Goal: Task Accomplishment & Management: Manage account settings

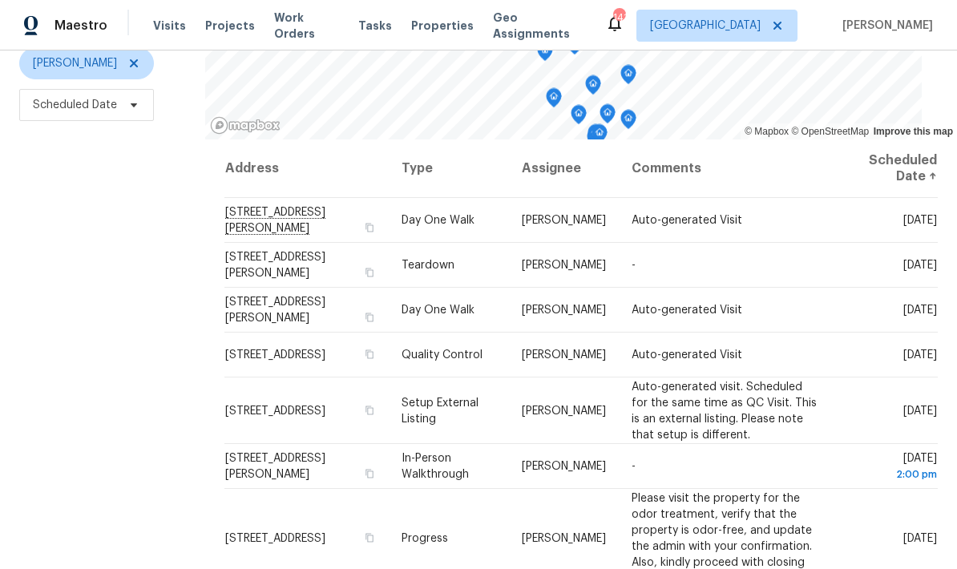
scroll to position [199, 0]
click at [0, 0] on icon at bounding box center [0, 0] width 0 height 0
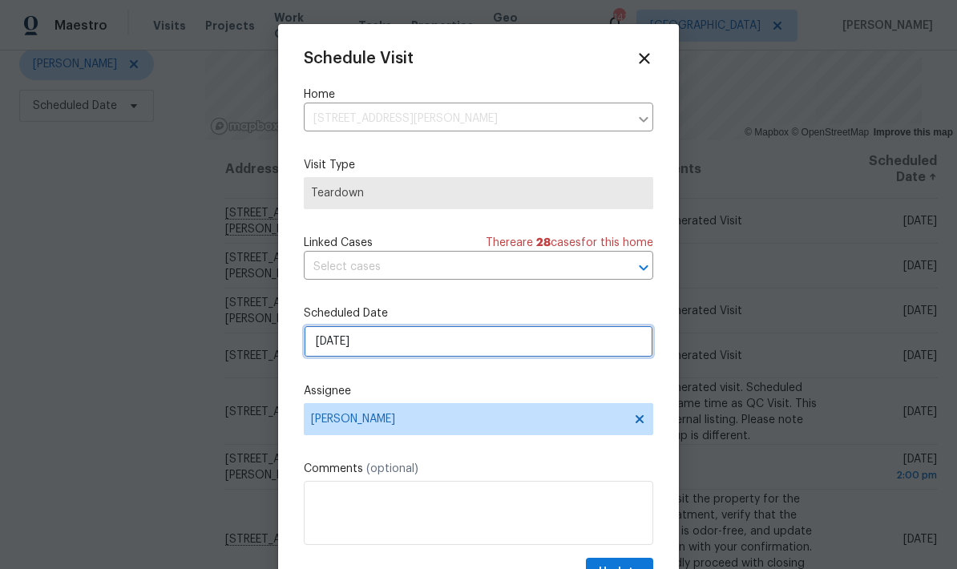
click at [439, 352] on input "9/1/2025" at bounding box center [478, 341] width 349 height 32
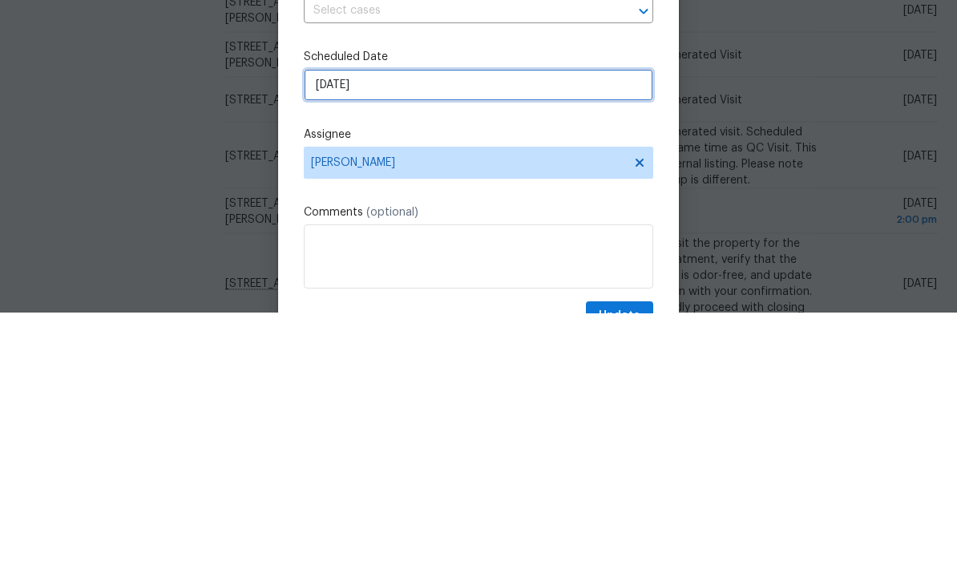
select select "8"
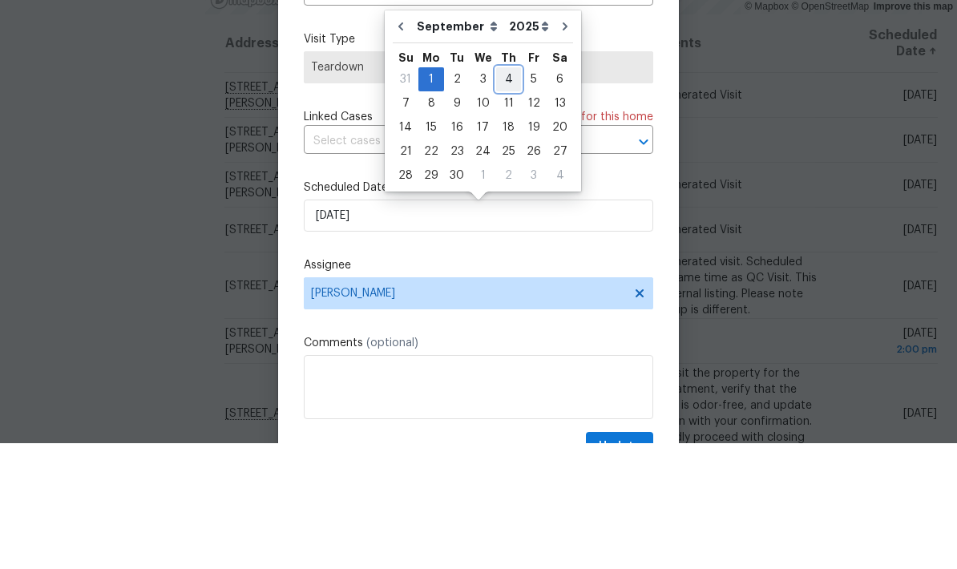
click at [505, 194] on div "4" at bounding box center [508, 205] width 25 height 22
type input "9/4/2025"
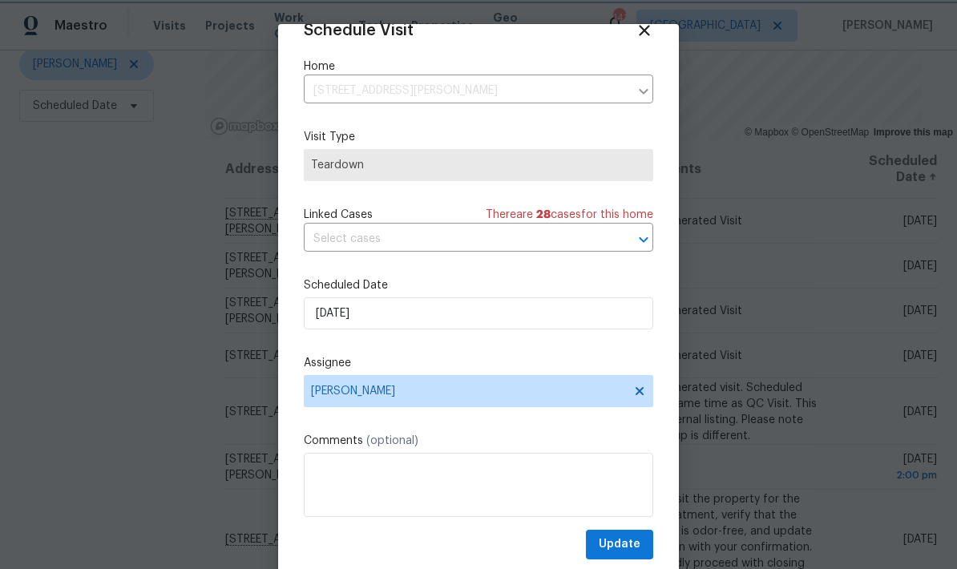
scroll to position [31, 0]
click at [642, 543] on button "Update" at bounding box center [619, 545] width 67 height 30
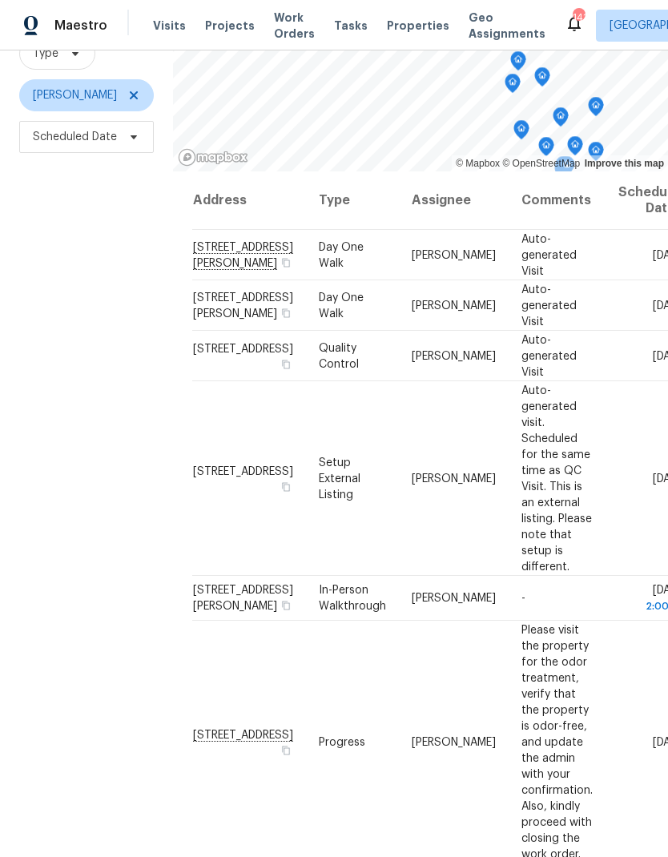
scroll to position [155, 0]
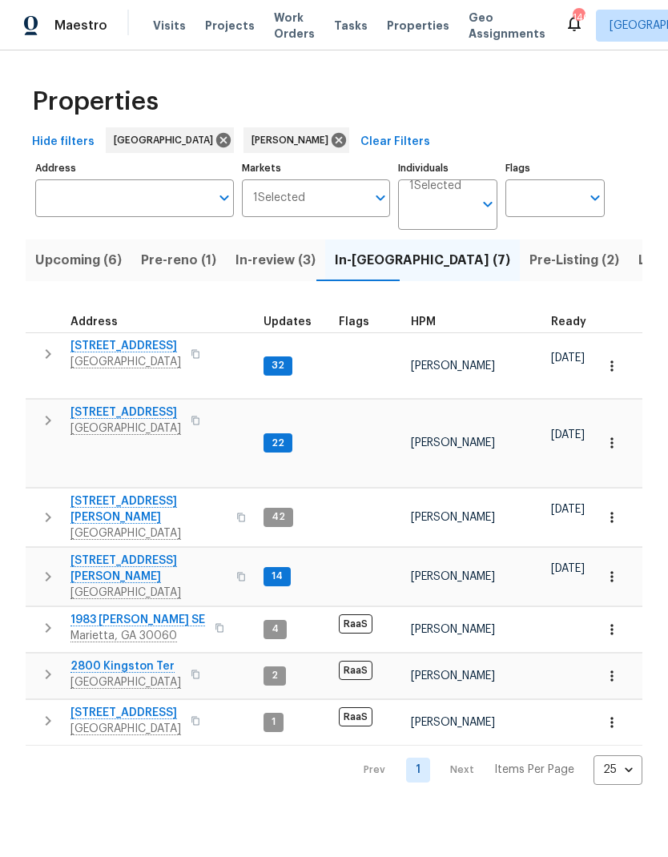
click at [638, 260] on span "Listed (25)" at bounding box center [672, 260] width 68 height 22
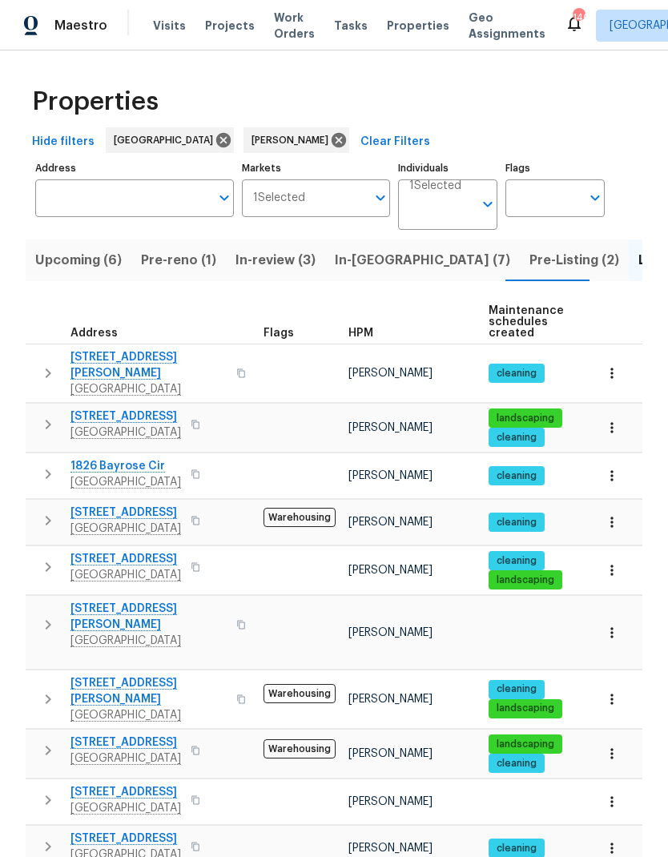
click at [48, 420] on icon "button" at bounding box center [49, 425] width 6 height 10
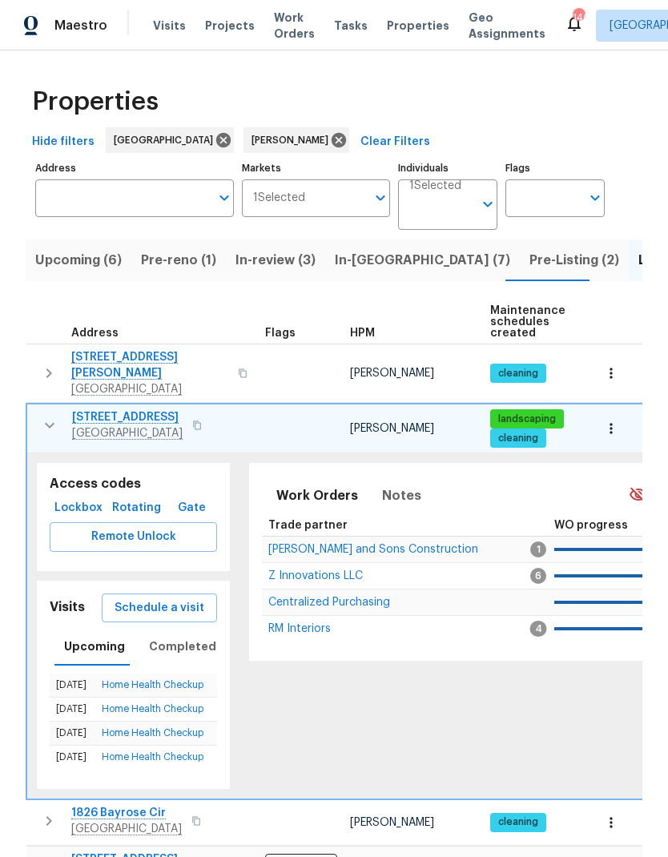
click at [87, 498] on span "Lockbox" at bounding box center [78, 508] width 45 height 20
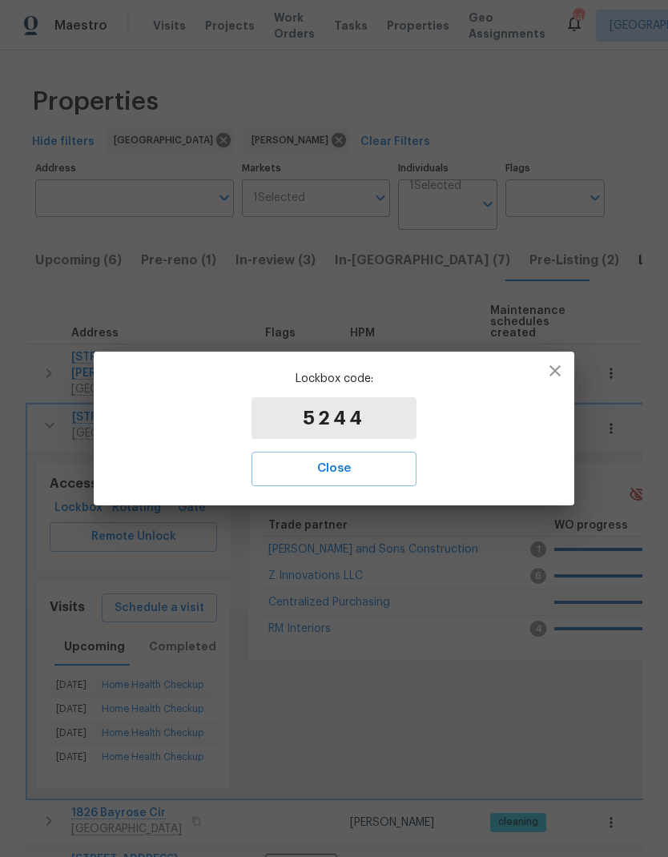
click at [560, 373] on icon "button" at bounding box center [555, 370] width 19 height 19
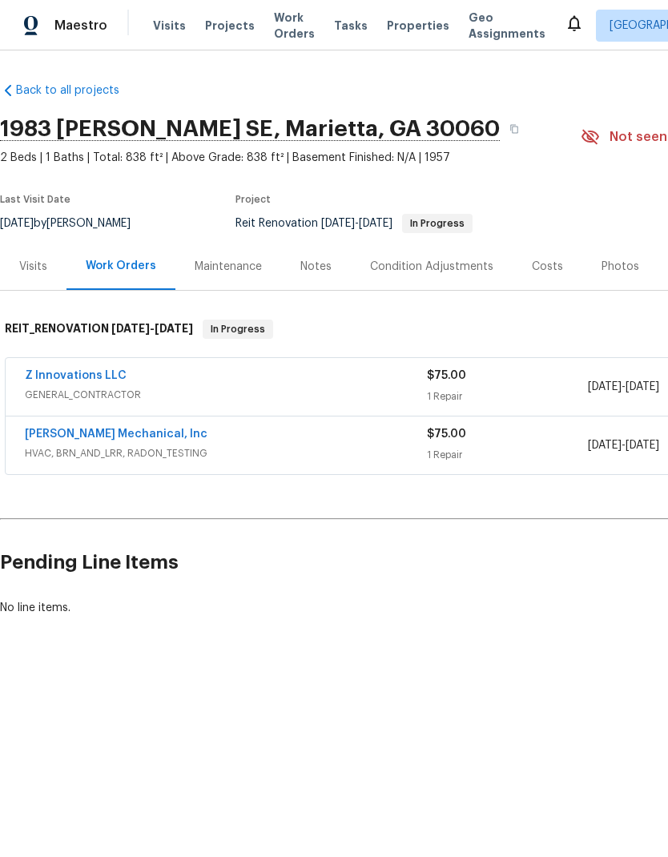
click at [97, 364] on div "Z Innovations LLC GENERAL_CONTRACTOR $75.00 1 Repair [DATE] - [DATE] In Progress" at bounding box center [453, 387] width 894 height 58
click at [104, 376] on link "Z Innovations LLC" at bounding box center [76, 375] width 102 height 11
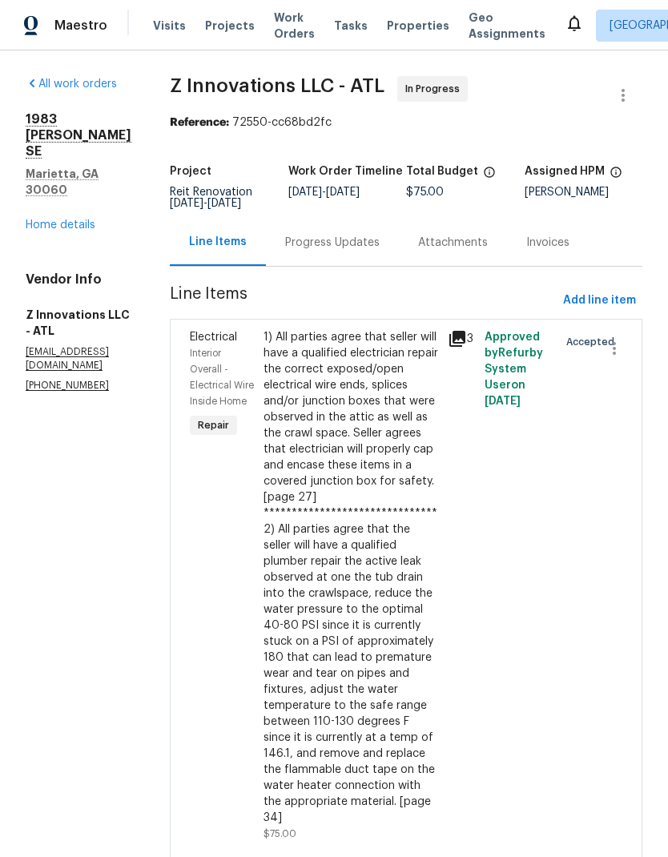
click at [371, 251] on div "Progress Updates" at bounding box center [332, 243] width 95 height 16
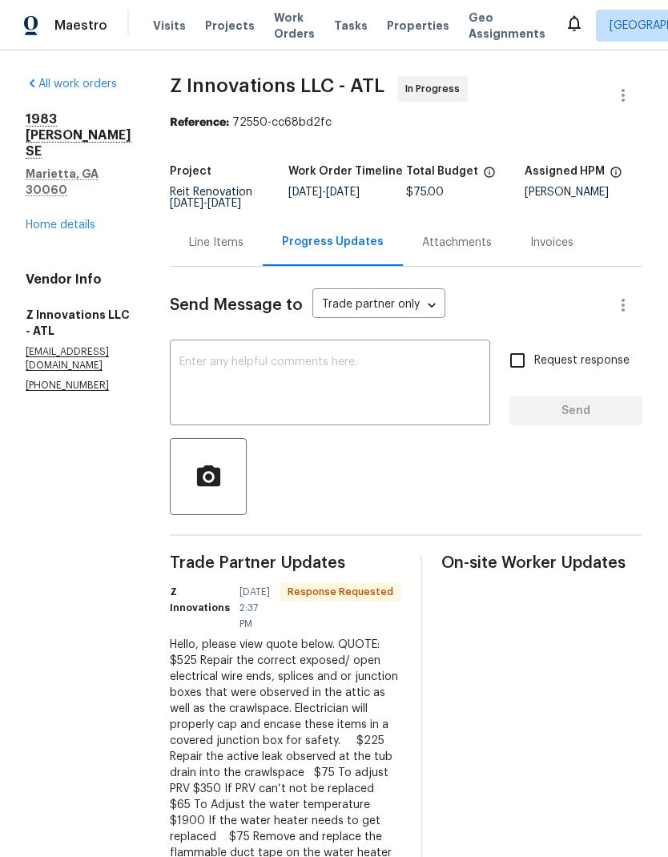
click at [372, 373] on textarea at bounding box center [329, 384] width 301 height 56
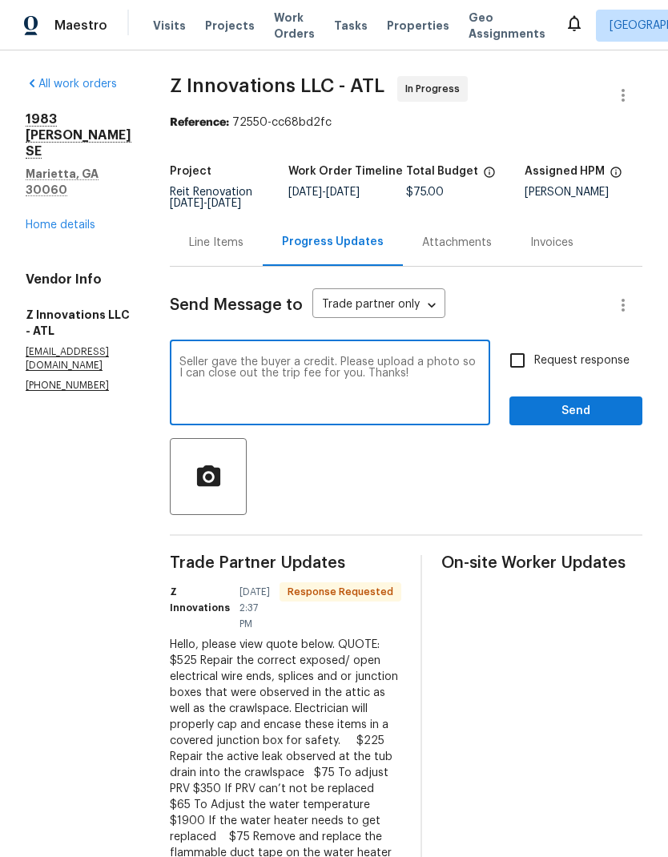
click at [206, 373] on textarea "Seller gave the buyer a credit. Please upload a photo so I can close out the tr…" at bounding box center [329, 384] width 301 height 56
click at [205, 372] on textarea "Seller gave the buyer a credit. Please upload a photo so I can close out the tr…" at bounding box center [329, 384] width 301 height 56
type textarea "Seller gave the buyer a credit. Please upload a photo so I can close out the tr…"
click at [526, 364] on input "Request response" at bounding box center [518, 361] width 34 height 34
checkbox input "true"
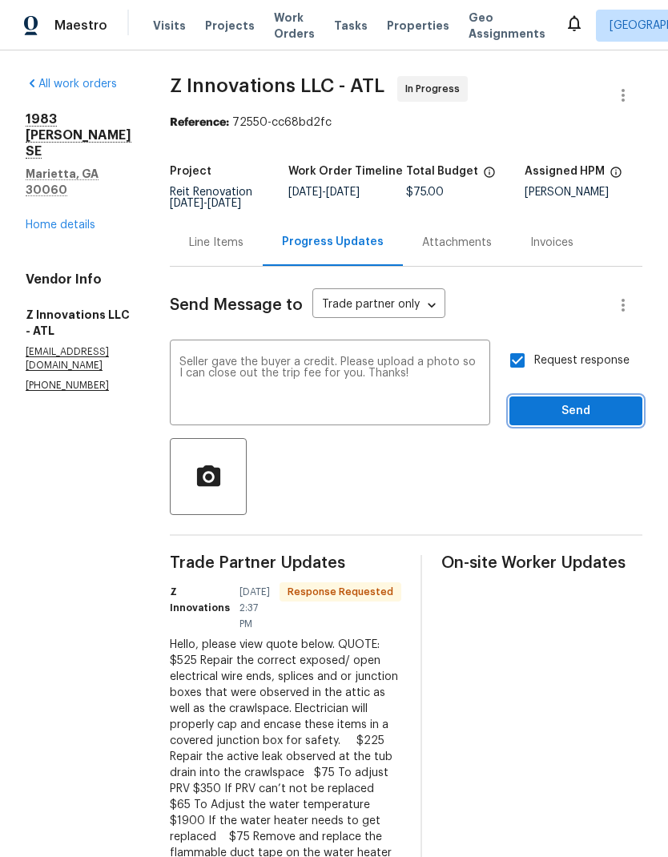
click at [552, 421] on span "Send" at bounding box center [575, 411] width 107 height 20
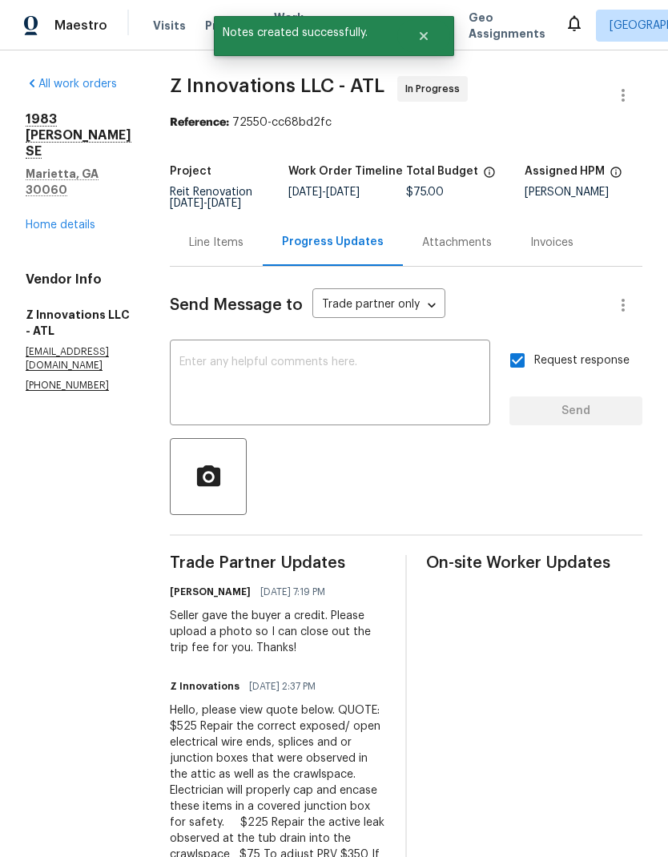
click at [84, 220] on link "Home details" at bounding box center [61, 225] width 70 height 11
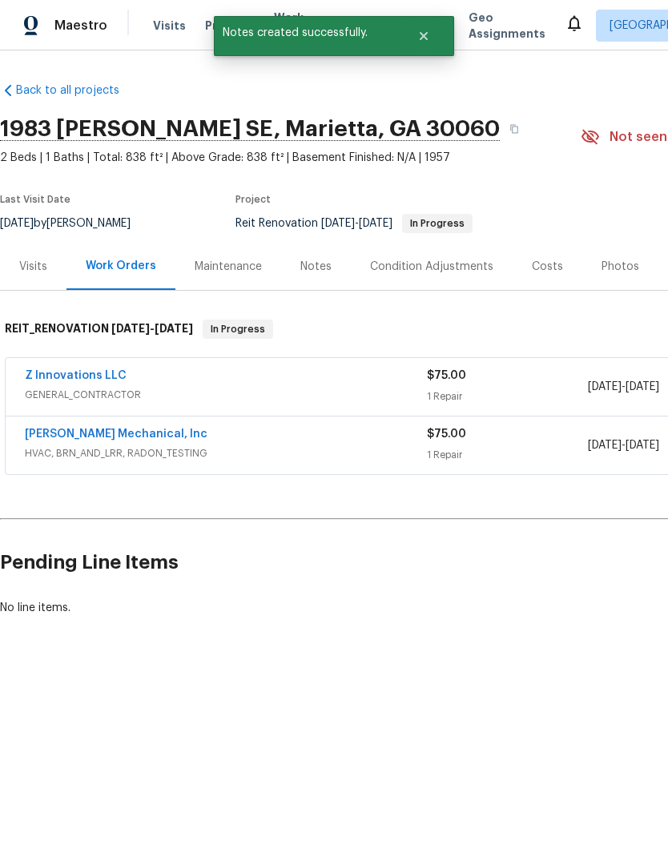
click at [135, 429] on link "JH Martin Mechanical, Inc" at bounding box center [116, 434] width 183 height 11
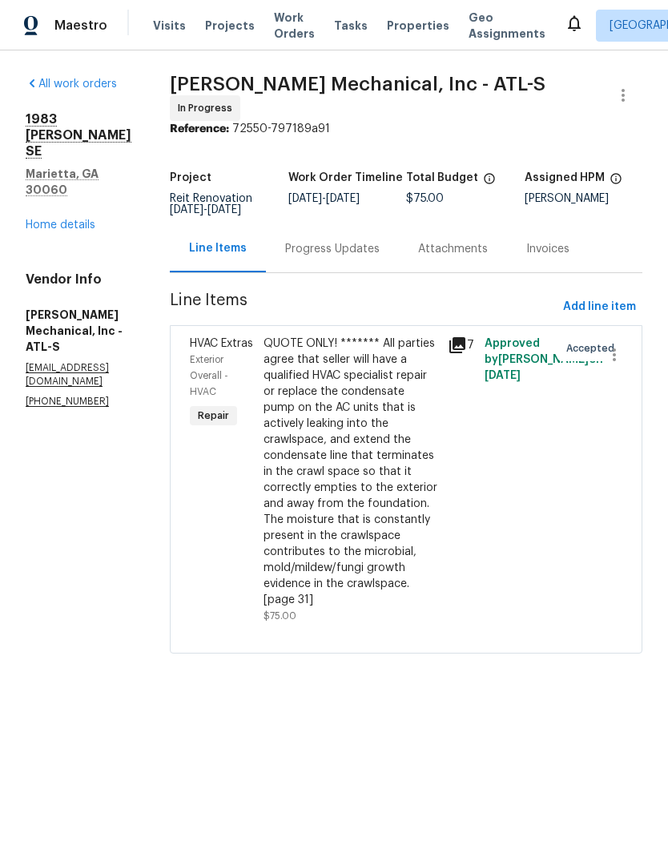
click at [380, 253] on div "Progress Updates" at bounding box center [332, 249] width 95 height 16
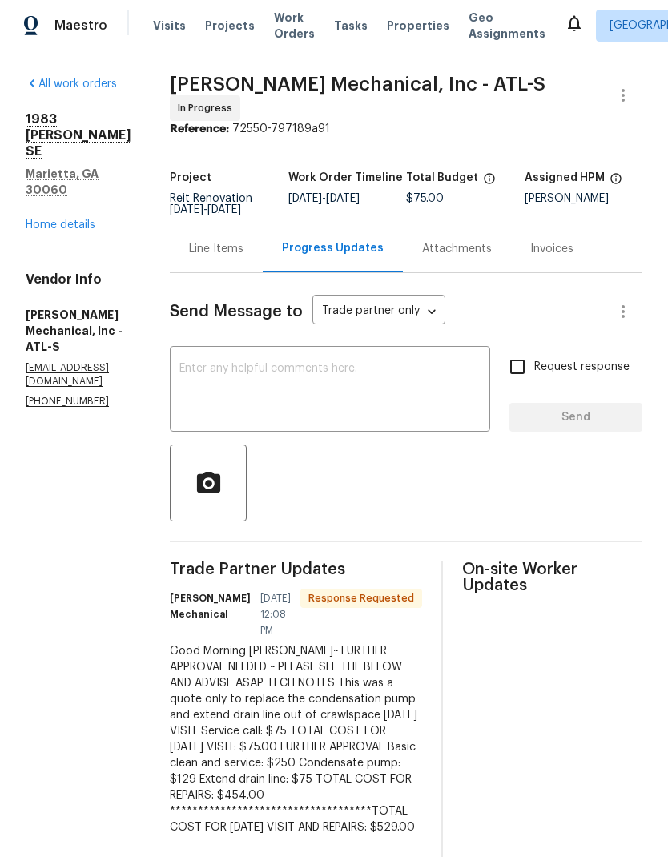
click at [356, 370] on textarea at bounding box center [329, 391] width 301 height 56
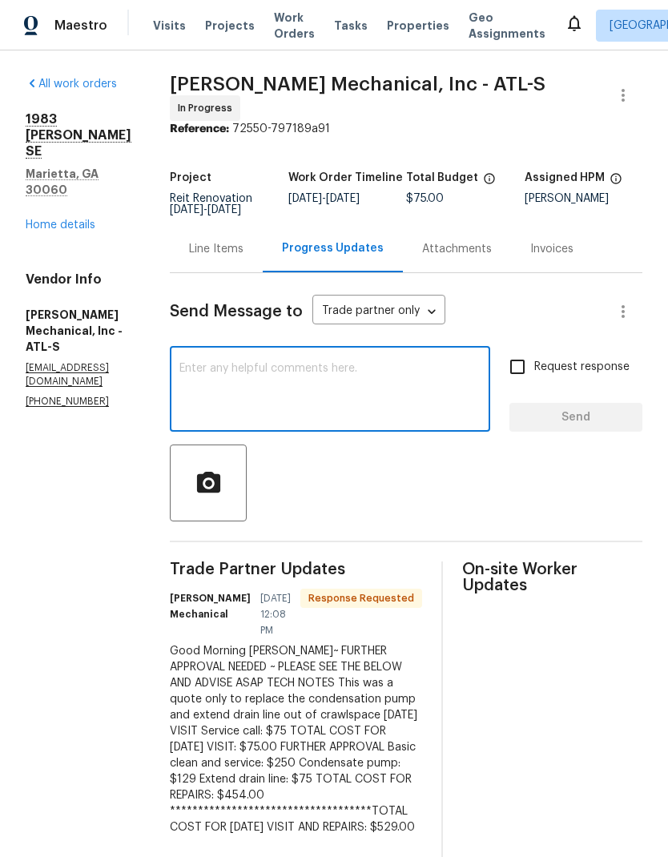
click at [336, 364] on div "x ​" at bounding box center [330, 391] width 320 height 82
click at [269, 370] on textarea at bounding box center [329, 391] width 301 height 56
paste textarea "Seller gave the buyer a credit. Please upload a photo so I can close out the tr…"
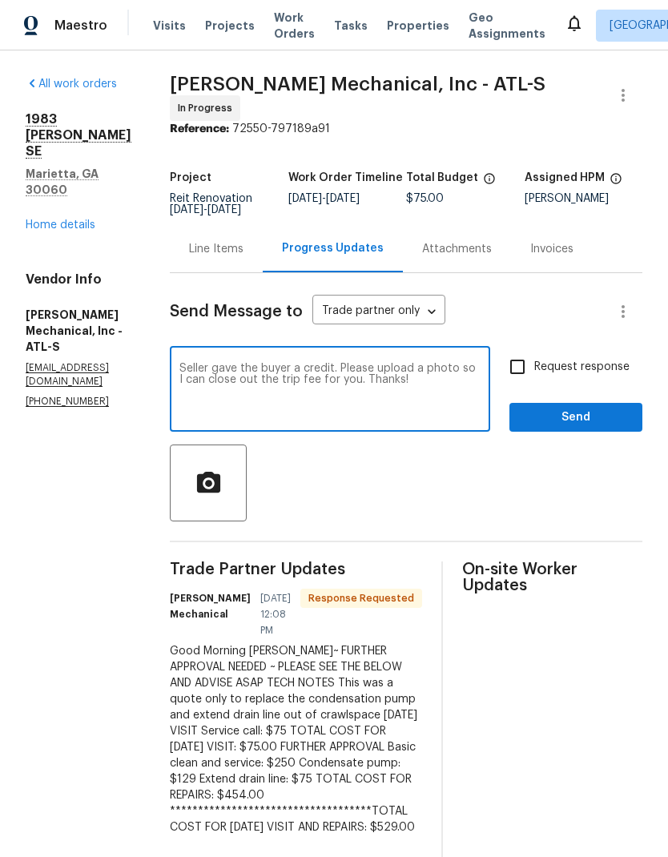
type textarea "Seller gave the buyer a credit. Please upload a photo so I can close out the tr…"
click at [526, 369] on input "Request response" at bounding box center [518, 367] width 34 height 34
checkbox input "true"
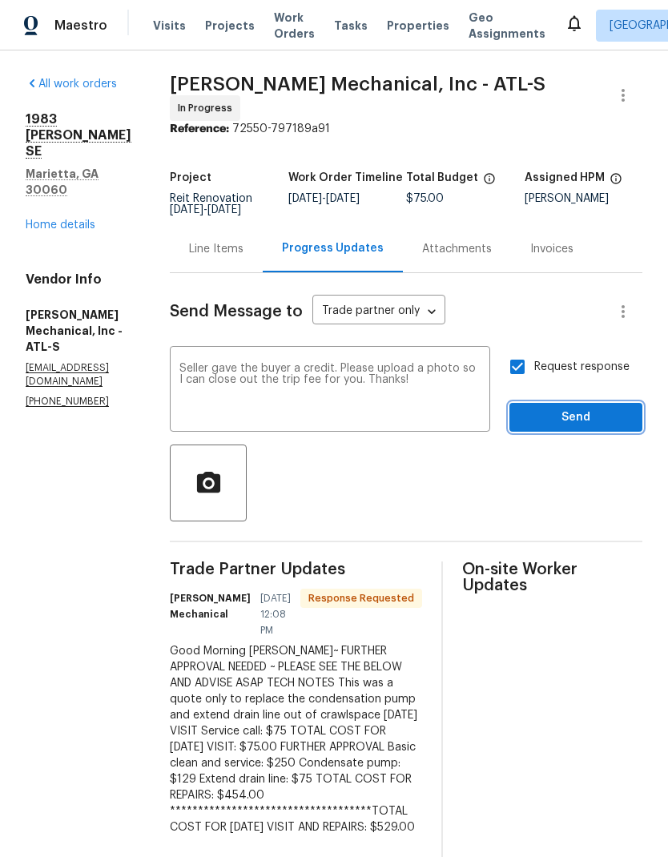
click at [565, 427] on span "Send" at bounding box center [575, 418] width 107 height 20
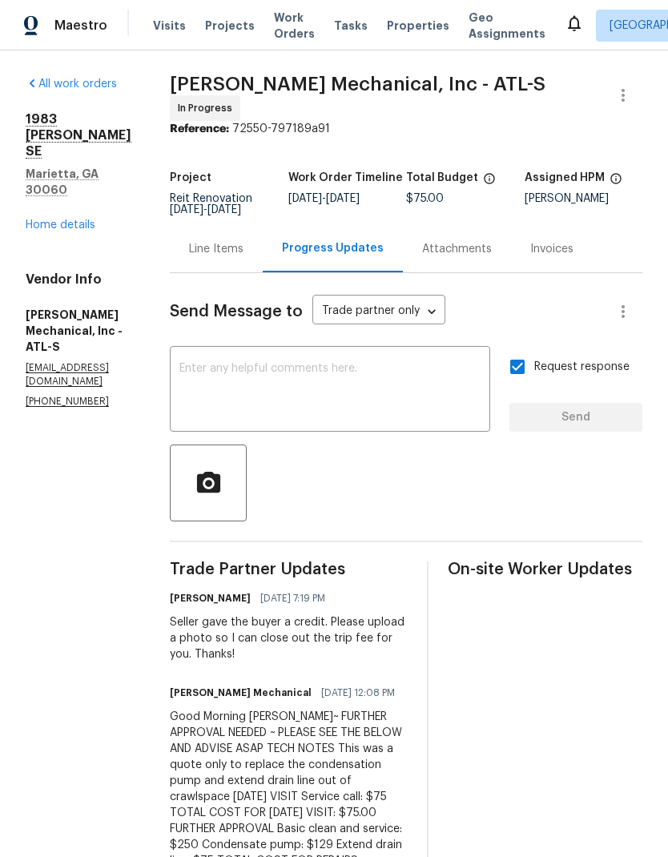
click at [87, 220] on link "Home details" at bounding box center [61, 225] width 70 height 11
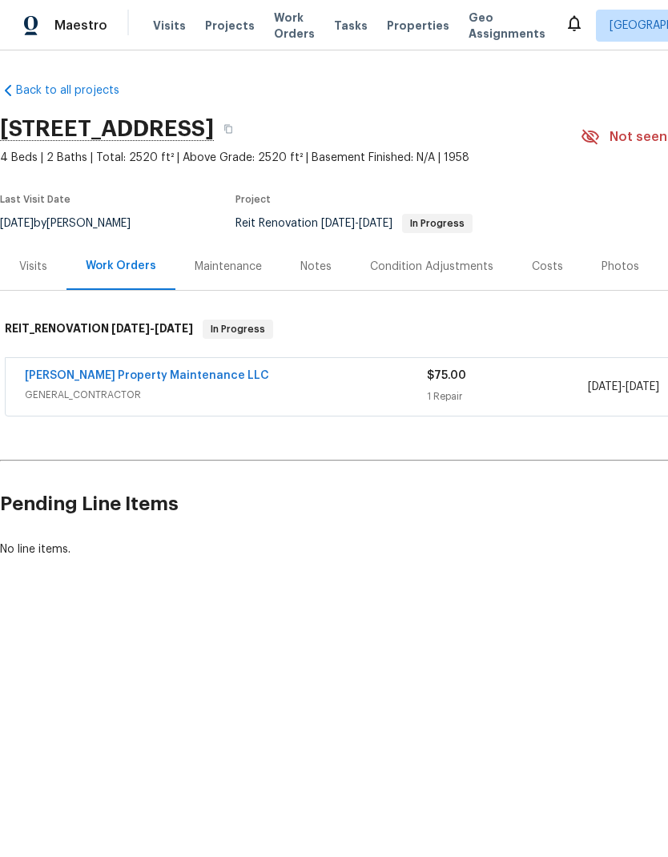
click at [178, 376] on link "Glen Property Maintenance LLC" at bounding box center [147, 375] width 244 height 11
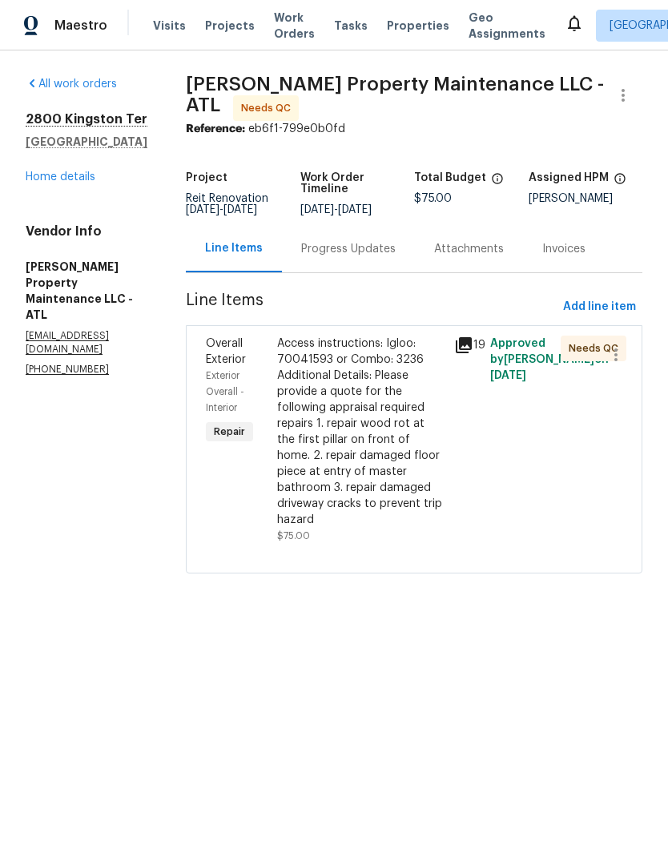
click at [373, 248] on div "Progress Updates" at bounding box center [348, 249] width 95 height 16
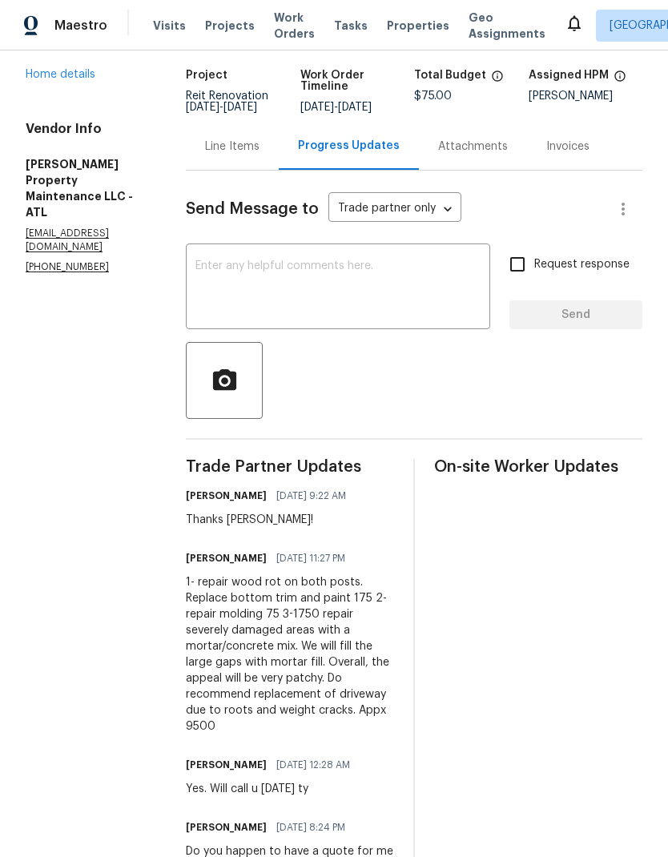
scroll to position [102, 0]
click at [91, 74] on link "Home details" at bounding box center [61, 75] width 70 height 11
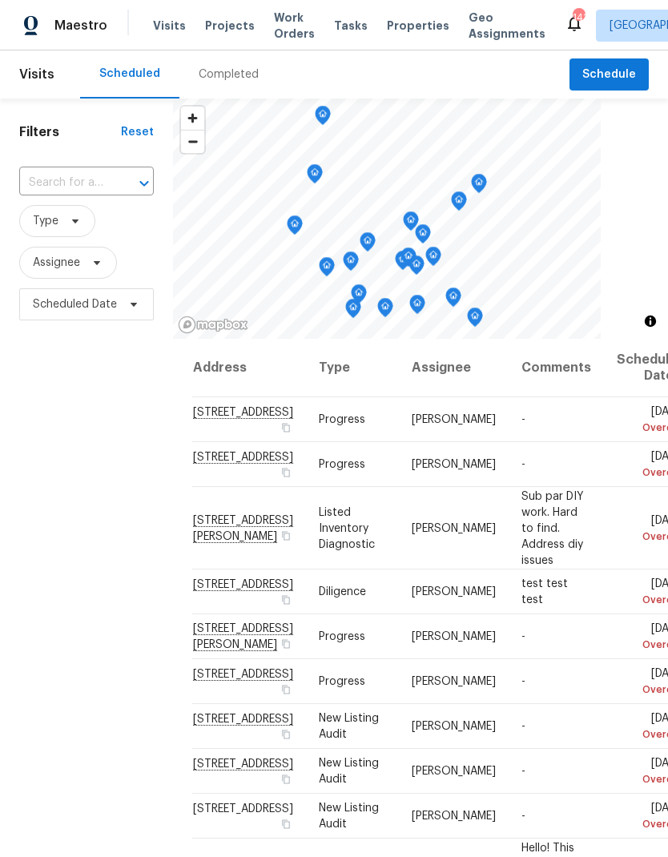
click at [222, 25] on span "Projects" at bounding box center [230, 26] width 50 height 16
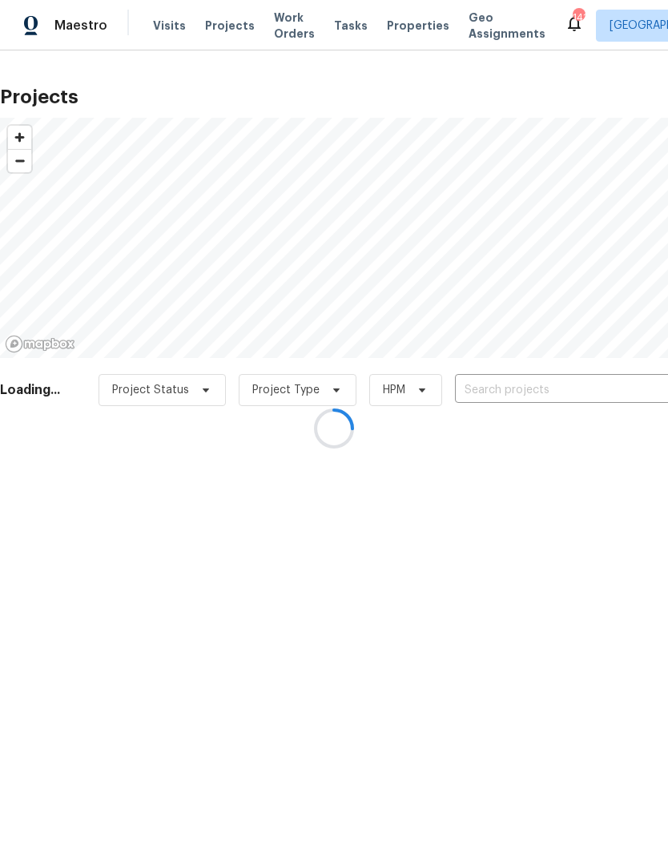
click at [499, 392] on div at bounding box center [334, 428] width 668 height 857
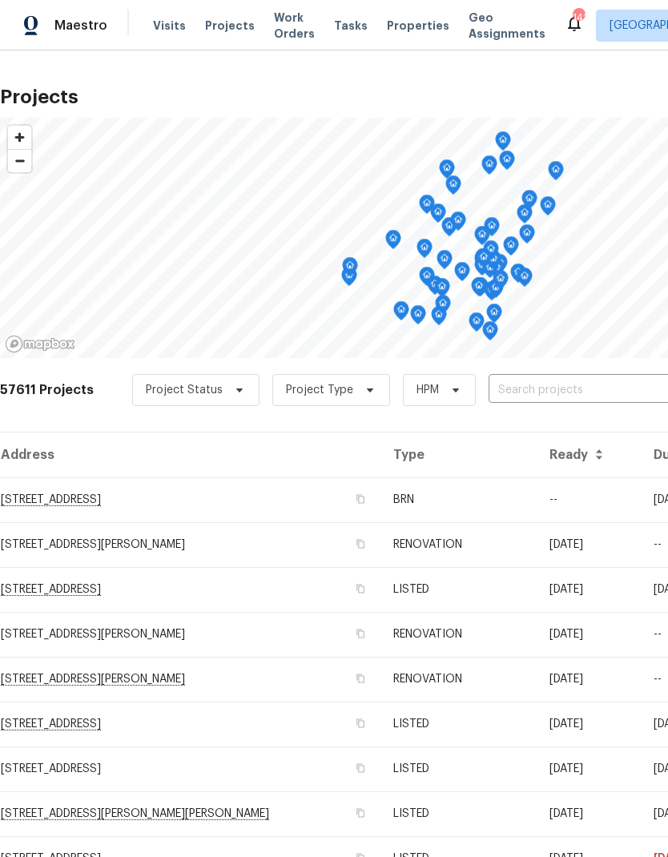
click at [546, 392] on input "text" at bounding box center [580, 390] width 183 height 25
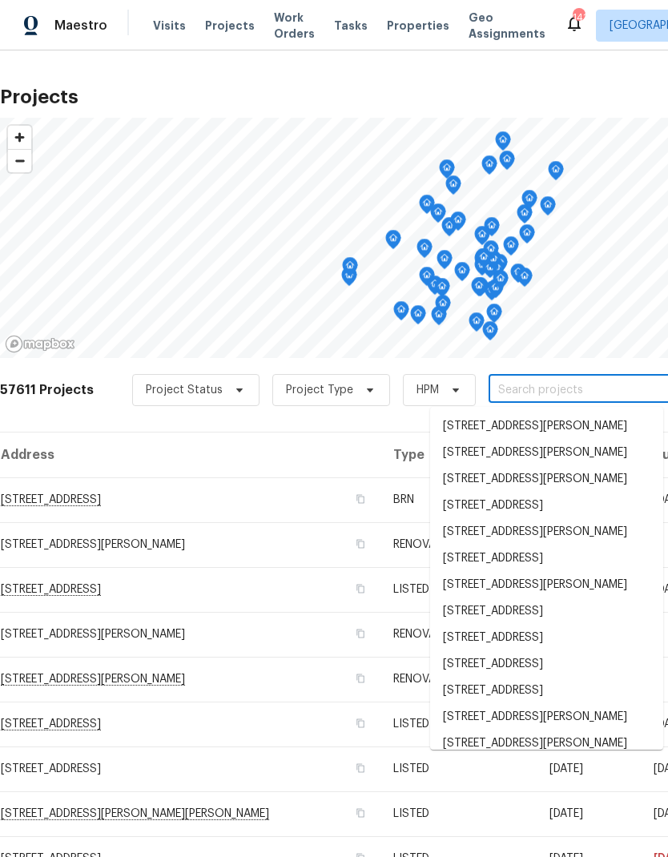
click at [552, 393] on input "text" at bounding box center [580, 390] width 183 height 25
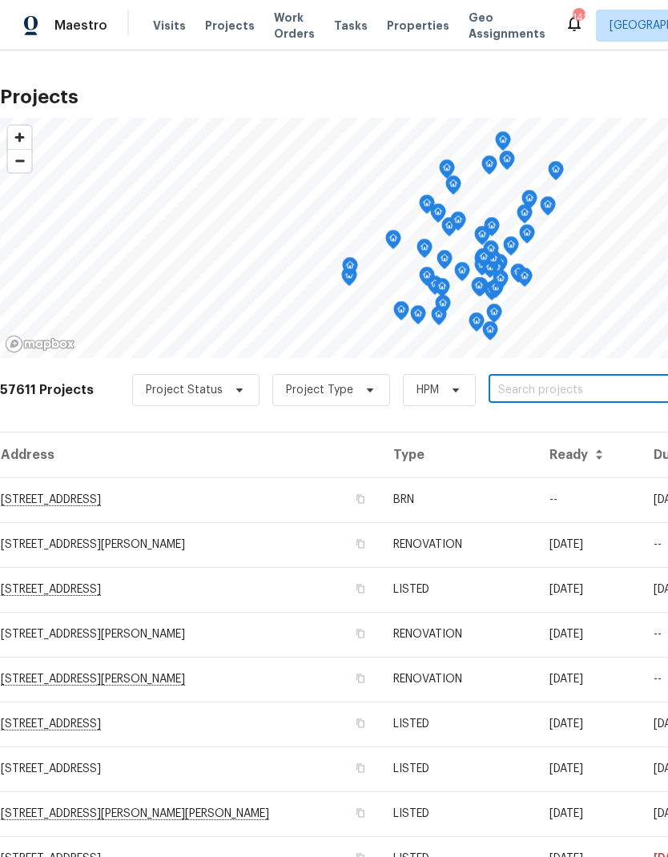
paste input "[STREET_ADDRESS]"
type input "[STREET_ADDRESS]"
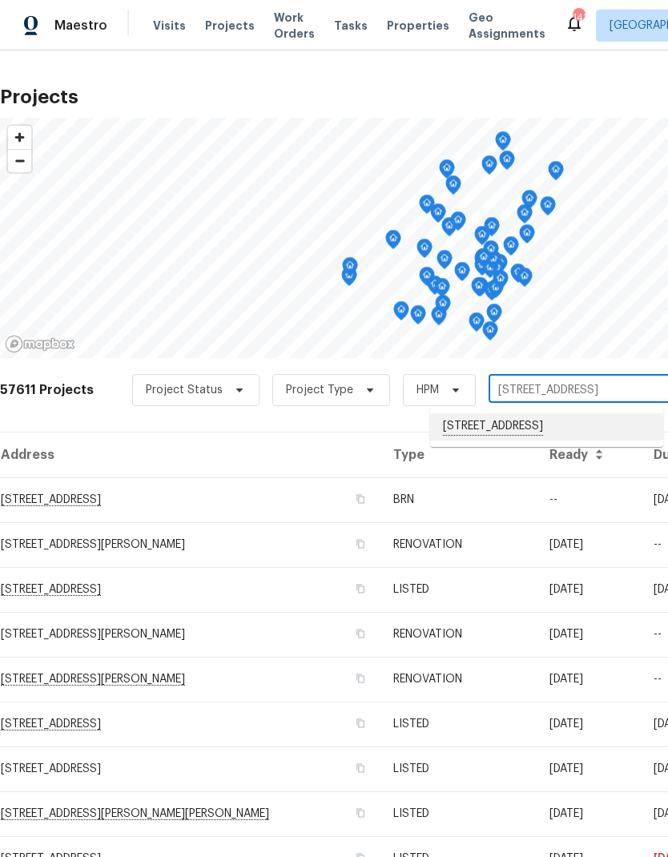
click at [527, 427] on li "[STREET_ADDRESS]" at bounding box center [546, 426] width 233 height 27
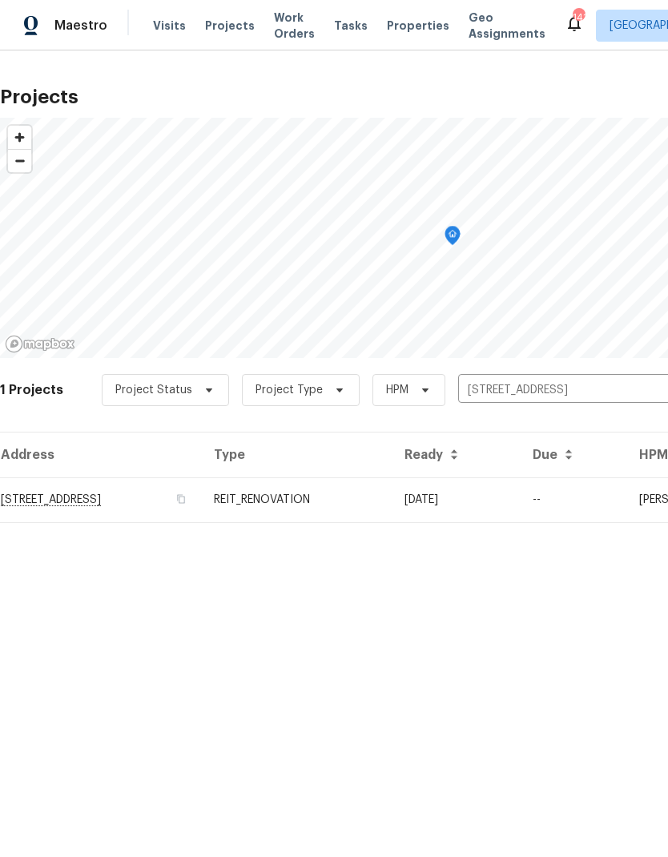
click at [179, 497] on td "[STREET_ADDRESS]" at bounding box center [100, 499] width 201 height 45
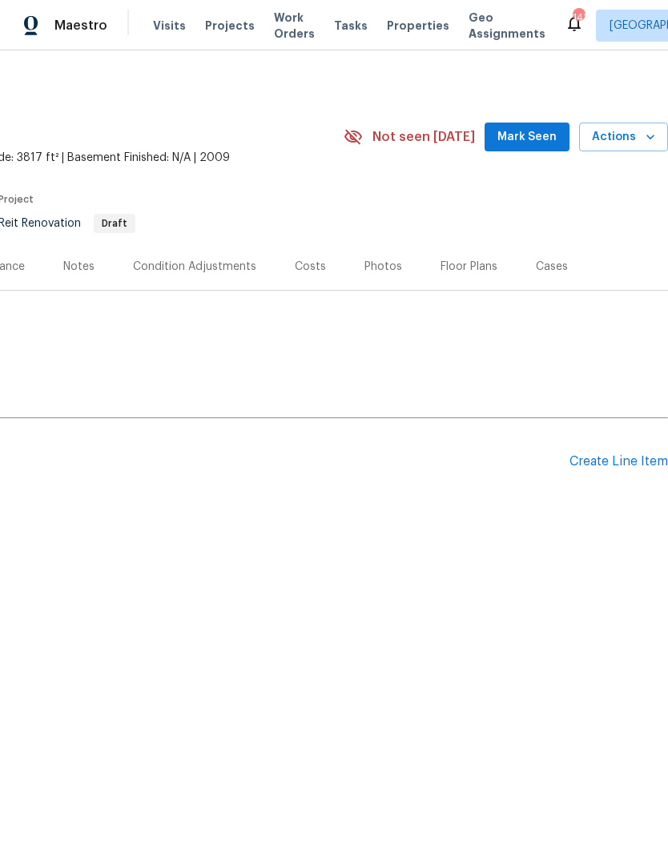
scroll to position [0, 237]
click at [578, 461] on div "Create Line Item" at bounding box center [619, 461] width 99 height 15
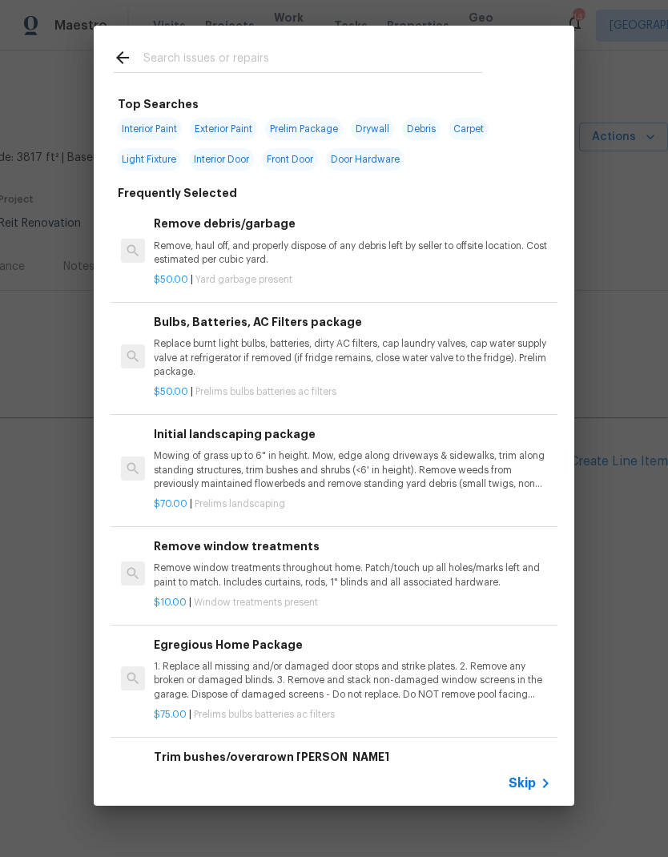
click at [268, 60] on input "text" at bounding box center [313, 60] width 340 height 24
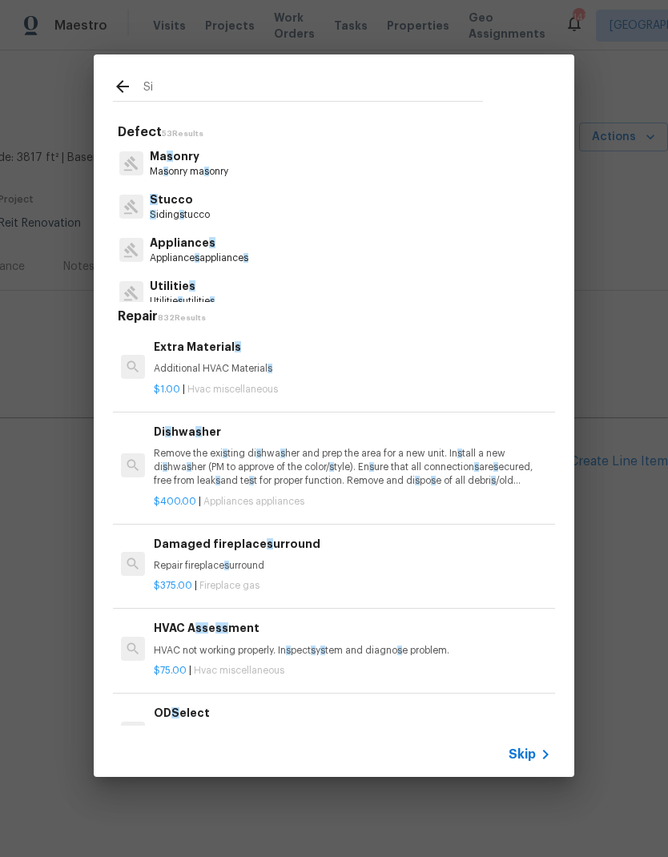
type input "Sid"
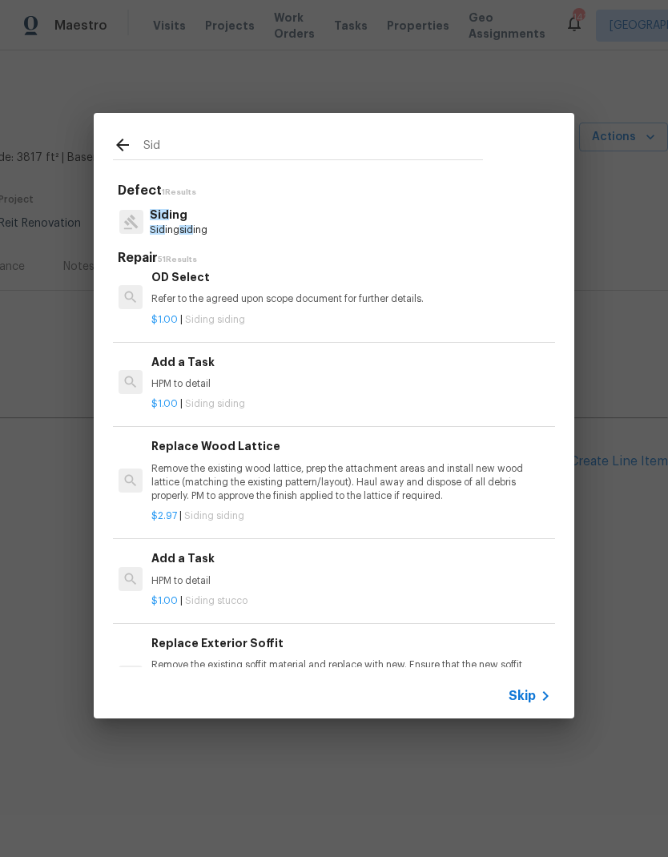
scroll to position [1105, 2]
click at [205, 364] on div "Add a Task HPM to detail" at bounding box center [349, 373] width 397 height 38
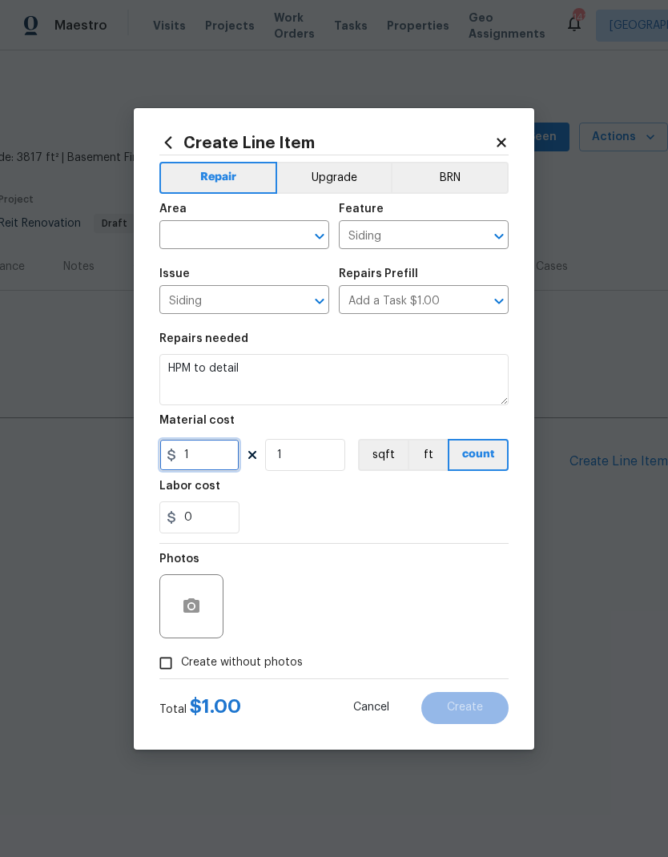
click at [217, 457] on input "1" at bounding box center [199, 455] width 80 height 32
type input "75"
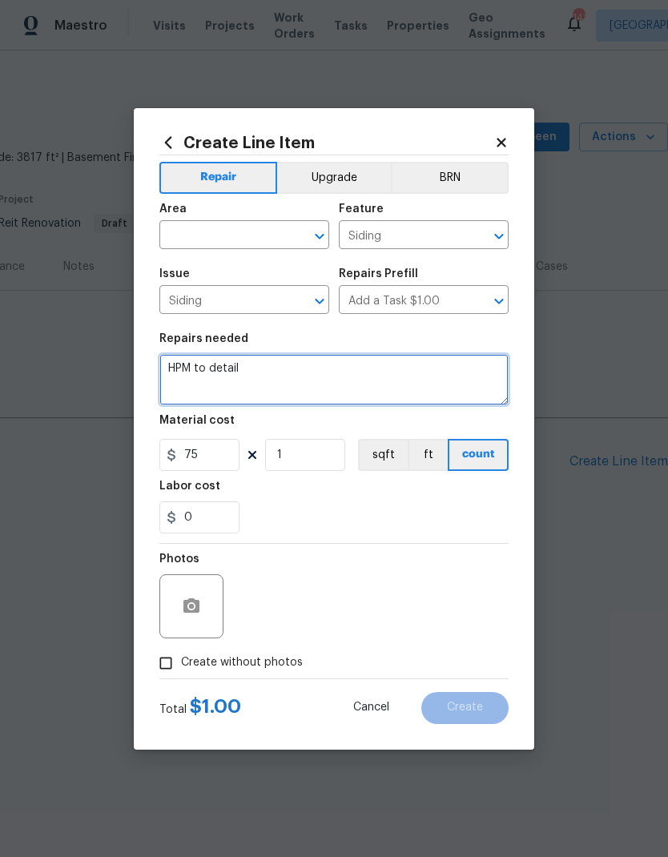
click at [224, 369] on textarea "HPM to detail" at bounding box center [333, 379] width 349 height 51
click at [183, 364] on textarea "HPM to detail" at bounding box center [333, 379] width 349 height 51
type textarea "QUOTE ONLY!!! Repair hole in siding. No location was given"
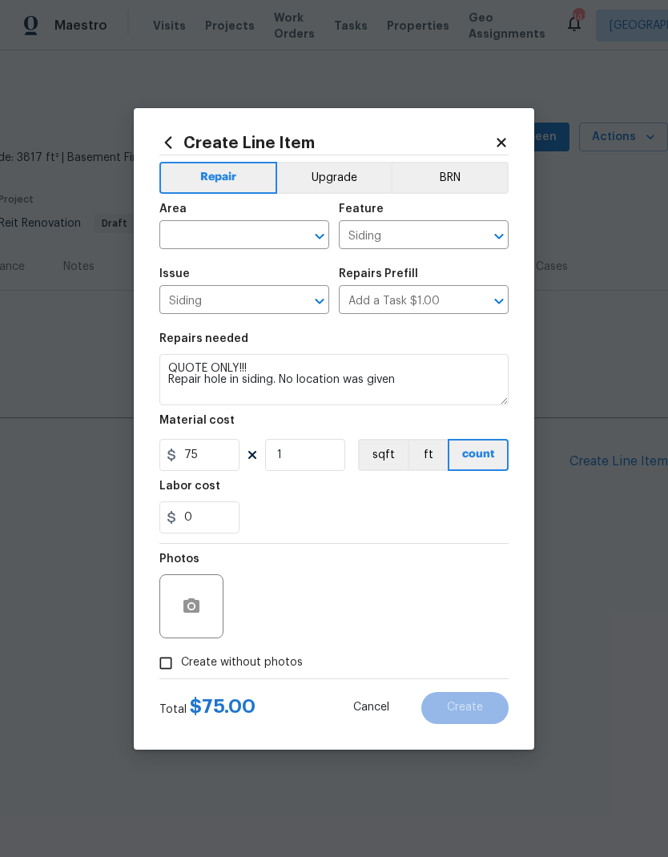
click at [264, 235] on input "text" at bounding box center [221, 236] width 125 height 25
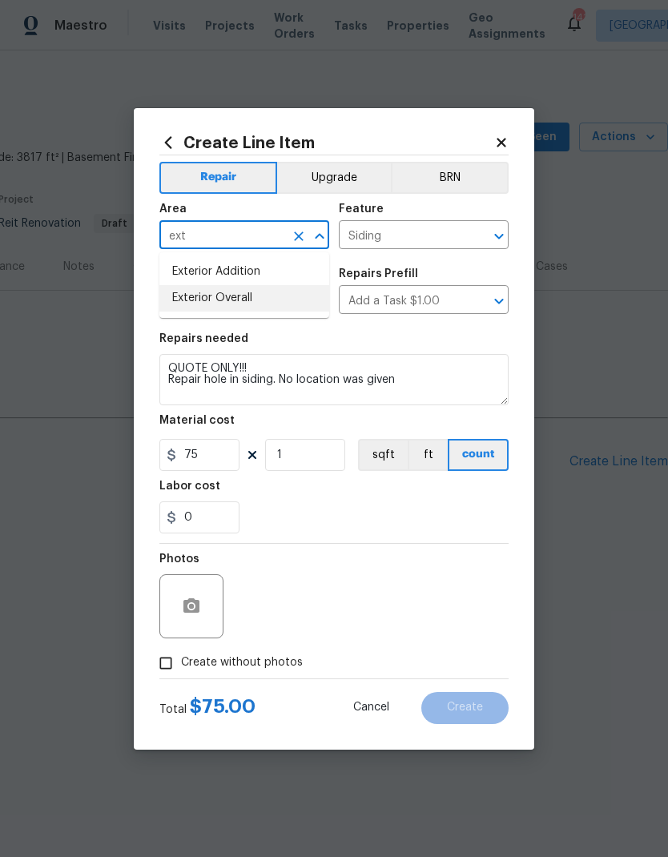
click at [241, 304] on li "Exterior Overall" at bounding box center [244, 298] width 170 height 26
type input "Exterior Overall"
click at [195, 597] on button "button" at bounding box center [191, 606] width 38 height 38
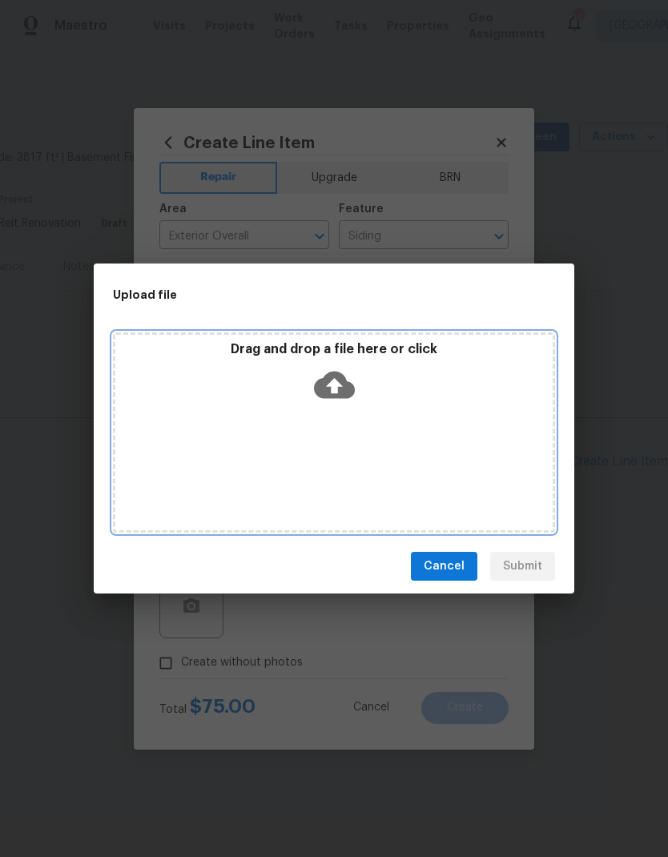
click at [337, 377] on icon at bounding box center [334, 385] width 41 height 27
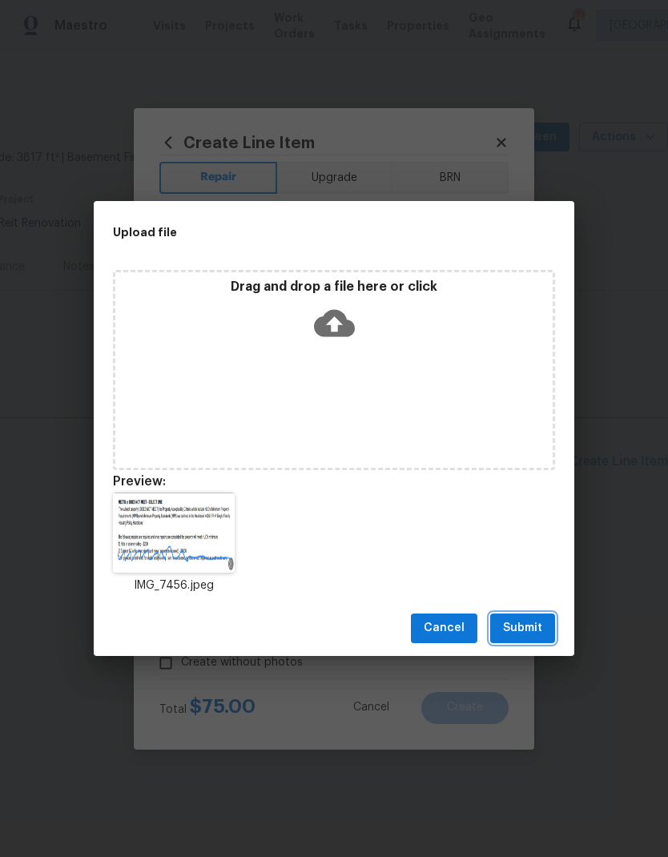
click at [534, 626] on span "Submit" at bounding box center [522, 628] width 39 height 20
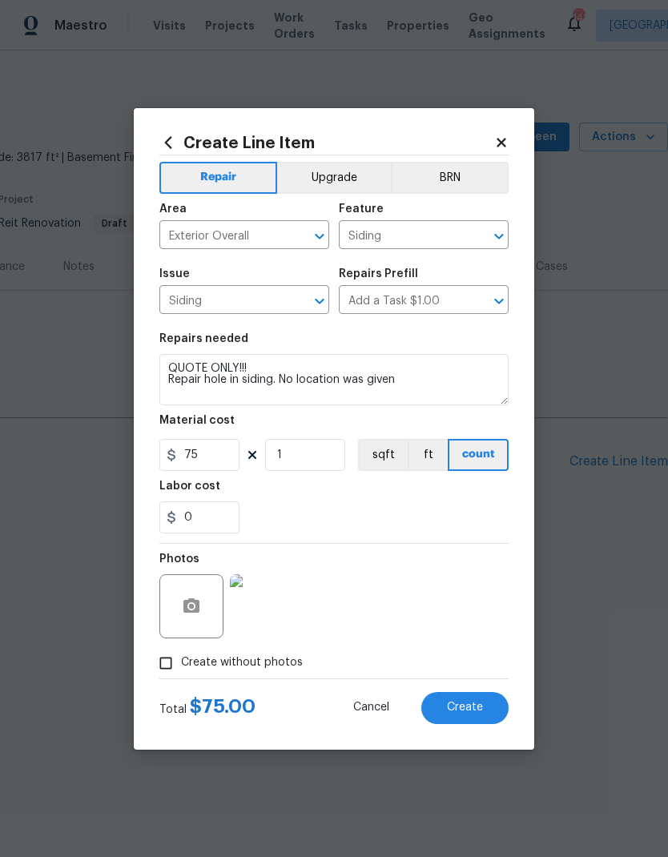
click at [269, 598] on img at bounding box center [262, 606] width 64 height 64
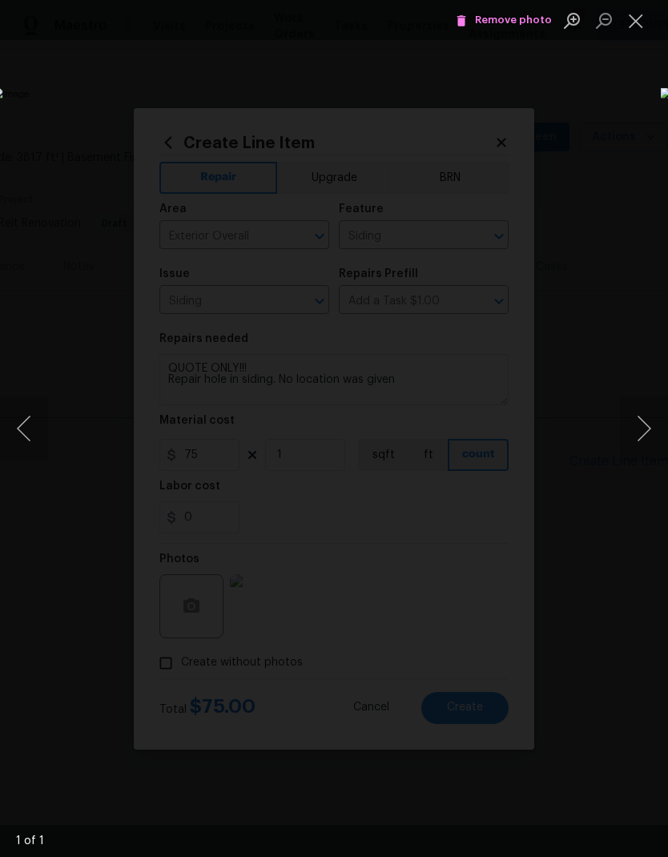
click at [637, 23] on button "Close lightbox" at bounding box center [636, 20] width 32 height 28
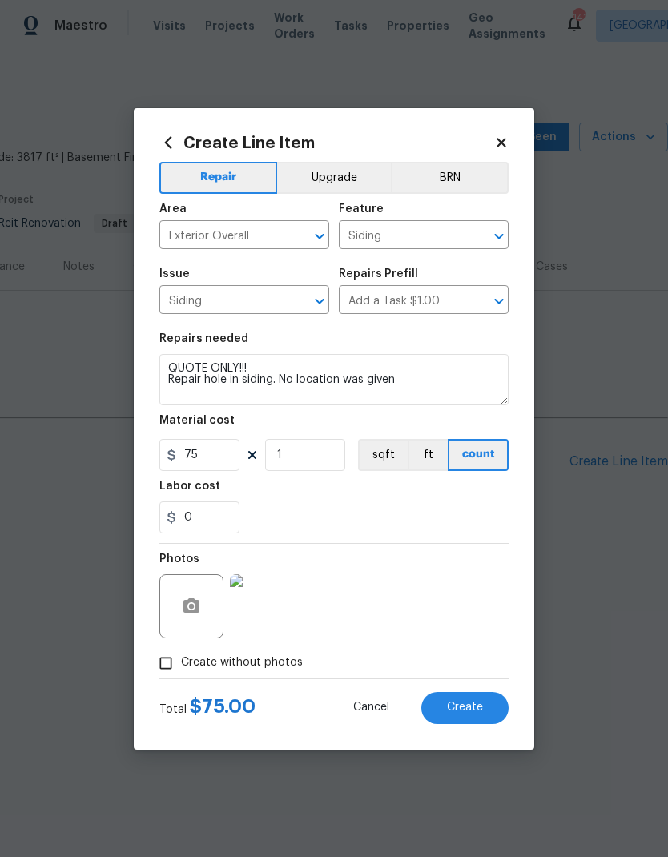
click at [487, 709] on button "Create" at bounding box center [464, 708] width 87 height 32
type input "0"
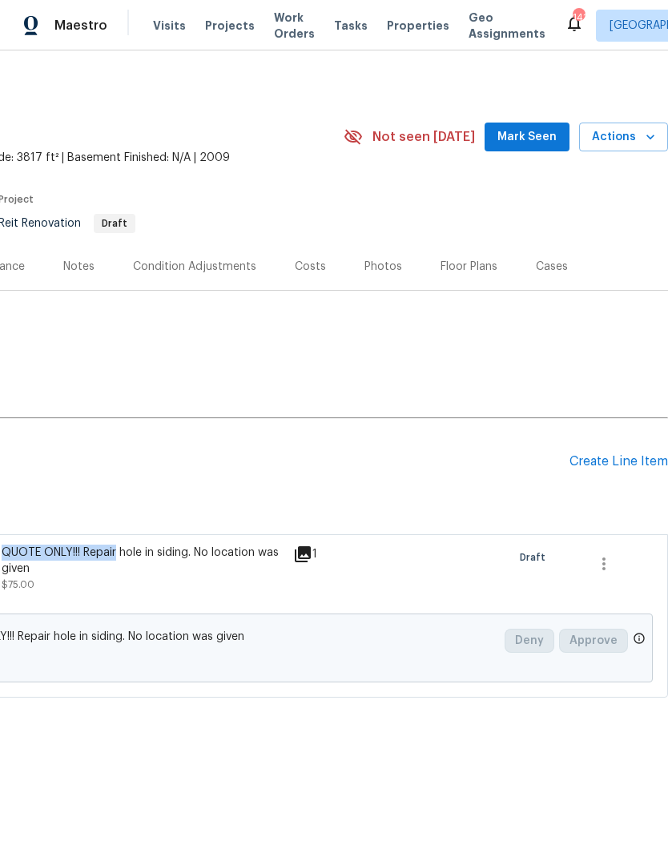
scroll to position [0, 237]
click at [586, 459] on div "Create Line Item" at bounding box center [619, 461] width 99 height 15
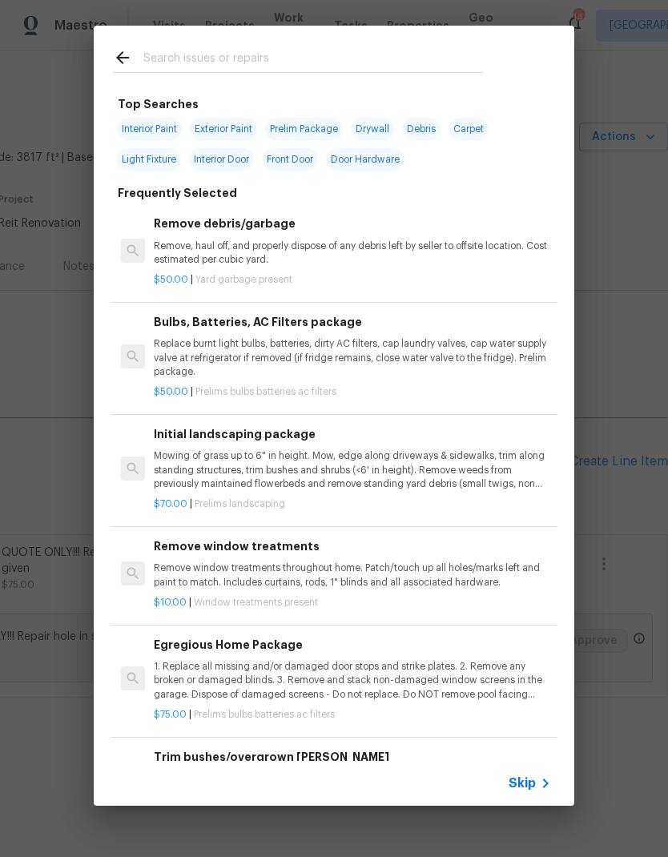
click at [248, 66] on input "text" at bounding box center [313, 60] width 340 height 24
type input "Hvac"
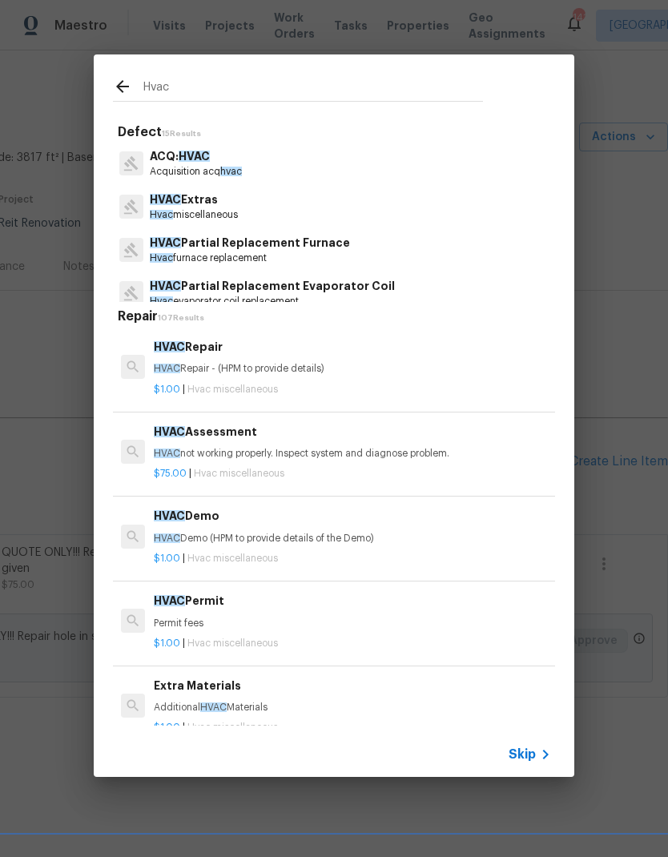
click at [214, 201] on p "HVAC Extras" at bounding box center [194, 199] width 88 height 17
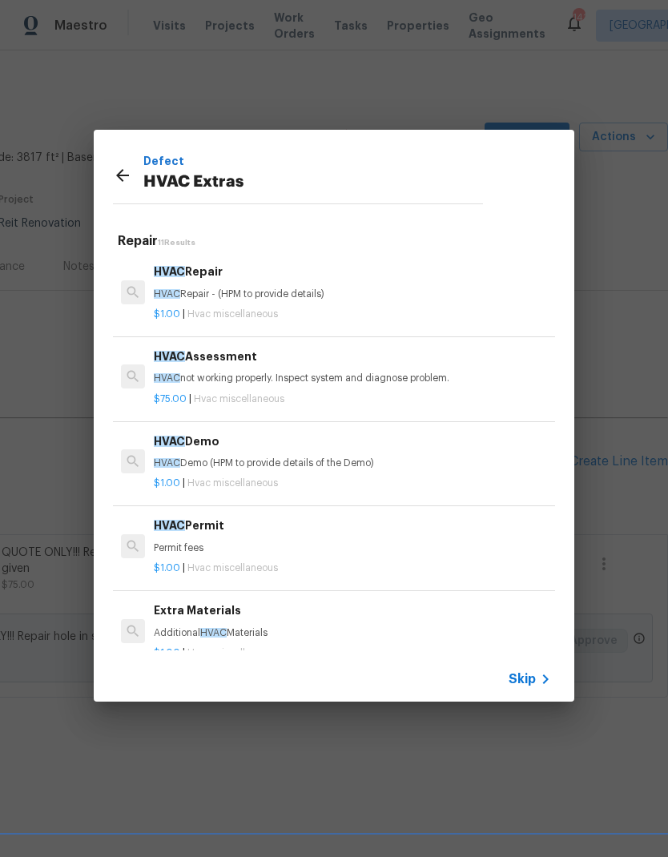
click at [280, 390] on div "$75.00 | Hvac miscellaneous" at bounding box center [352, 396] width 397 height 20
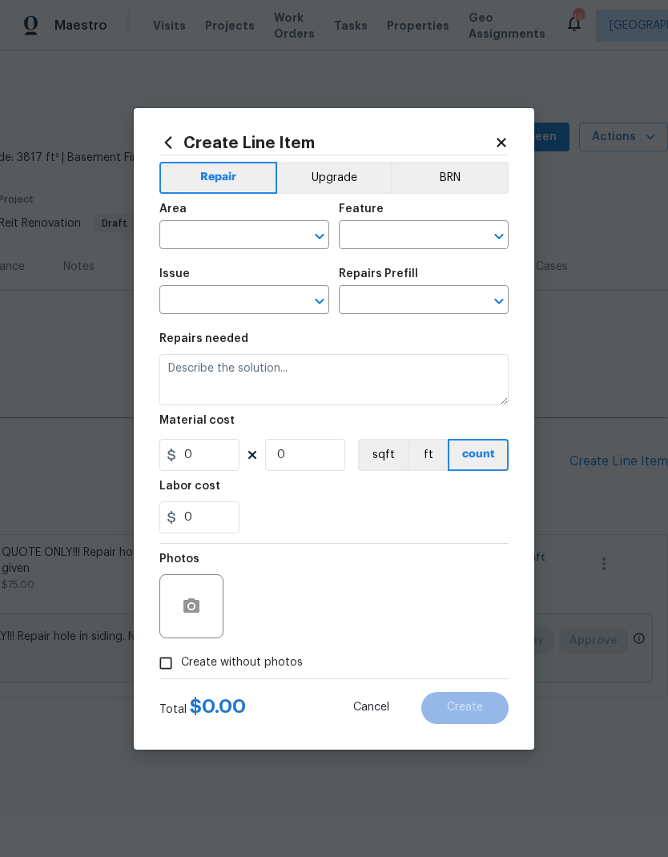
type input "HVAC"
type input "HVAC Extras"
type input "HVAC Assessment $75.00"
type textarea "HVAC not working properly. Inspect system and diagnose problem."
type input "75"
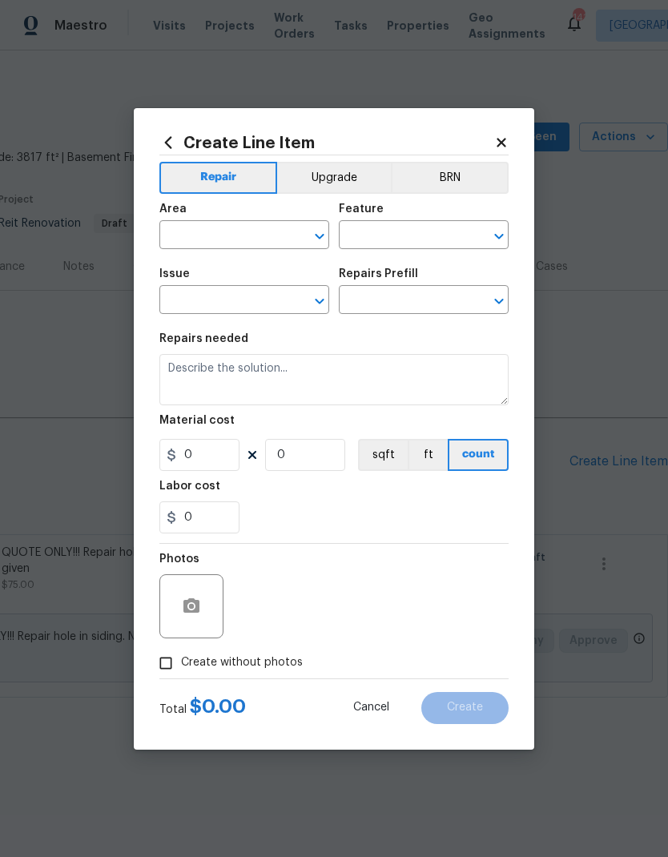
type input "1"
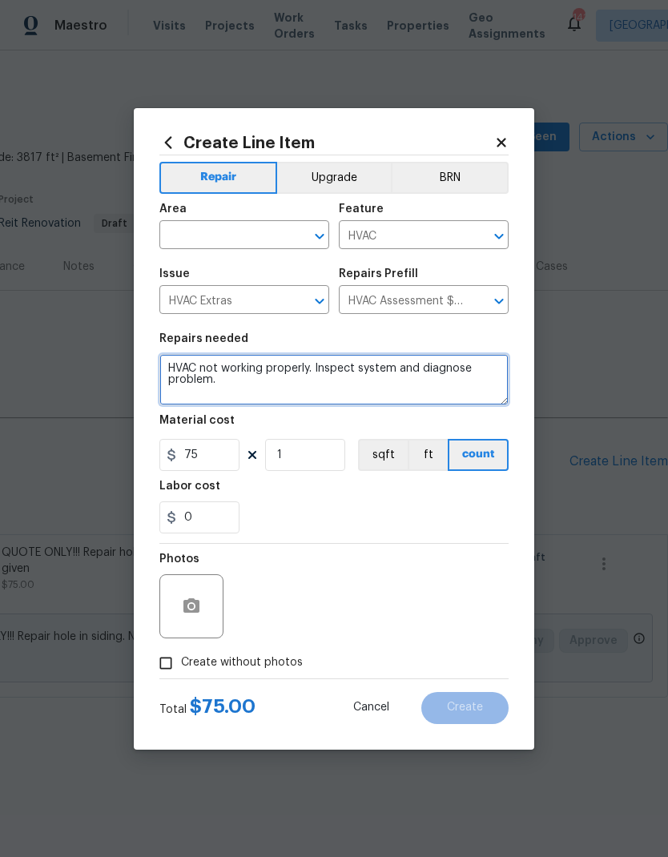
click at [222, 378] on textarea "HVAC not working properly. Inspect system and diagnose problem." at bounding box center [333, 379] width 349 height 51
click at [178, 360] on textarea "HVAC not working properly. Inspect system and diagnose problem." at bounding box center [333, 379] width 349 height 51
click at [204, 368] on textarea "HVAC not working properly. Inspect system and diagnose problem." at bounding box center [333, 379] width 349 height 51
click at [230, 360] on textarea "HVAC not working properly. Inspect system and diagnose problem." at bounding box center [333, 379] width 349 height 51
paste textarea "QUOTE ONLY!!! Repair"
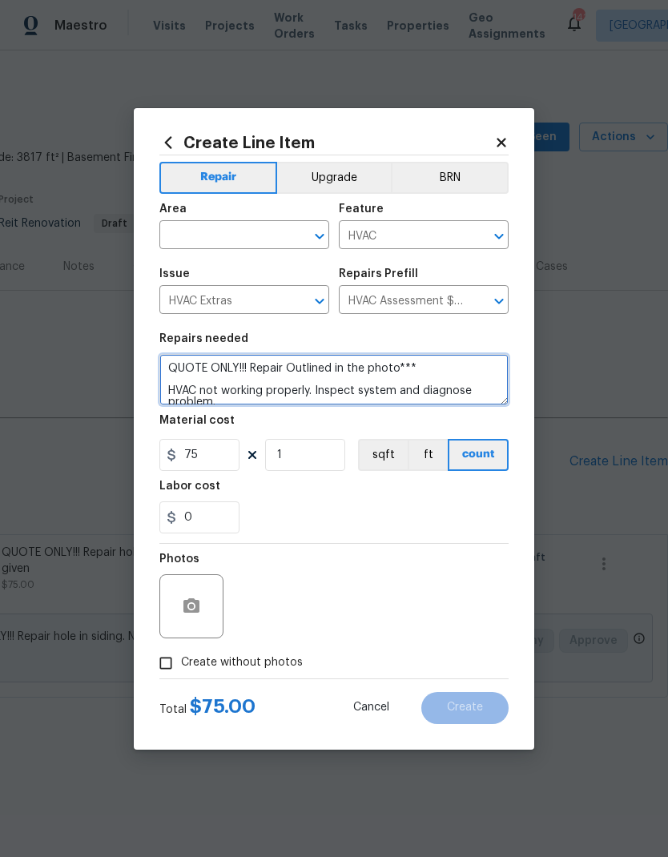
click at [168, 367] on textarea "QUOTE ONLY!!! Repair Outlined in the photo*** HVAC not working properly. Inspec…" at bounding box center [333, 379] width 349 height 51
type textarea "***QUOTE ONLY!!! Repair Outlined in the photo*** HVAC not working properly. Ins…"
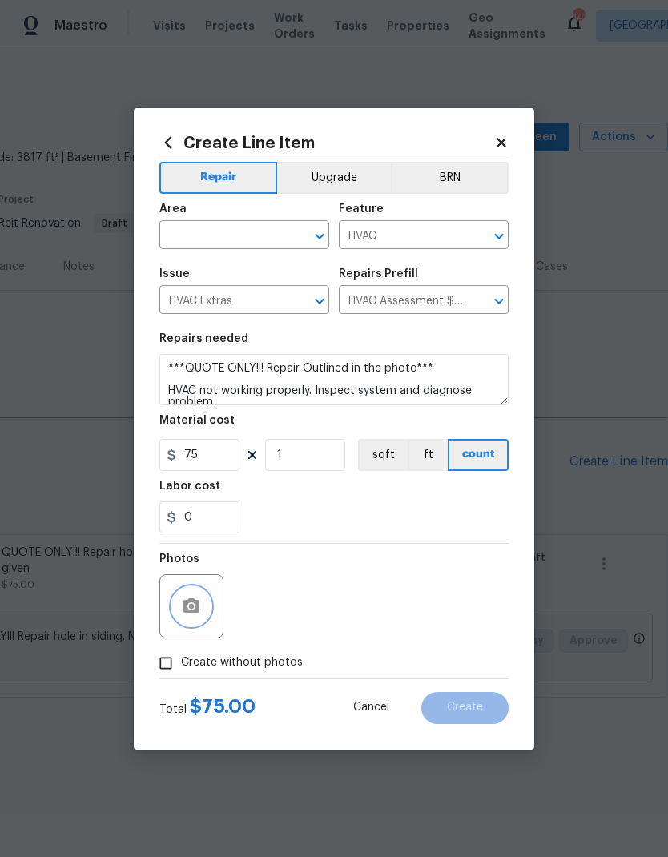
click at [193, 606] on circle "button" at bounding box center [191, 605] width 5 height 5
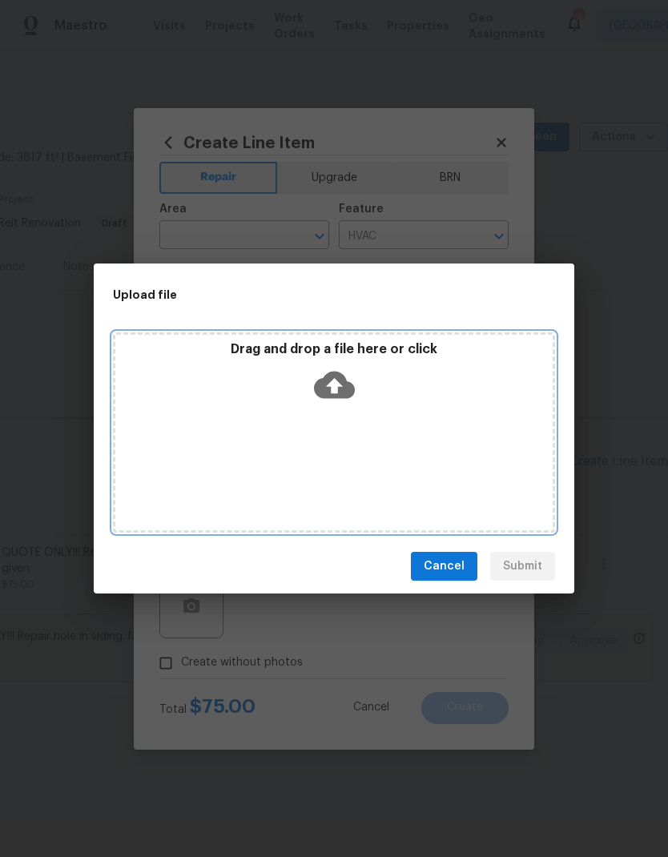
click at [346, 385] on icon at bounding box center [334, 385] width 41 height 27
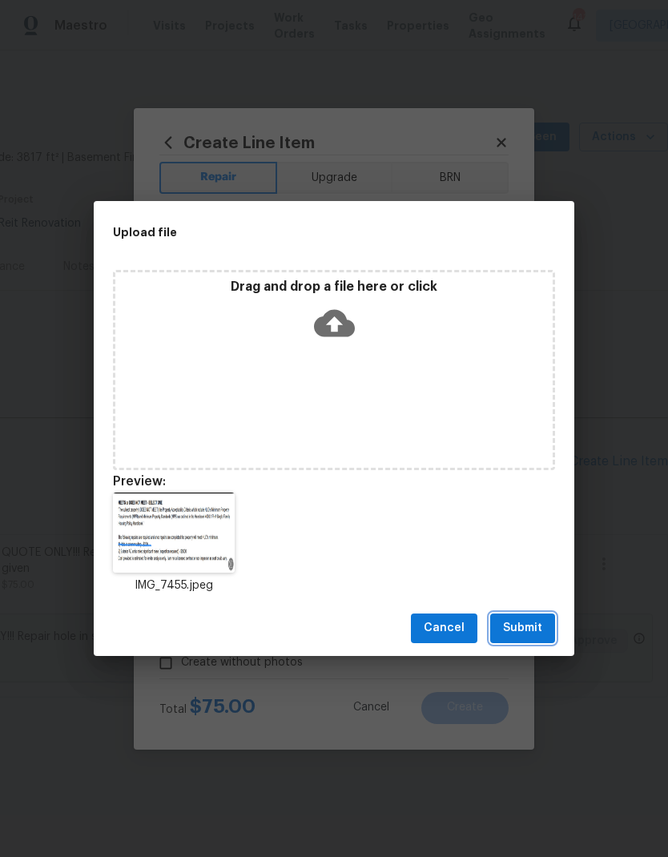
click at [541, 626] on span "Submit" at bounding box center [522, 628] width 39 height 20
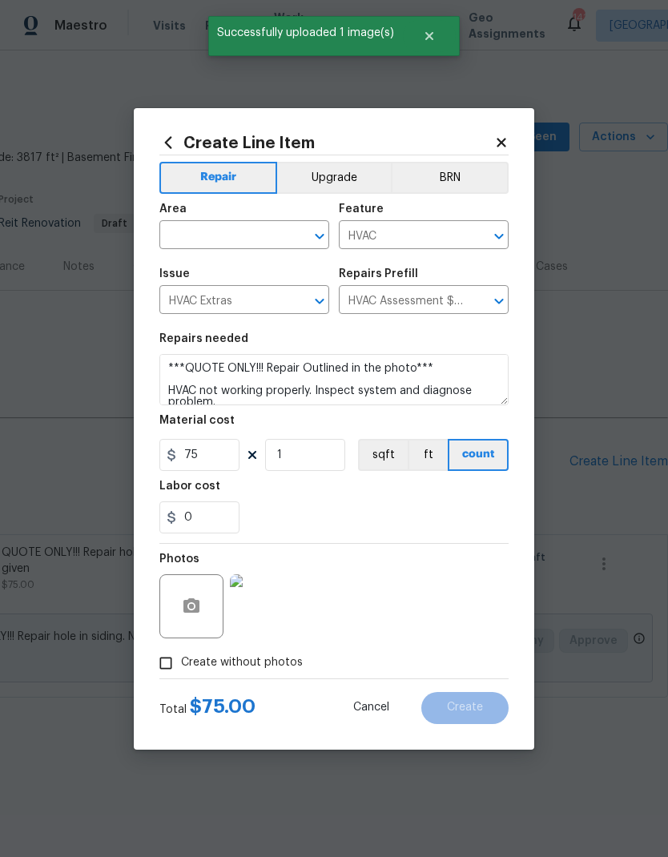
click at [262, 231] on input "text" at bounding box center [221, 236] width 125 height 25
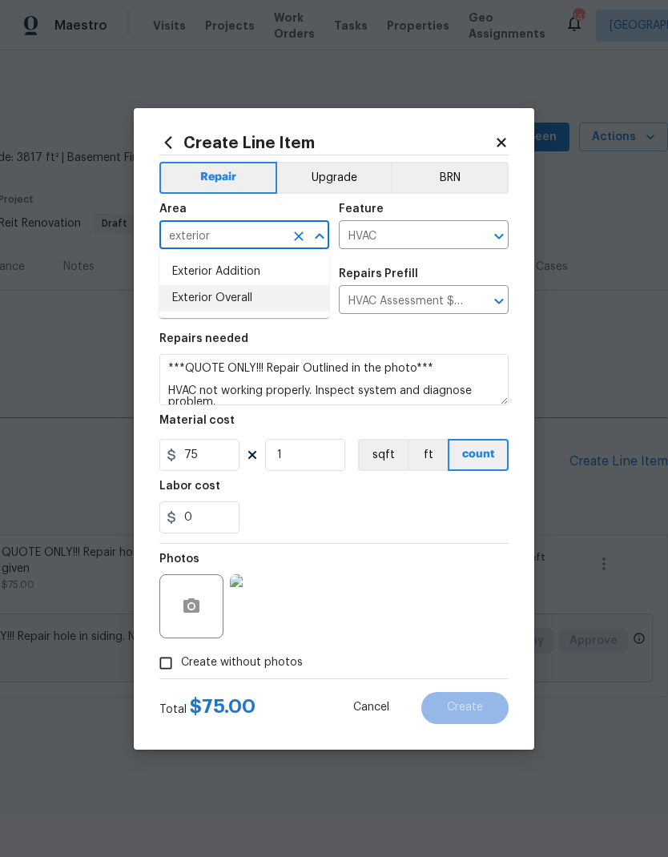
click at [236, 305] on li "Exterior Overall" at bounding box center [244, 298] width 170 height 26
type input "Exterior Overall"
click at [477, 704] on span "Create" at bounding box center [465, 708] width 36 height 12
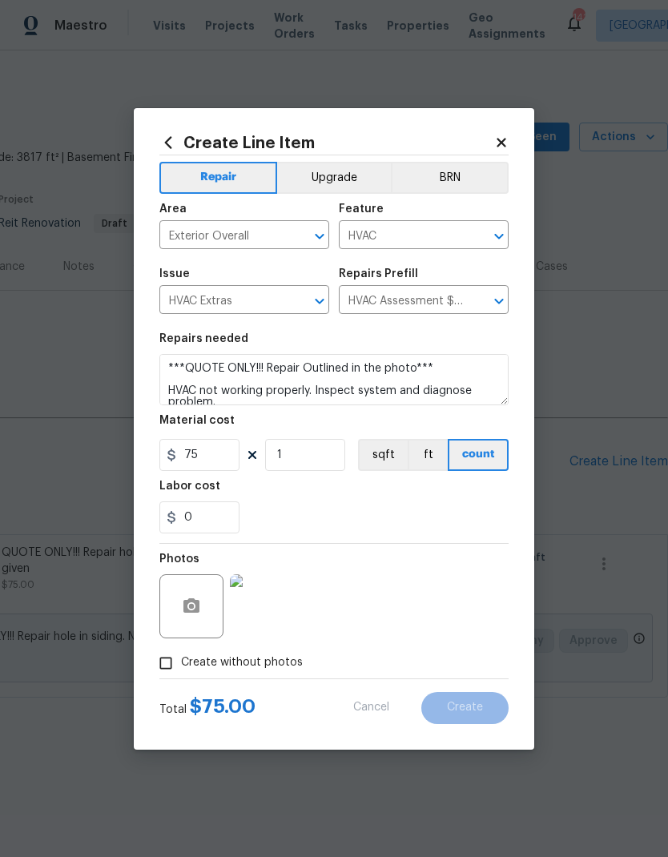
type input "0"
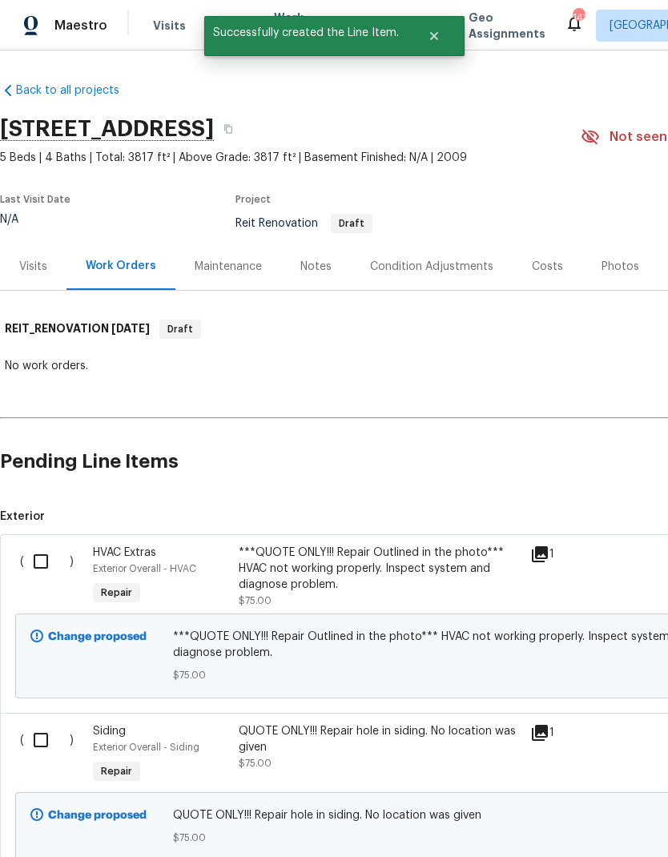
scroll to position [0, 0]
click at [42, 566] on input "checkbox" at bounding box center [47, 562] width 46 height 34
checkbox input "true"
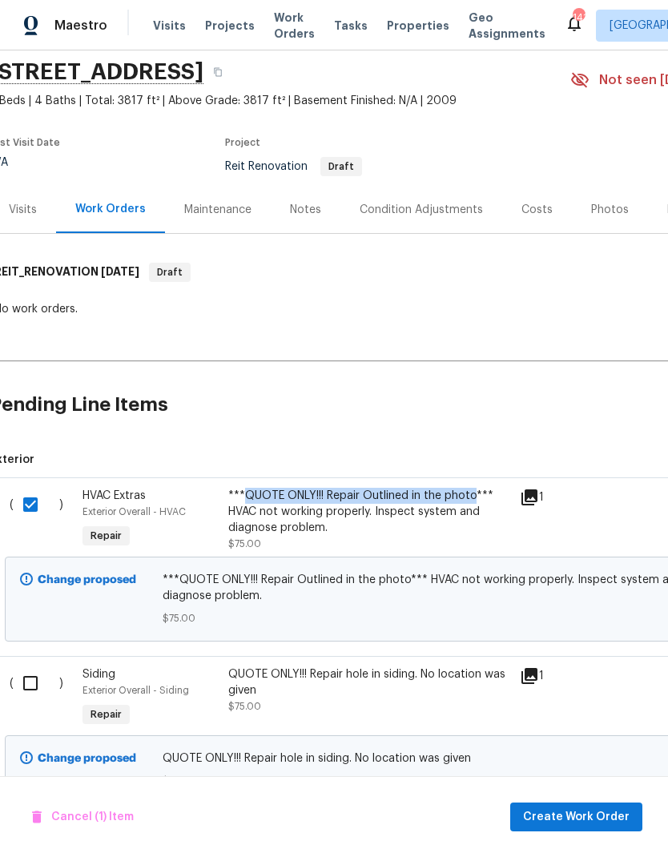
scroll to position [58, 11]
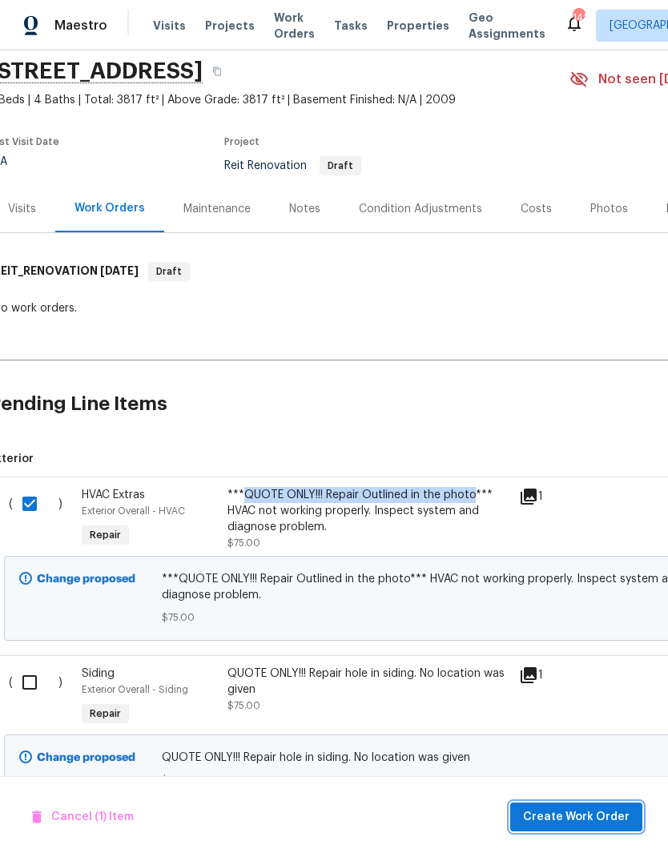
click at [599, 809] on span "Create Work Order" at bounding box center [576, 818] width 107 height 20
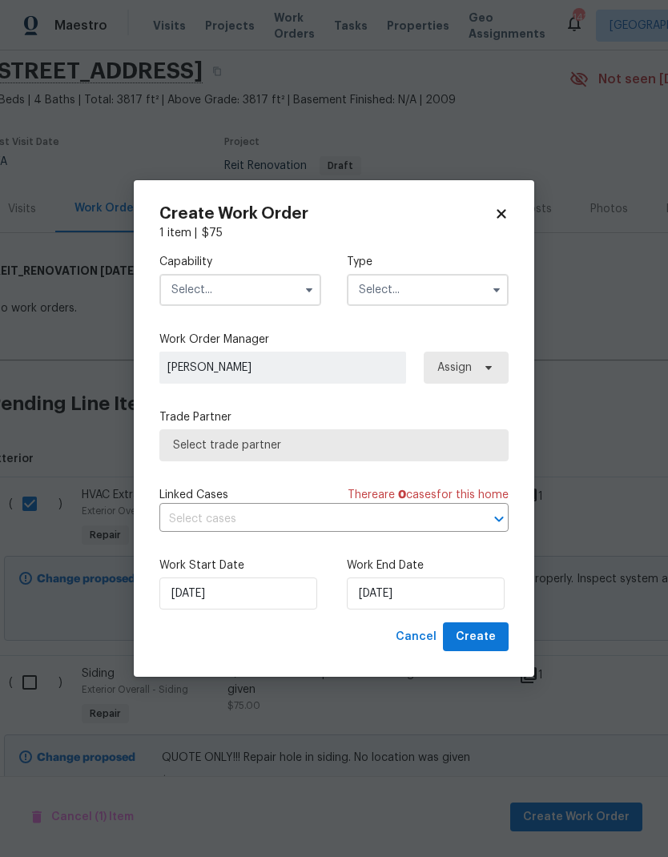
click at [296, 283] on input "text" at bounding box center [240, 290] width 162 height 32
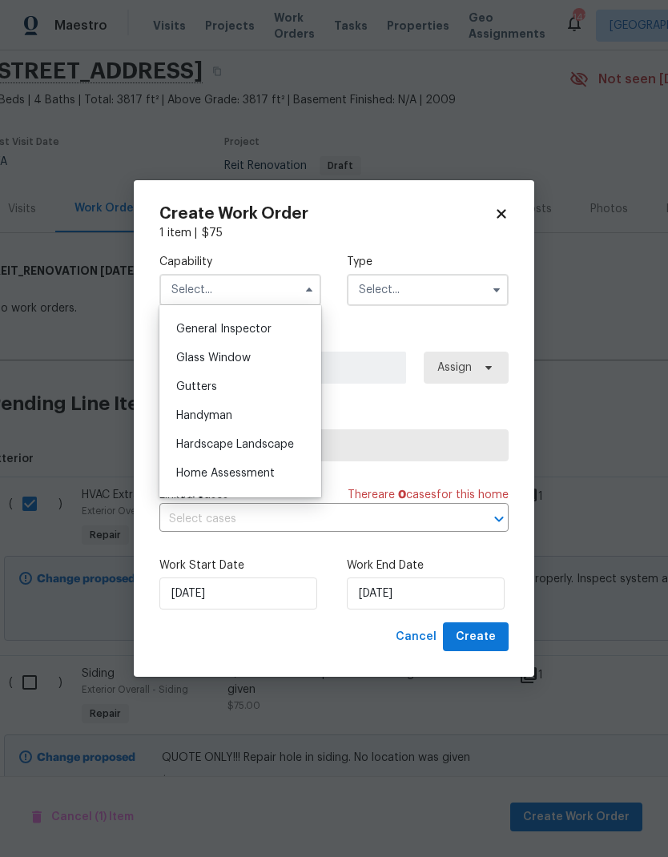
scroll to position [824, 0]
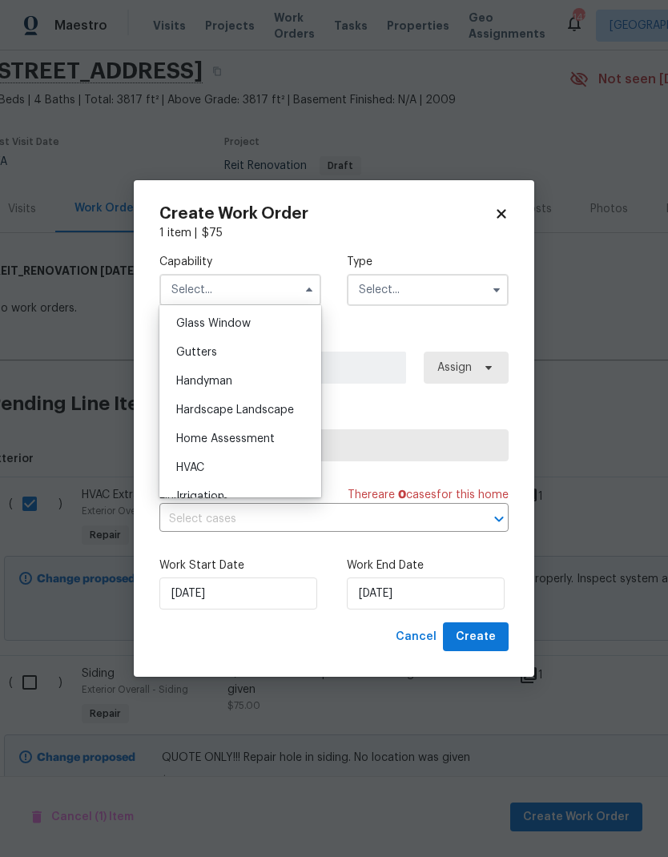
click at [231, 458] on div "HVAC" at bounding box center [240, 467] width 154 height 29
type input "HVAC"
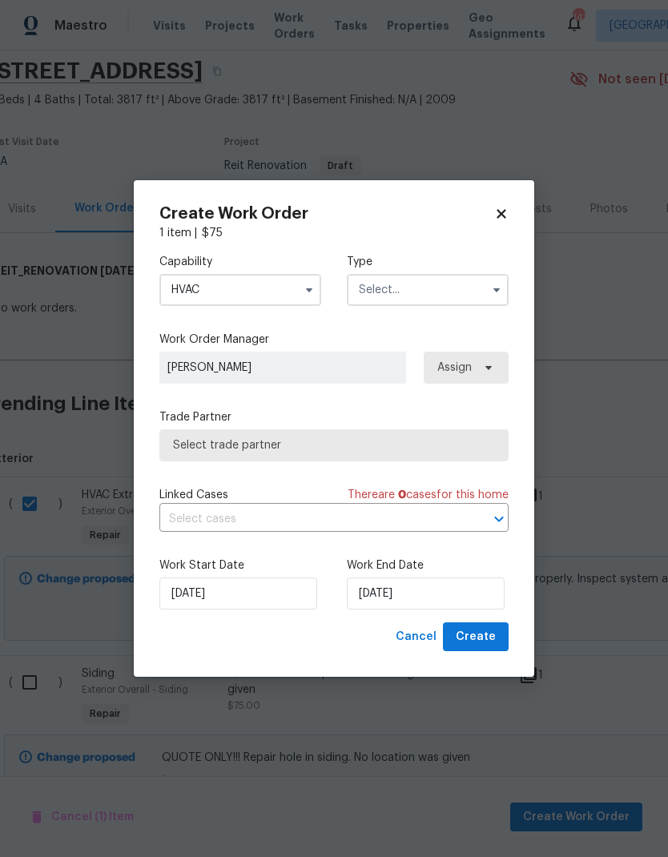
click at [427, 292] on input "text" at bounding box center [428, 290] width 162 height 32
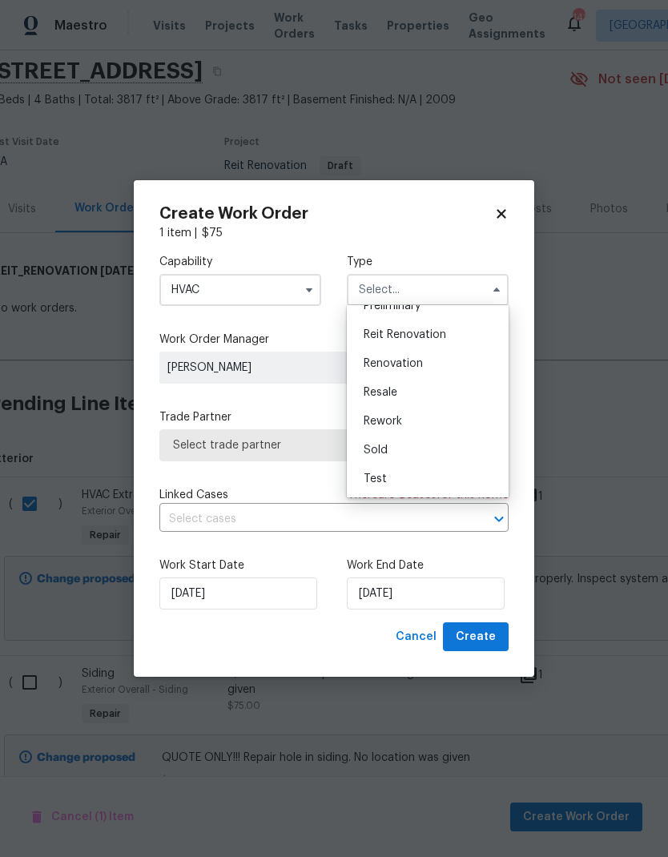
scroll to position [364, 0]
click at [431, 337] on span "Reit Renovation" at bounding box center [405, 334] width 83 height 11
type input "Reit Renovation"
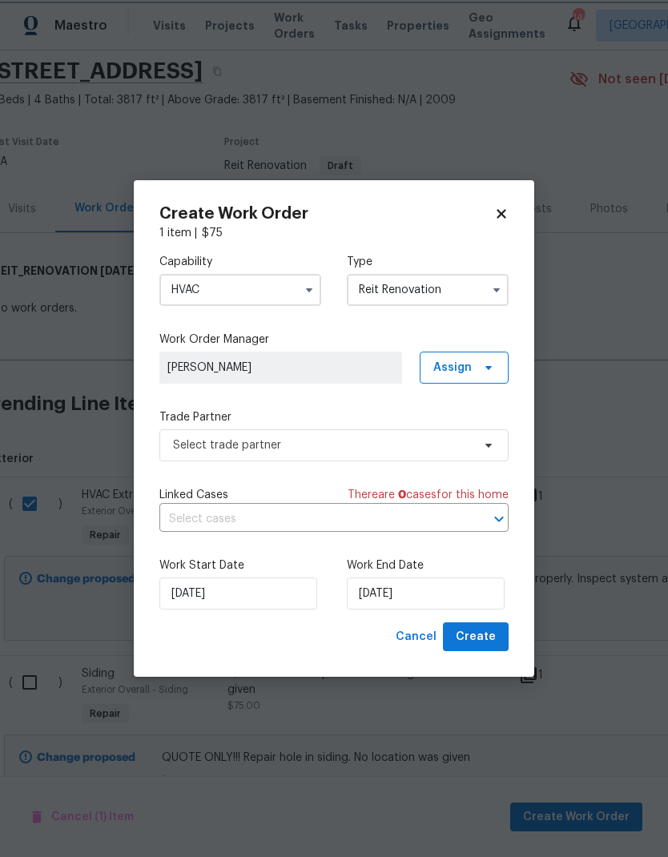
scroll to position [0, 0]
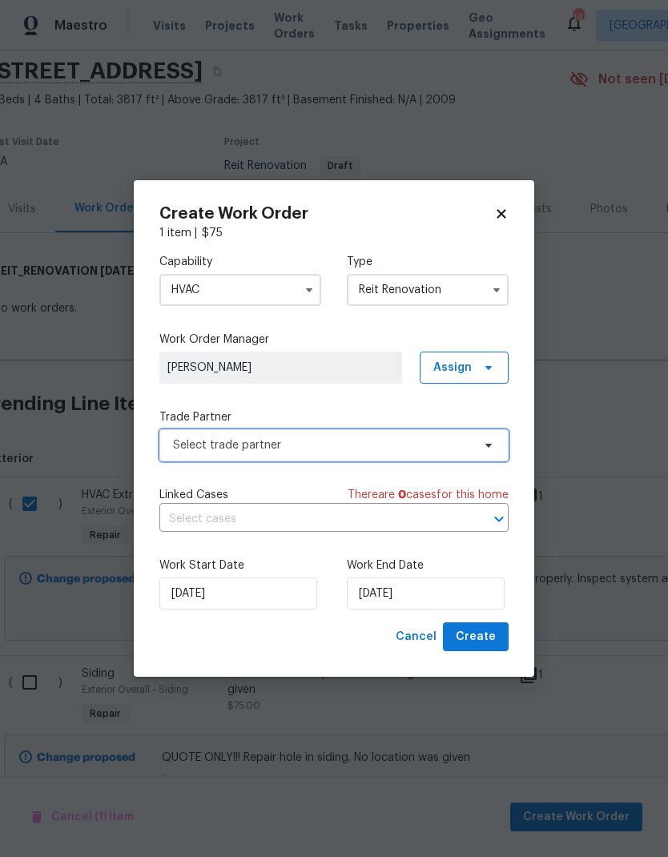
click at [341, 460] on span "Select trade partner" at bounding box center [333, 445] width 349 height 32
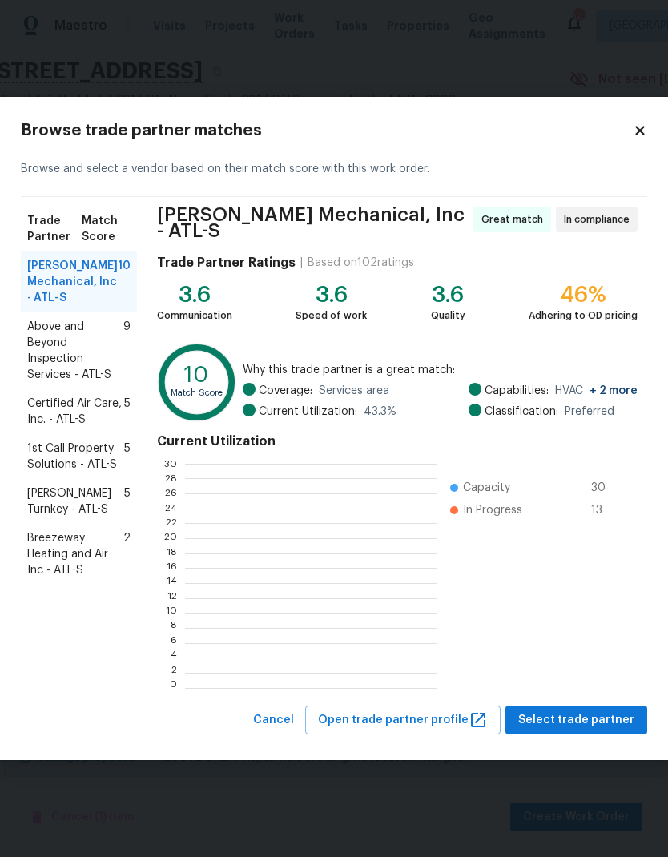
scroll to position [2, 2]
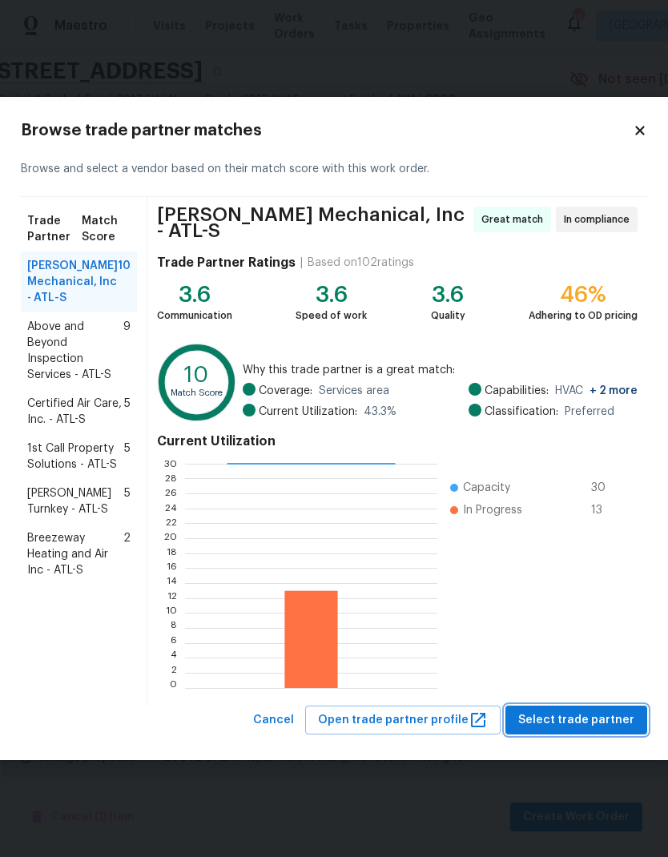
click at [598, 715] on span "Select trade partner" at bounding box center [576, 721] width 116 height 20
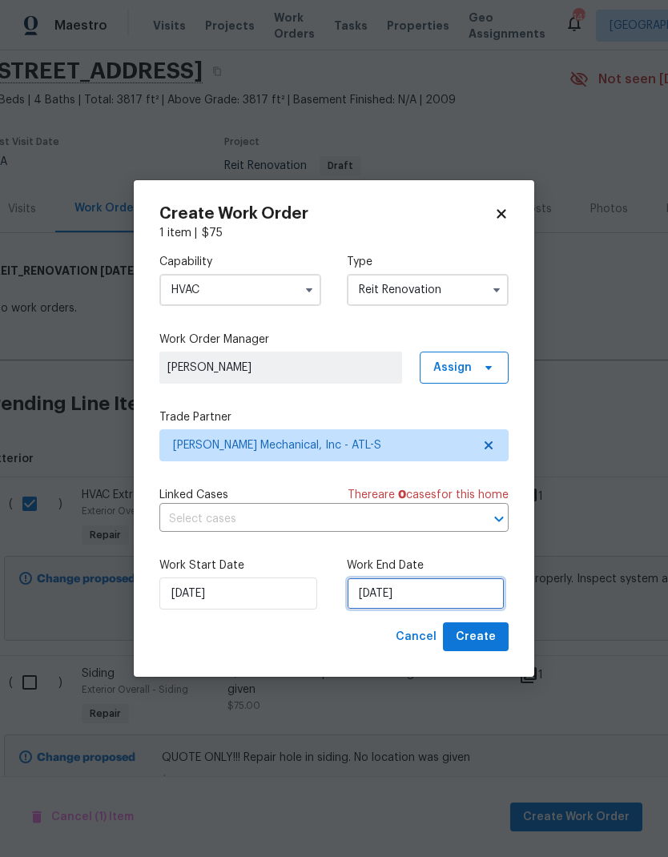
click at [455, 595] on input "8/29/2025" at bounding box center [426, 594] width 158 height 32
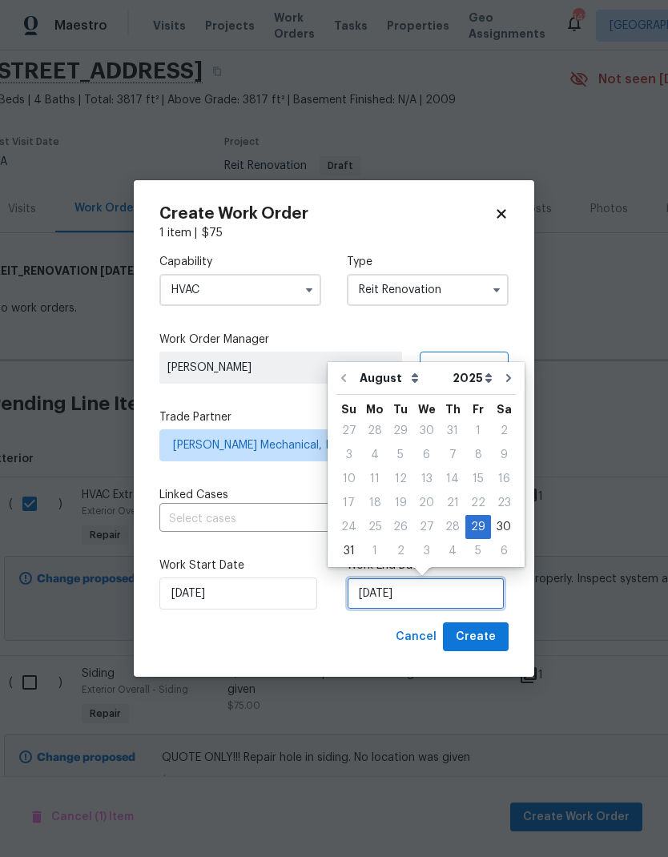
scroll to position [6, 0]
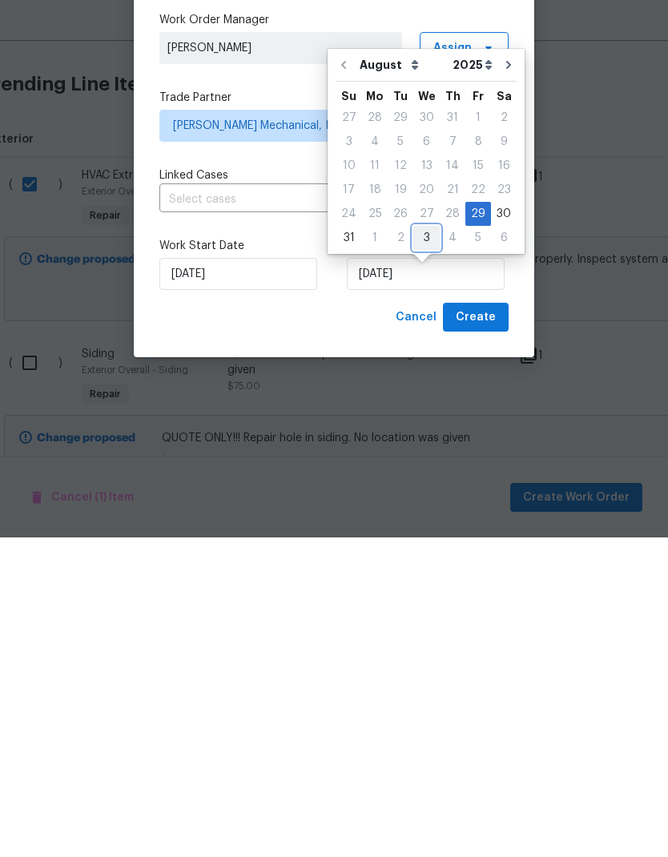
click at [432, 546] on div "3" at bounding box center [426, 557] width 26 height 22
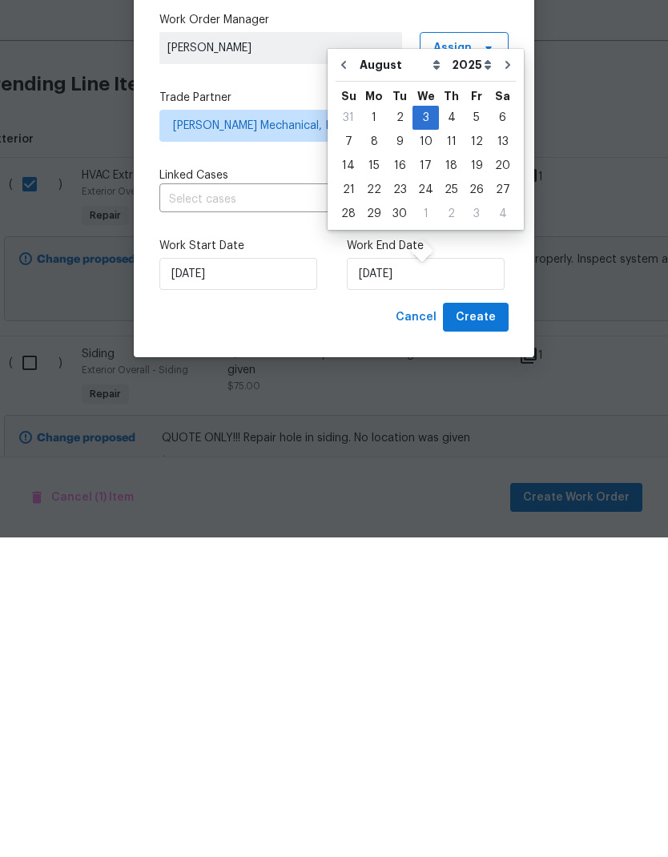
type input "9/3/2025"
select select "8"
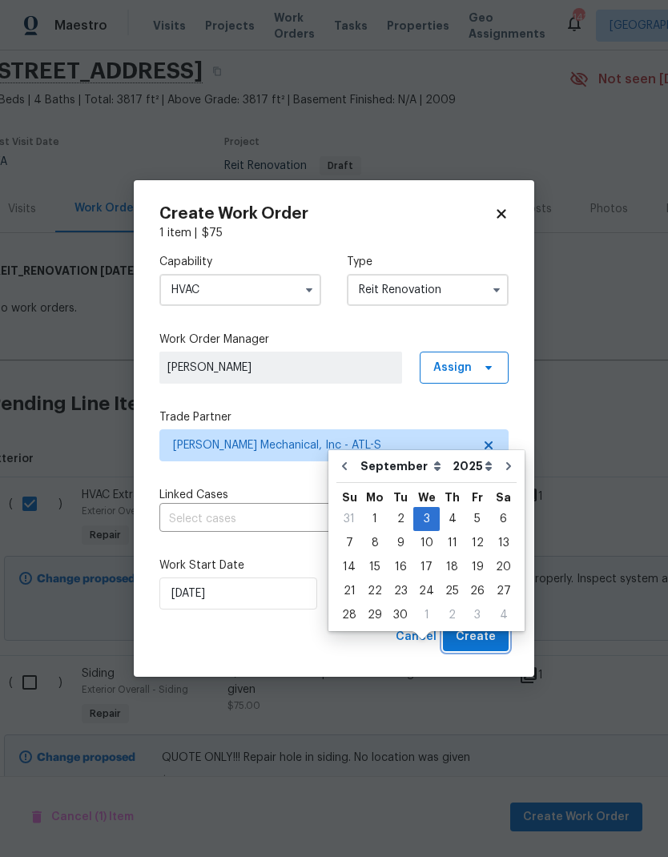
click at [489, 634] on span "Create" at bounding box center [476, 637] width 40 height 20
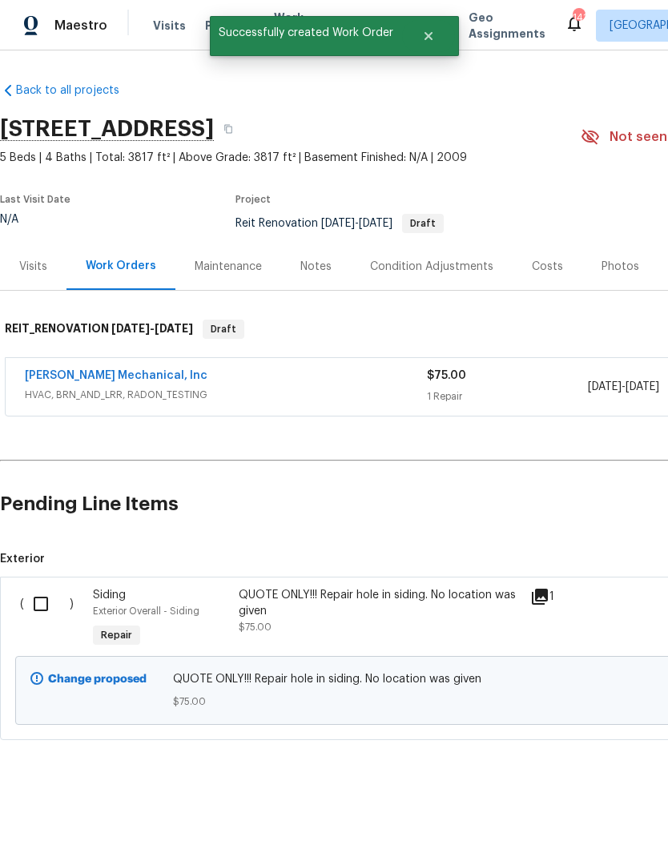
scroll to position [0, 0]
click at [53, 606] on input "checkbox" at bounding box center [47, 604] width 46 height 34
checkbox input "true"
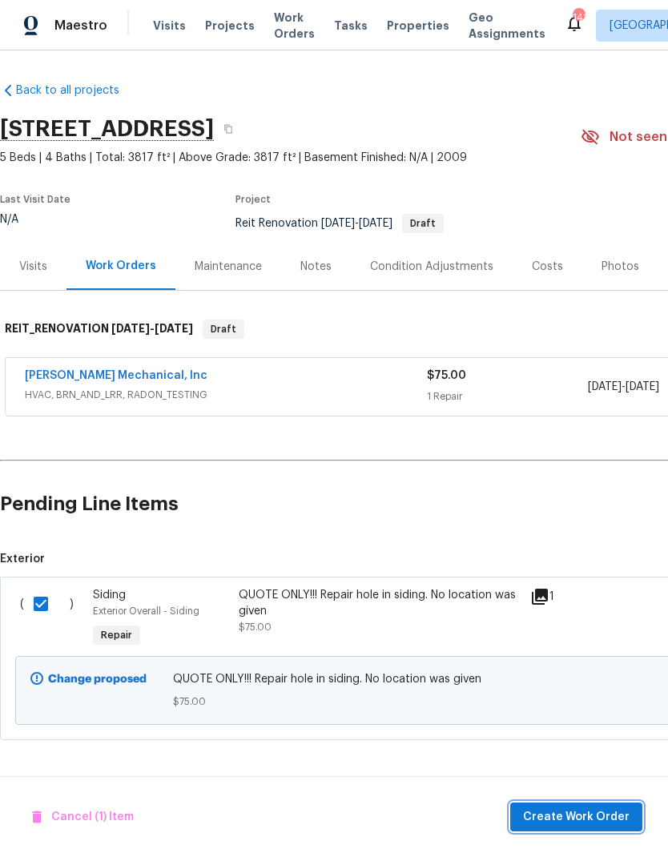
click at [612, 817] on span "Create Work Order" at bounding box center [576, 818] width 107 height 20
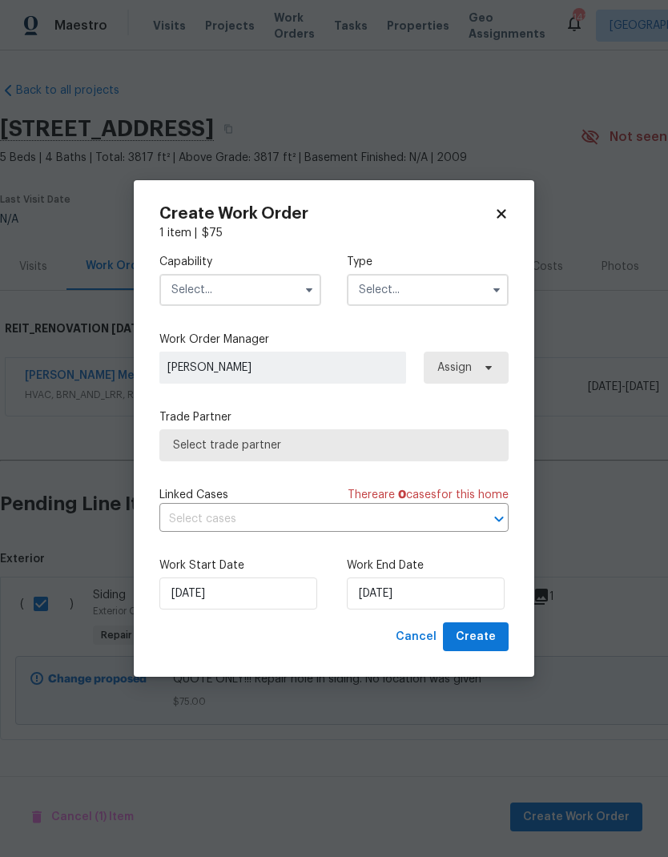
click at [316, 288] on button "button" at bounding box center [309, 289] width 19 height 19
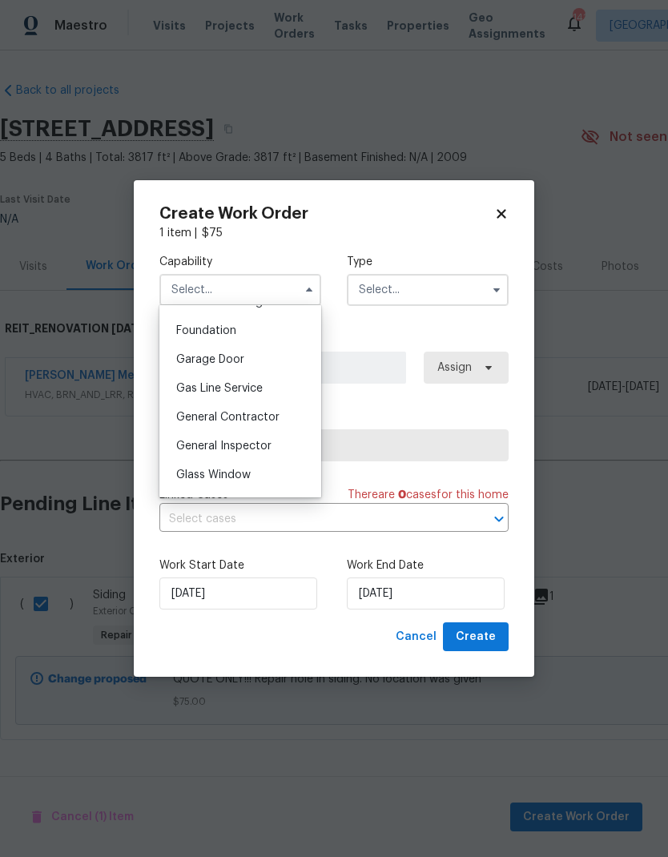
scroll to position [675, 0]
click at [263, 414] on span "General Contractor" at bounding box center [227, 414] width 103 height 11
type input "General Contractor"
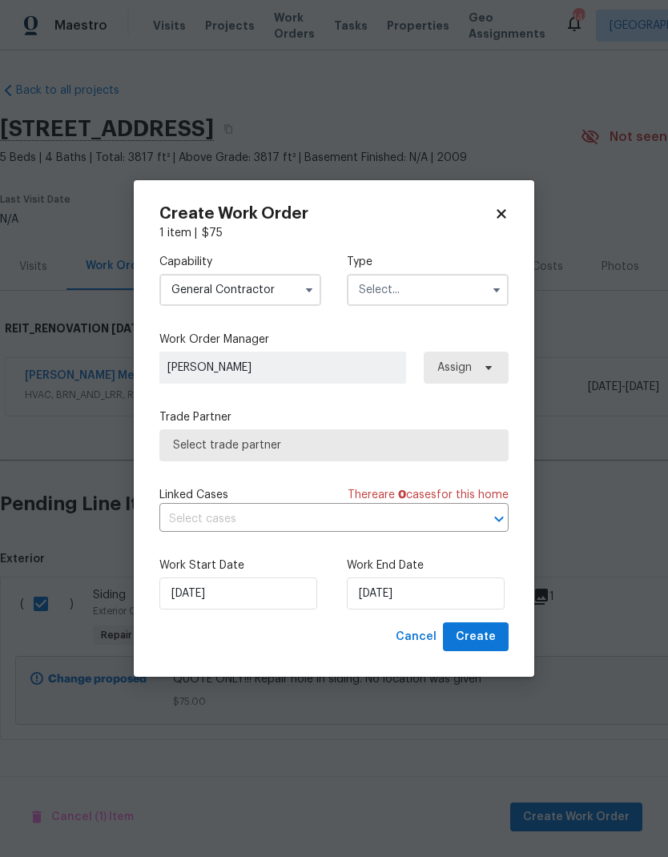
click at [489, 287] on button "button" at bounding box center [496, 289] width 19 height 19
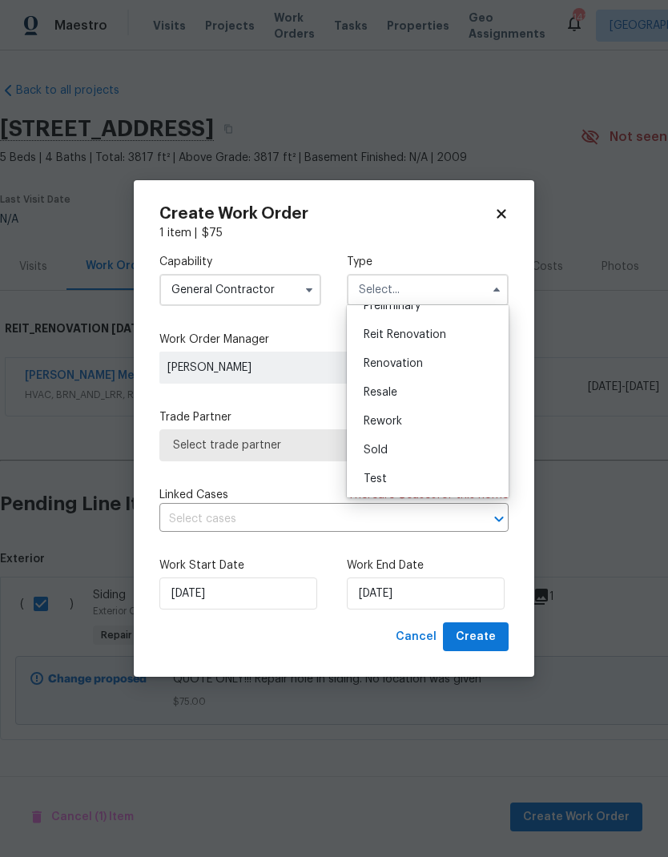
scroll to position [364, 0]
click at [444, 334] on span "Reit Renovation" at bounding box center [405, 334] width 83 height 11
type input "Reit Renovation"
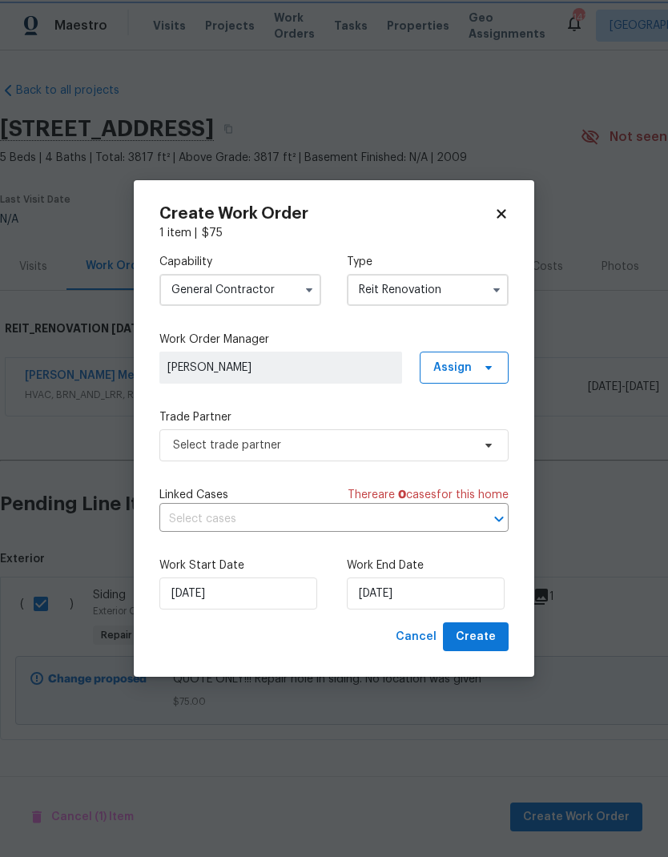
scroll to position [0, 0]
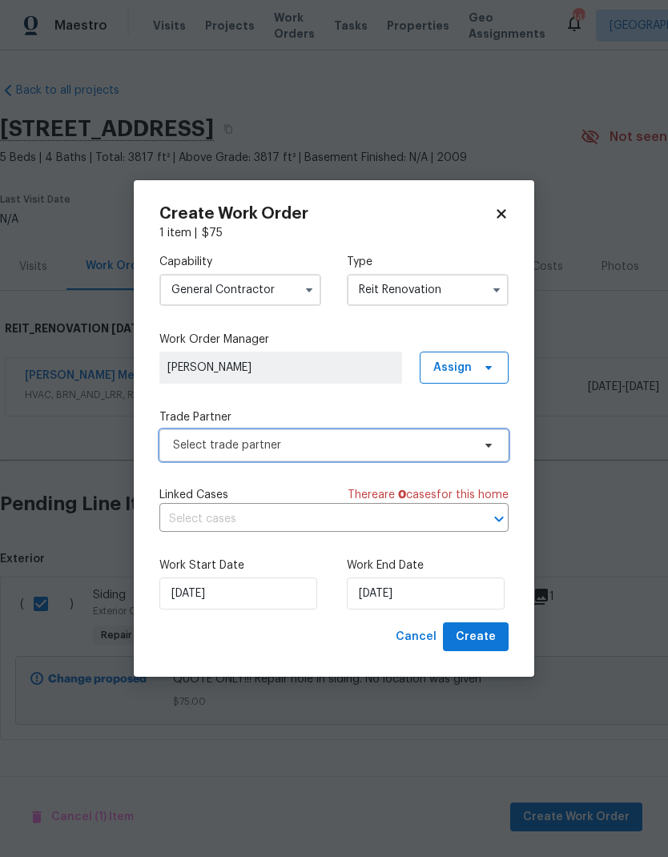
click at [361, 444] on span "Select trade partner" at bounding box center [322, 445] width 299 height 16
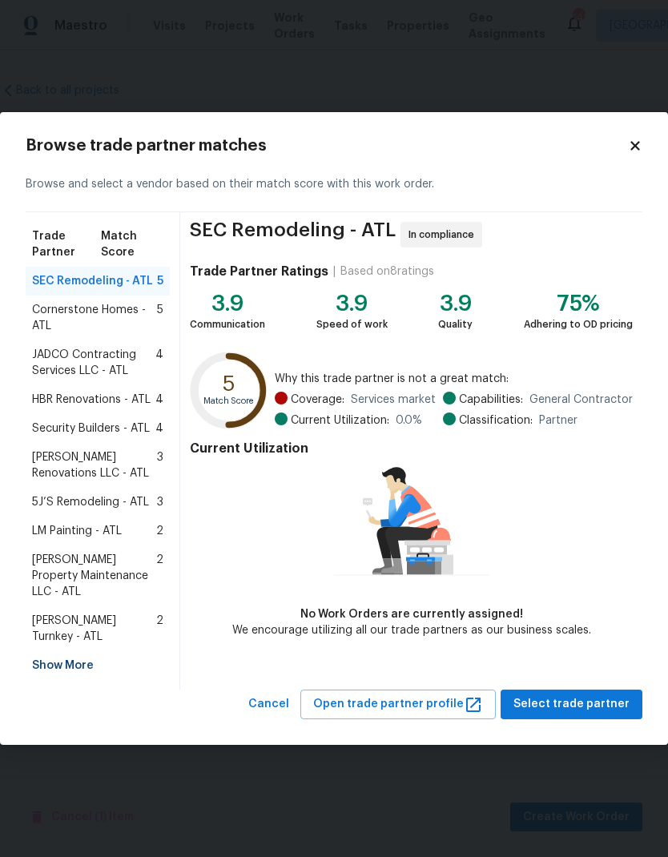
click at [106, 588] on span "Glen Property Maintenance LLC - ATL" at bounding box center [94, 576] width 124 height 48
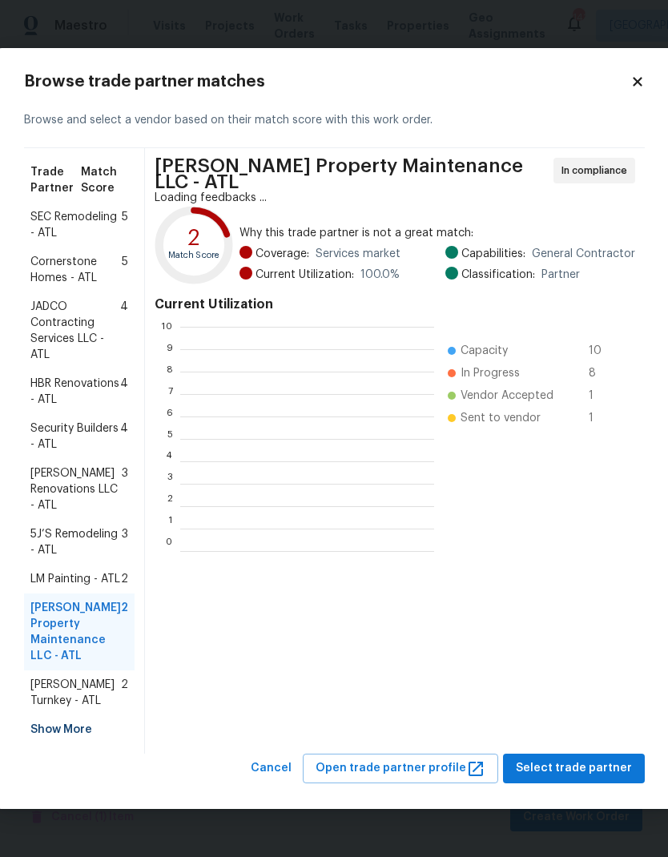
scroll to position [2, 2]
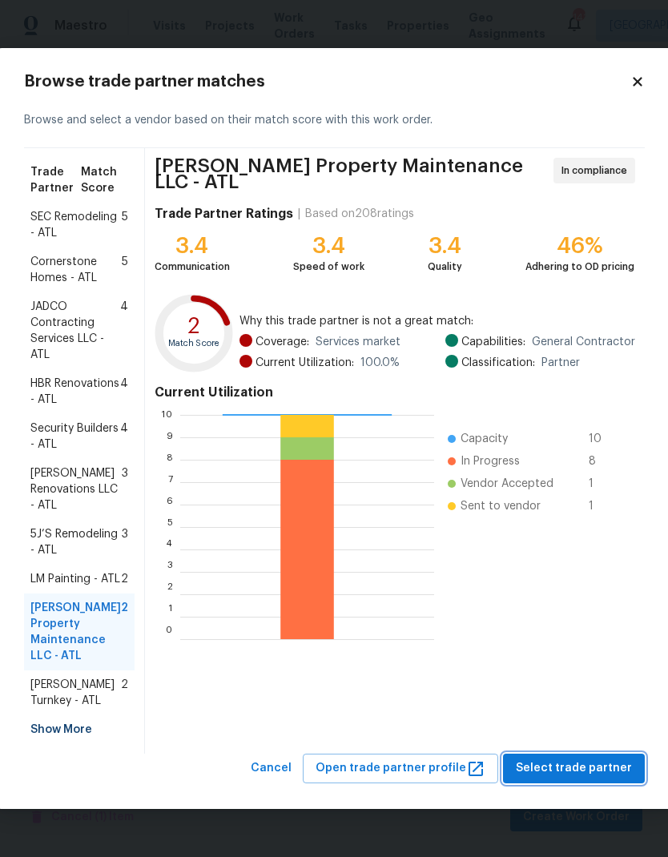
click at [587, 779] on span "Select trade partner" at bounding box center [574, 769] width 116 height 20
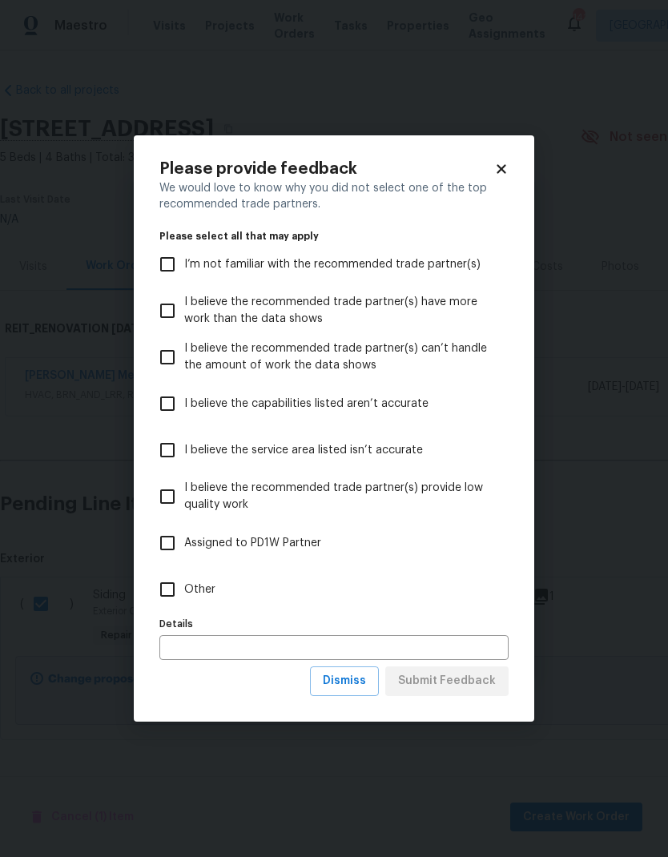
click at [166, 594] on input "Other" at bounding box center [168, 590] width 34 height 34
checkbox input "true"
click at [460, 683] on span "Submit Feedback" at bounding box center [447, 681] width 98 height 20
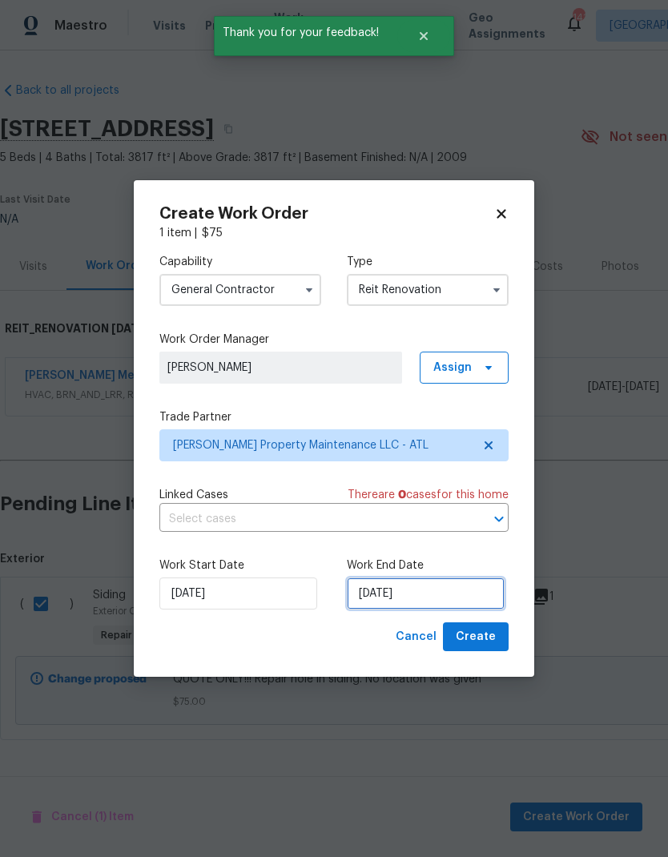
click at [445, 593] on input "8/29/2025" at bounding box center [426, 594] width 158 height 32
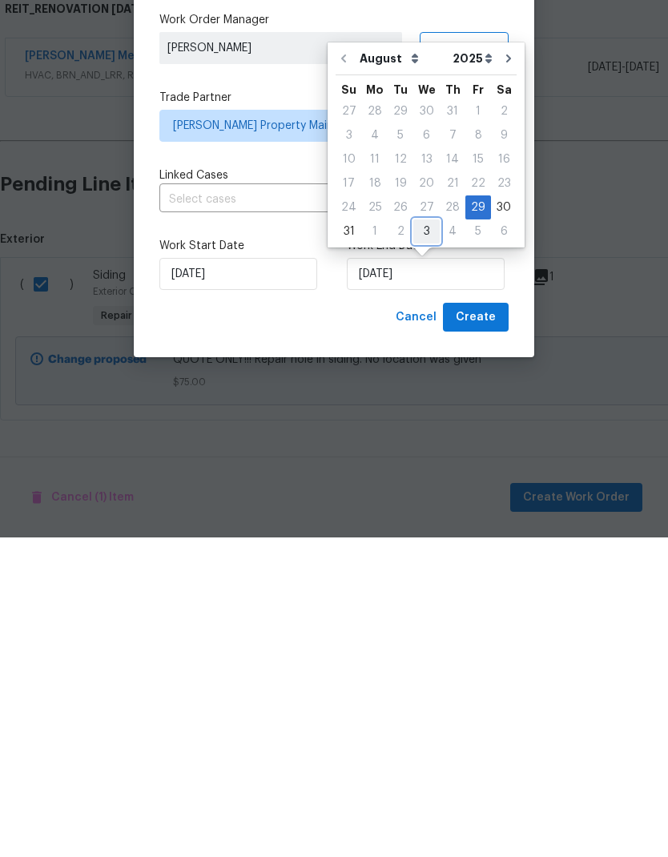
click at [429, 540] on div "3" at bounding box center [426, 551] width 26 height 22
type input "9/3/2025"
select select "8"
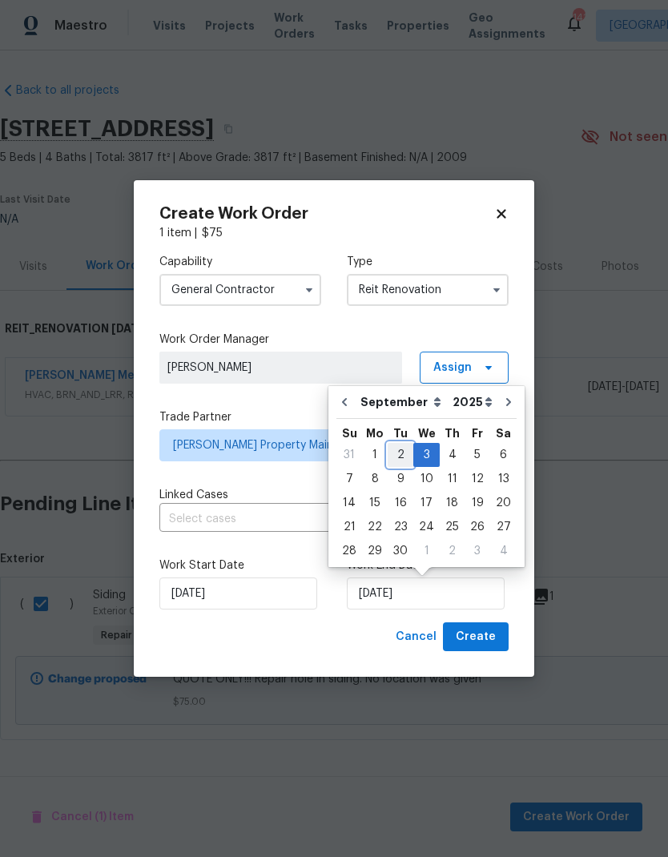
click at [398, 458] on div "2" at bounding box center [401, 455] width 26 height 22
type input "9/2/2025"
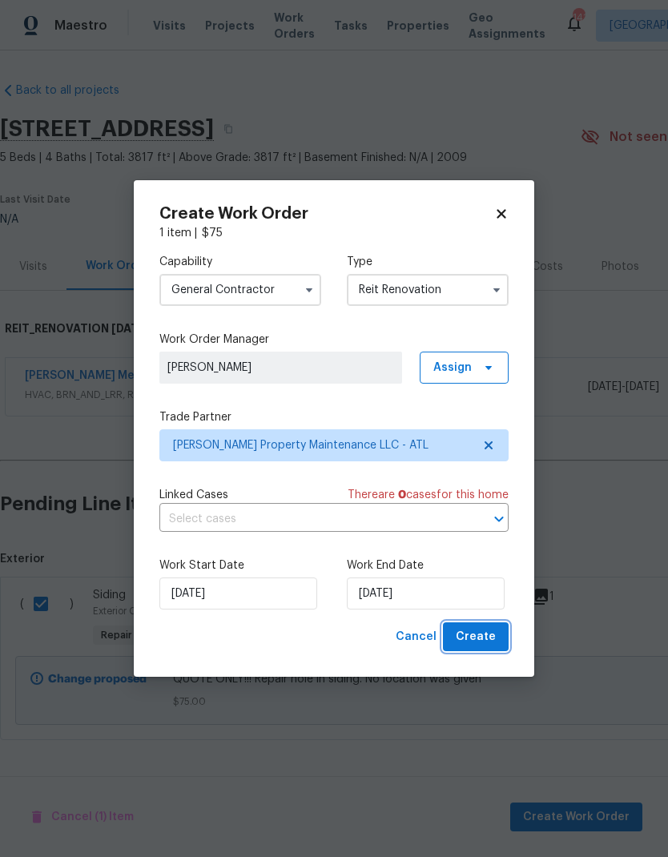
click at [488, 635] on span "Create" at bounding box center [476, 637] width 40 height 20
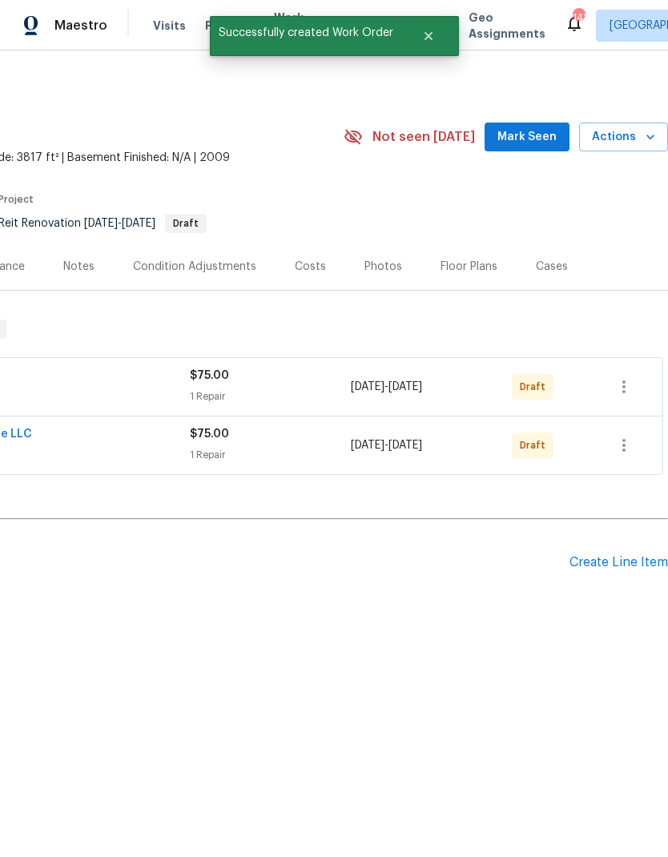
scroll to position [0, 237]
click at [631, 446] on icon "button" at bounding box center [623, 445] width 19 height 19
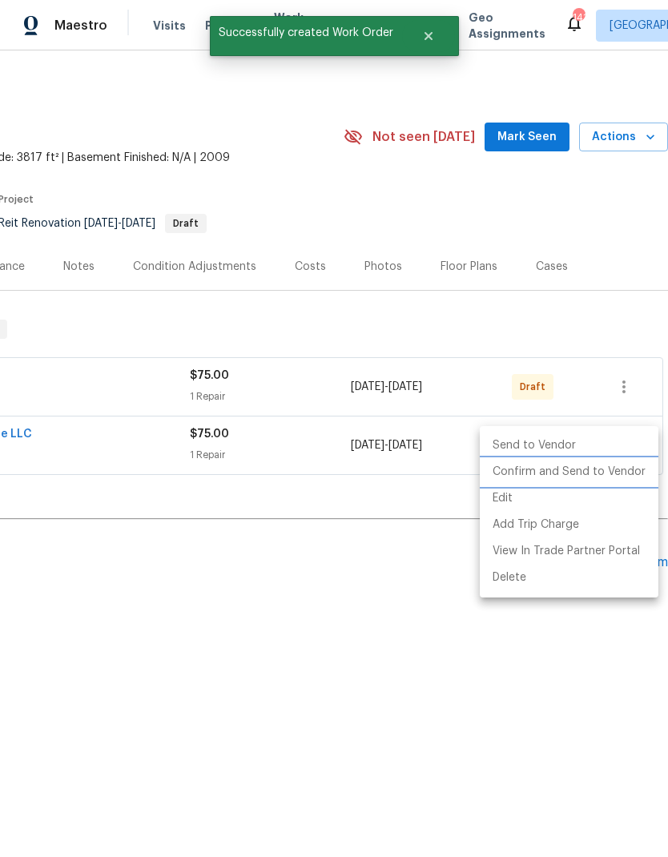
click at [571, 473] on li "Confirm and Send to Vendor" at bounding box center [569, 472] width 179 height 26
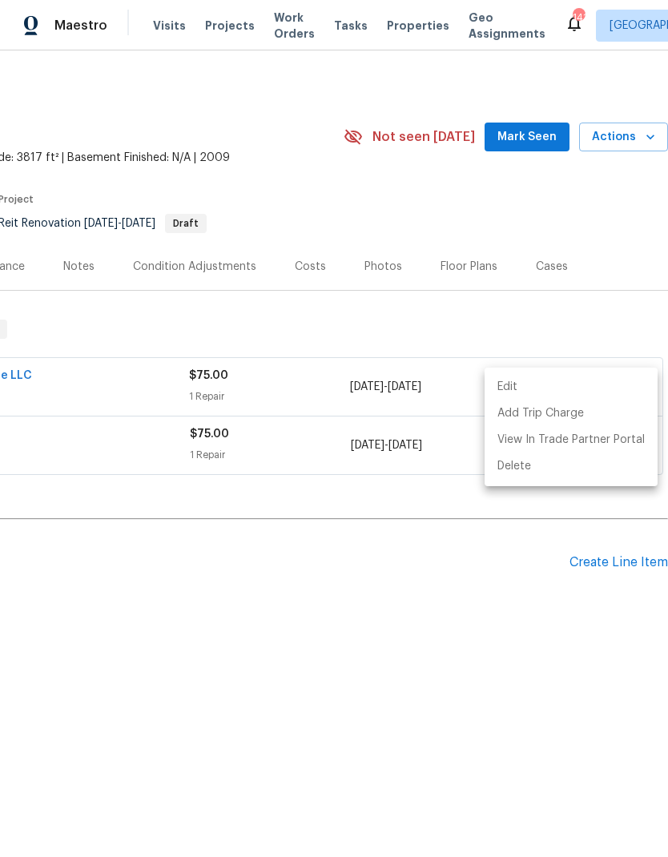
click at [478, 585] on div at bounding box center [334, 428] width 668 height 857
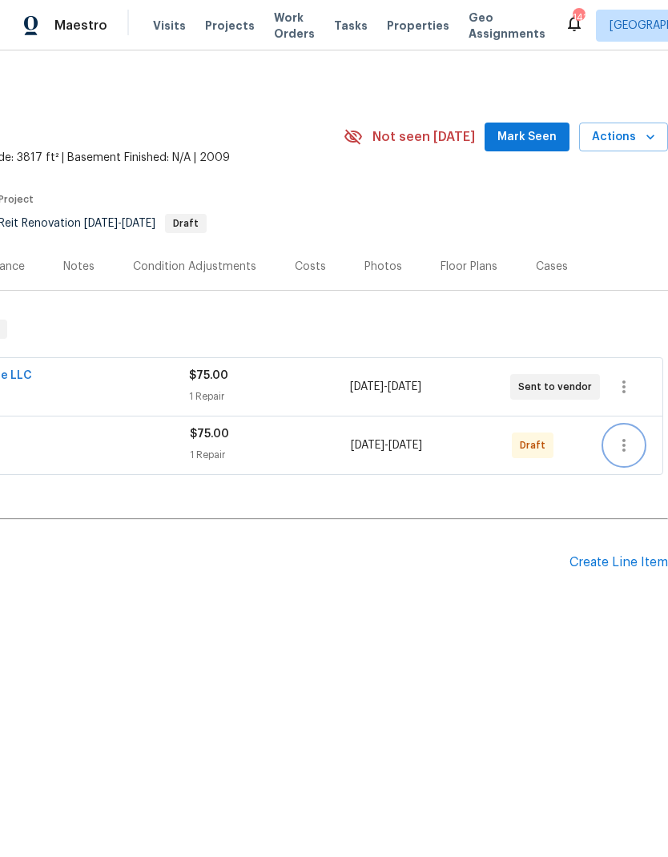
click at [632, 439] on icon "button" at bounding box center [623, 445] width 19 height 19
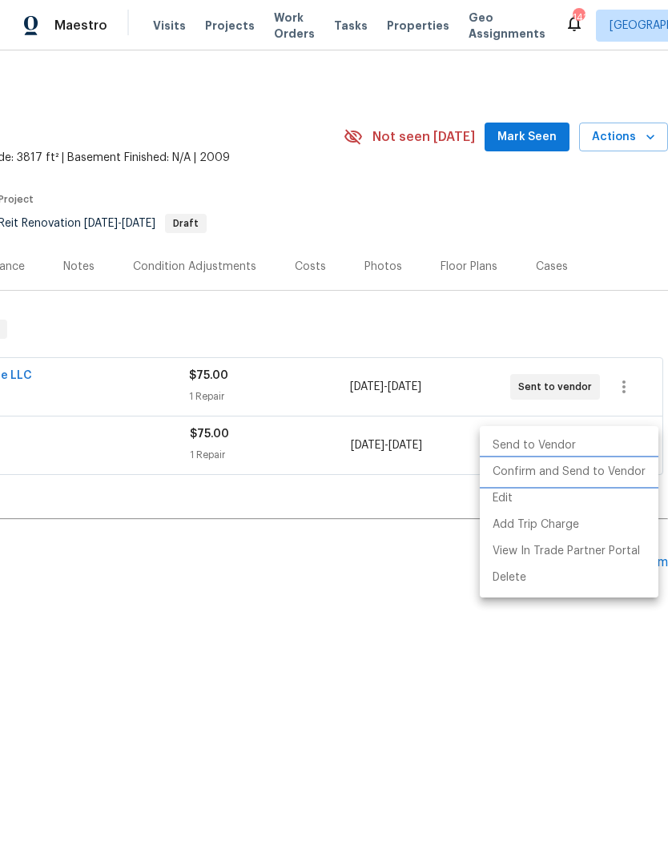
click at [616, 474] on li "Confirm and Send to Vendor" at bounding box center [569, 472] width 179 height 26
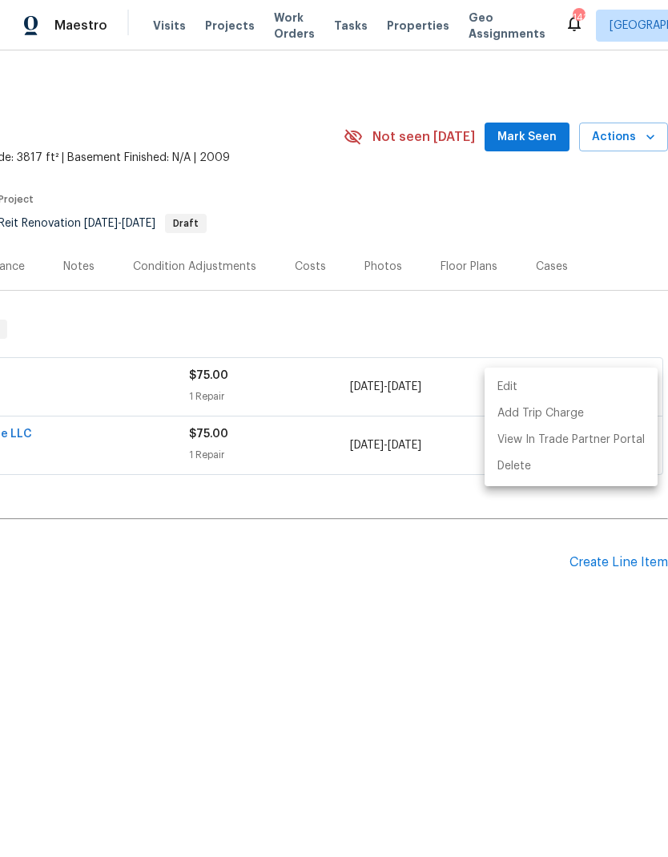
click at [303, 619] on div at bounding box center [334, 428] width 668 height 857
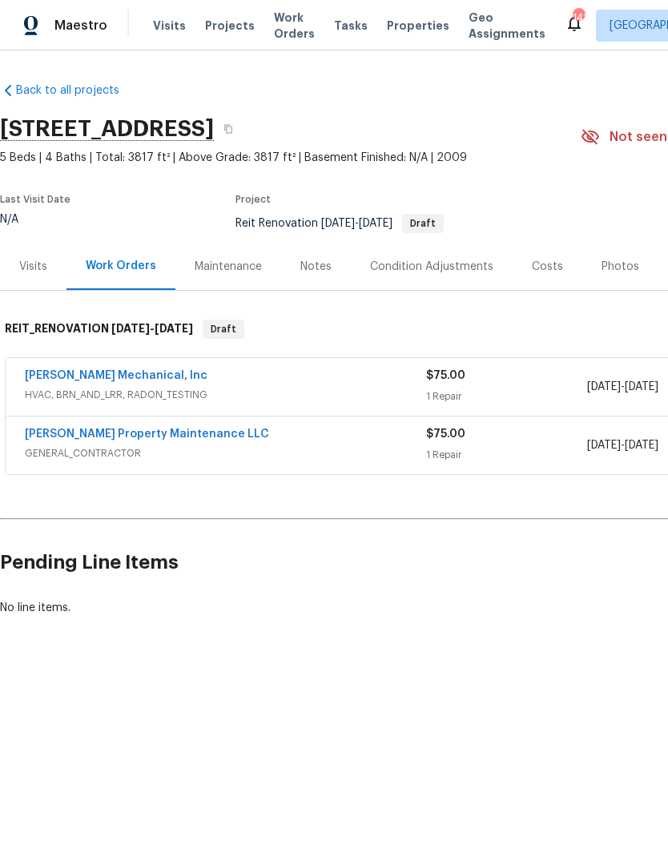
scroll to position [0, 0]
click at [127, 377] on link "[PERSON_NAME] Mechanical, Inc" at bounding box center [116, 375] width 183 height 11
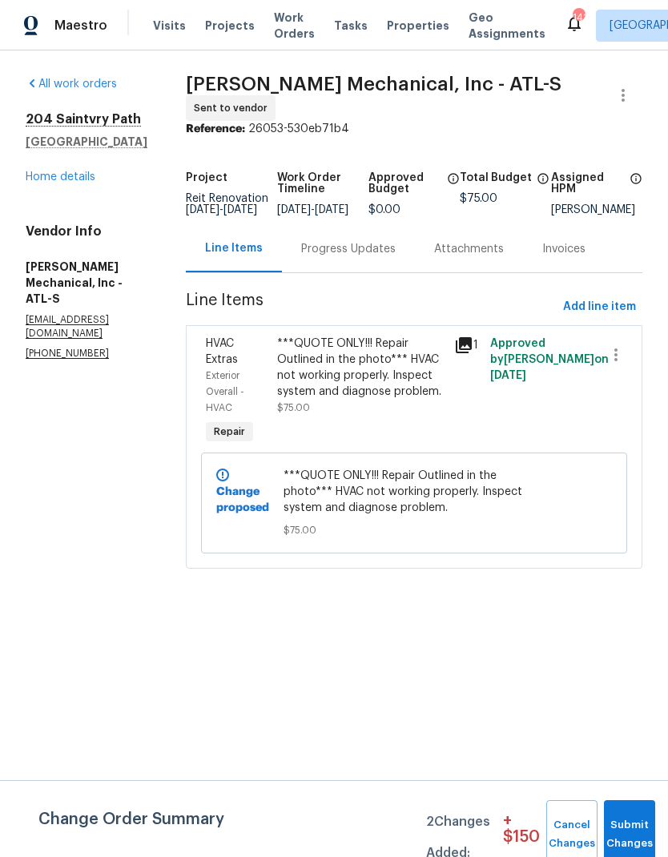
click at [396, 257] on div "Progress Updates" at bounding box center [348, 249] width 95 height 16
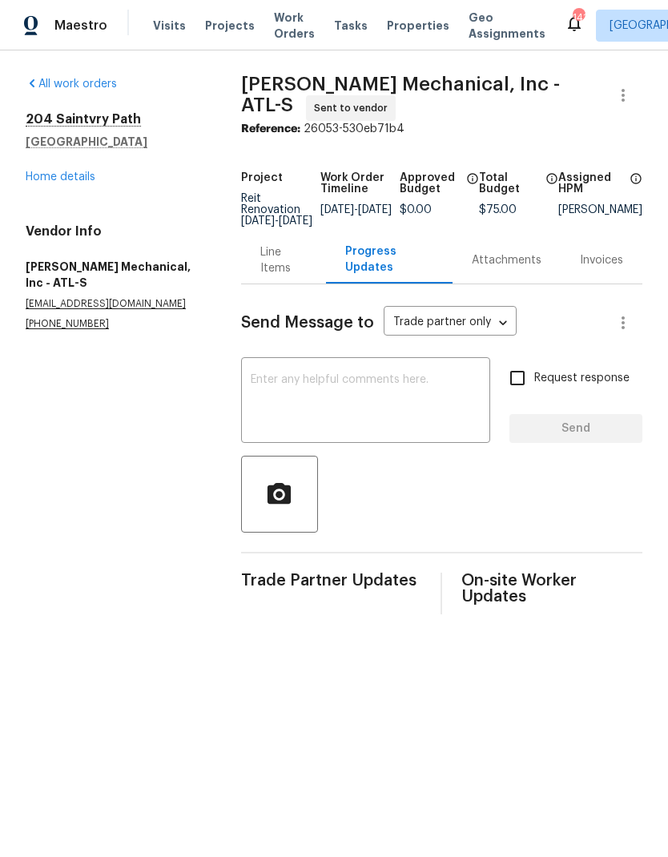
click at [334, 395] on textarea at bounding box center [366, 402] width 230 height 56
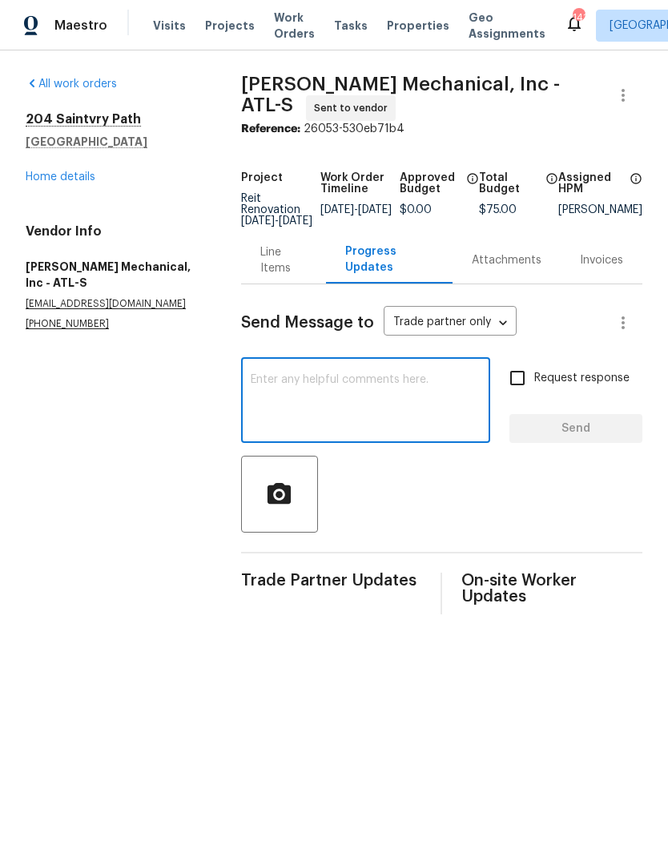
click at [304, 393] on textarea at bounding box center [366, 402] width 230 height 56
paste textarea "QUOTE ONLY!!! Repair Outlined in the photo"
click at [258, 393] on textarea "QUOTE ONLY!!! Repair Outlined in the photo" at bounding box center [366, 402] width 230 height 56
paste textarea "!!!DO NOT PERFORM ANY REPAIRS. ONLY PROVIDE A QUOTE FOR REPAIRS NEEDED!!! This …"
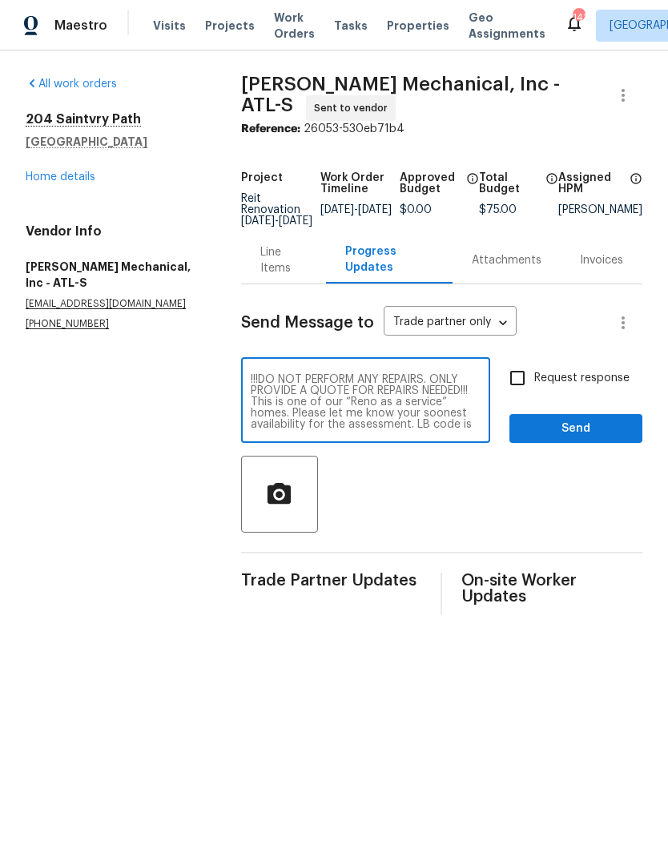
type textarea "!!!DO NOT PERFORM ANY REPAIRS. ONLY PROVIDE A QUOTE FOR REPAIRS NEEDED!!! This …"
click at [515, 395] on input "Request response" at bounding box center [518, 378] width 34 height 34
checkbox input "true"
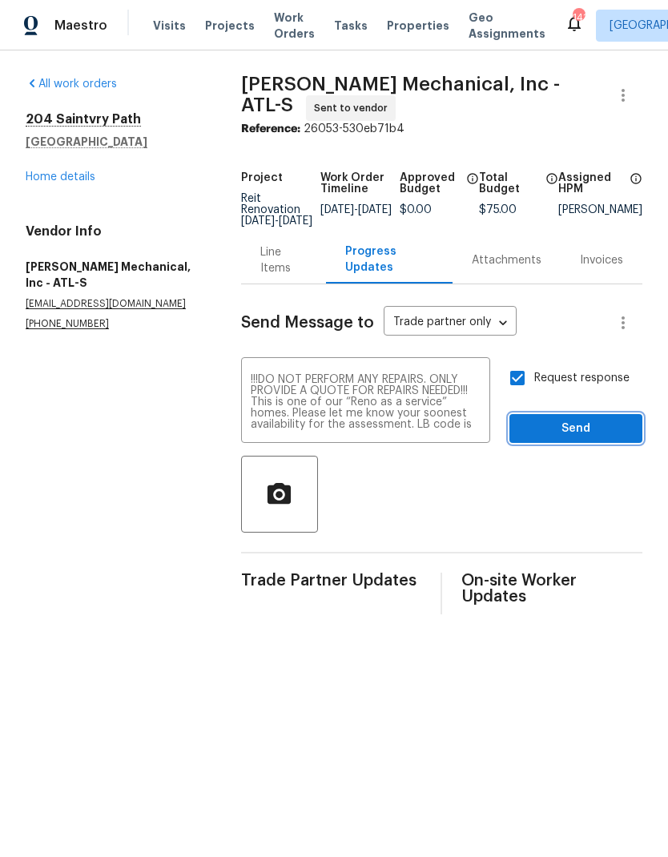
click at [595, 437] on span "Send" at bounding box center [575, 429] width 107 height 20
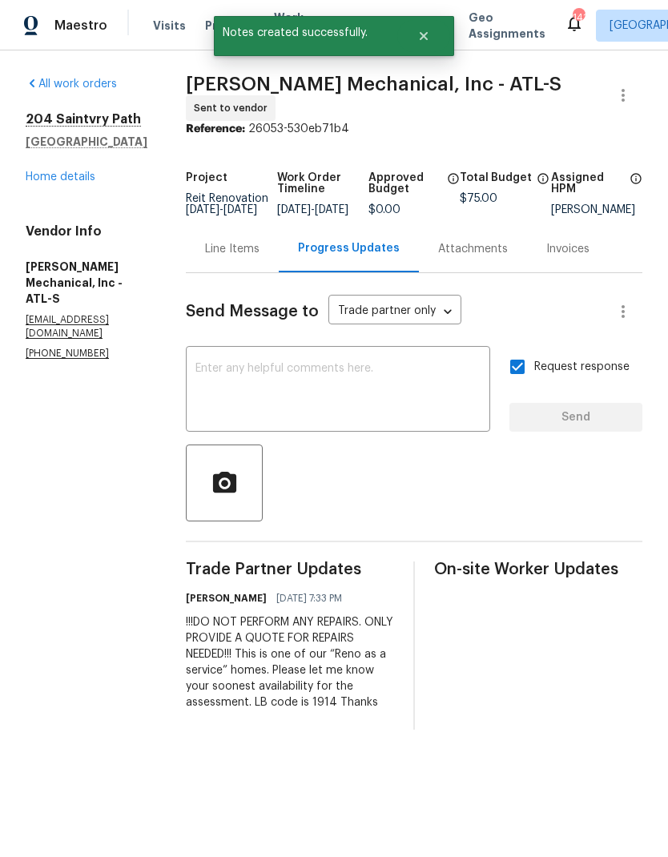
click at [260, 257] on div "Line Items" at bounding box center [232, 249] width 54 height 16
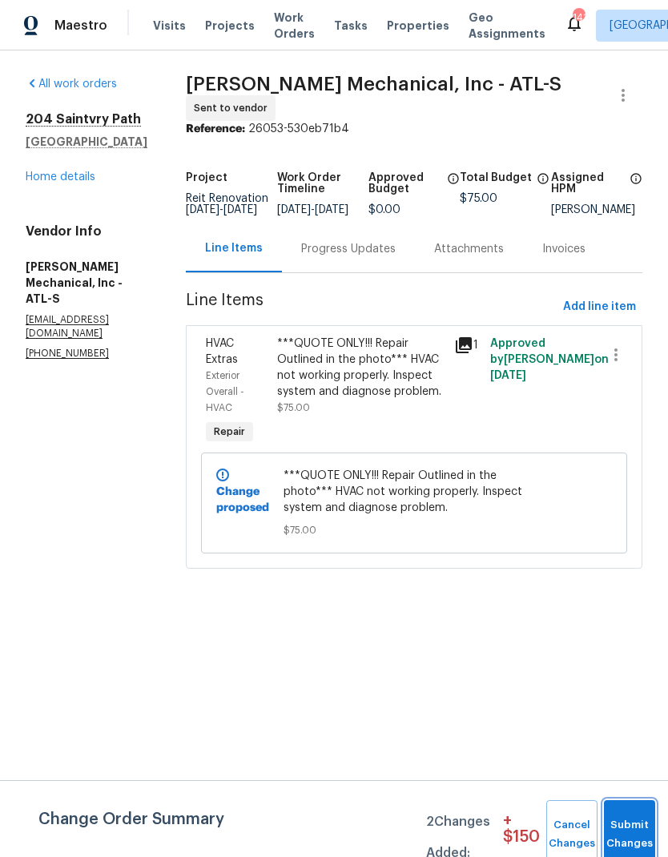
click at [628, 823] on button "Submit Changes" at bounding box center [629, 834] width 51 height 69
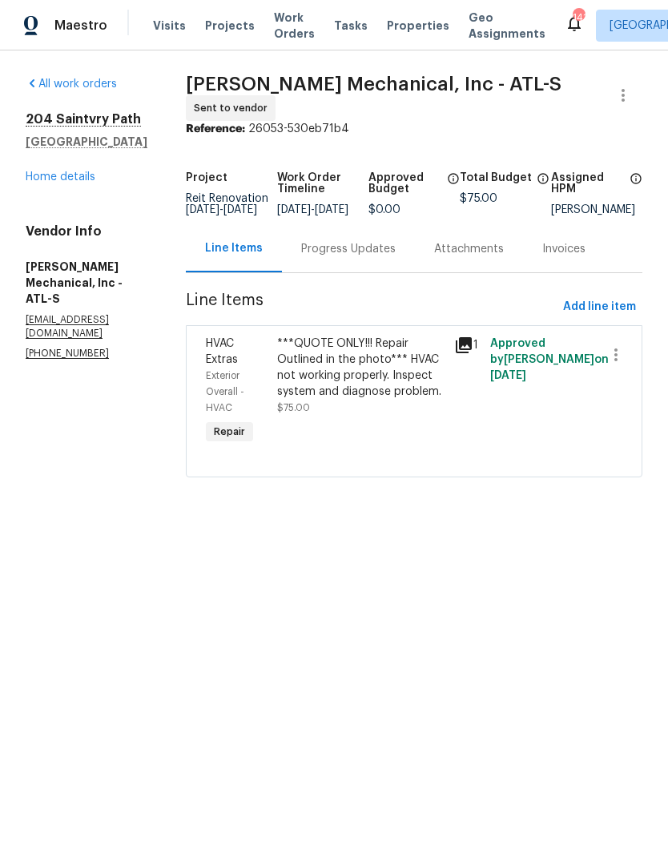
click at [91, 193] on div "All work orders 204 Saintvry Path Atlanta, GA 30349 Home details Vendor Info JH…" at bounding box center [87, 218] width 122 height 284
click at [67, 181] on link "Home details" at bounding box center [61, 176] width 70 height 11
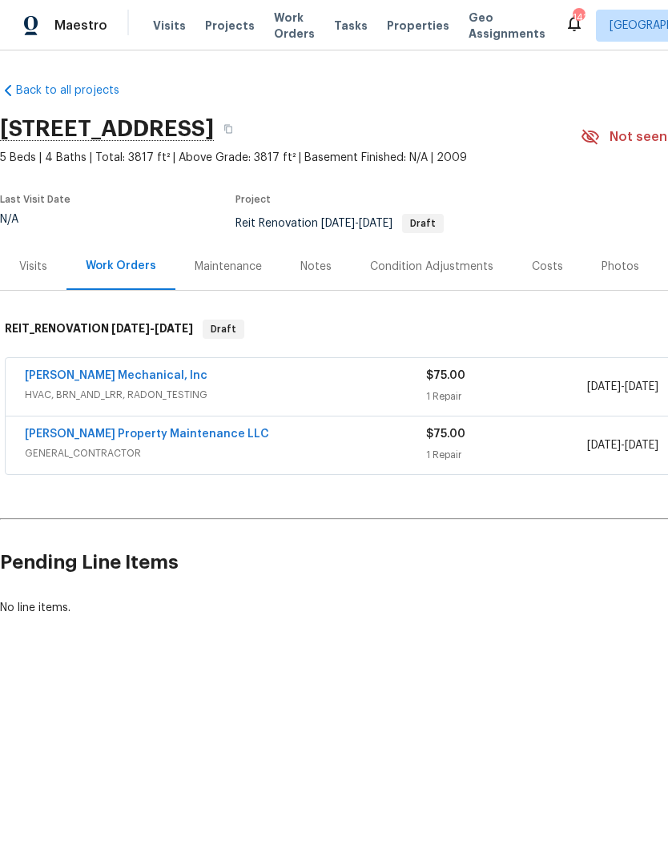
click at [178, 435] on link "Glen Property Maintenance LLC" at bounding box center [147, 434] width 244 height 11
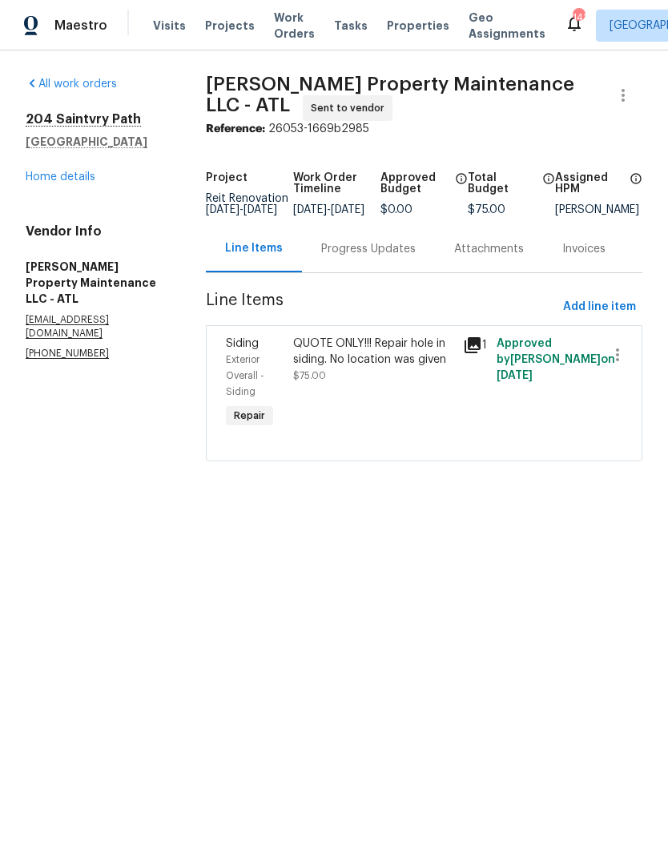
click at [393, 257] on div "Progress Updates" at bounding box center [368, 249] width 95 height 16
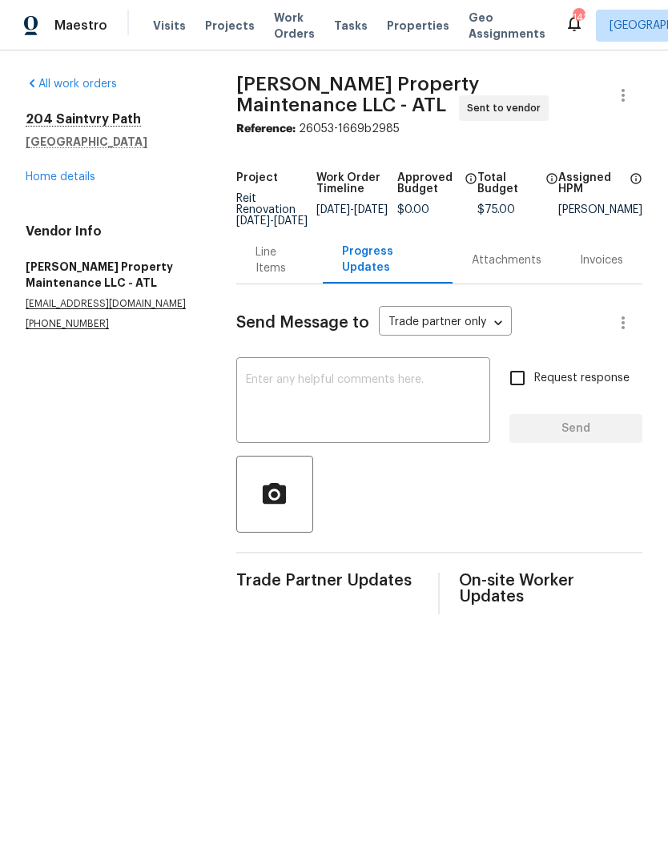
click at [300, 381] on div "x ​" at bounding box center [363, 402] width 254 height 82
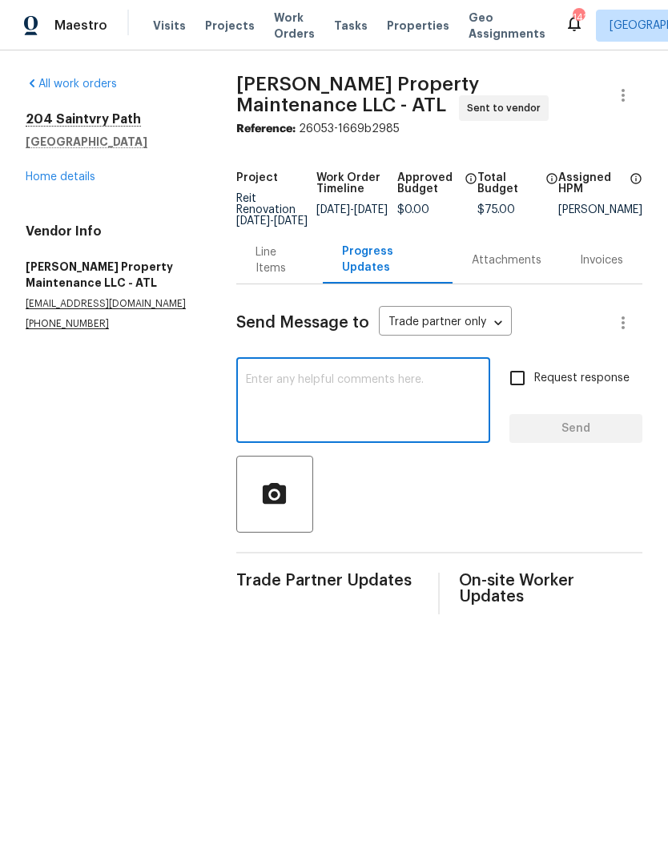
click at [328, 389] on textarea at bounding box center [363, 402] width 235 height 56
paste textarea "!!!DO NOT PERFORM ANY REPAIRS. ONLY PROVIDE A QUOTE FOR REPAIRS NEEDED!!! This …"
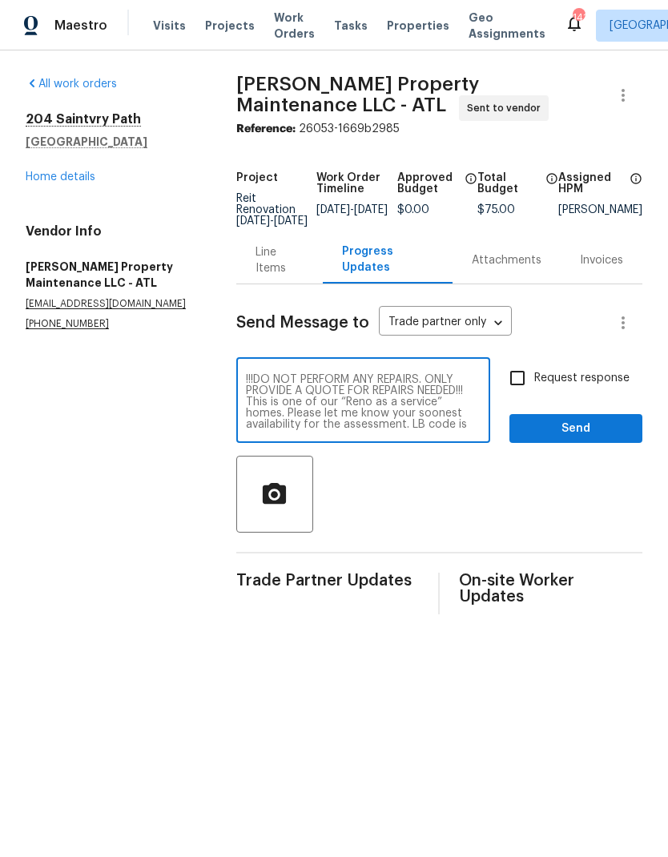
type textarea "!!!DO NOT PERFORM ANY REPAIRS. ONLY PROVIDE A QUOTE FOR REPAIRS NEEDED!!! This …"
click at [532, 384] on input "Request response" at bounding box center [518, 378] width 34 height 34
checkbox input "true"
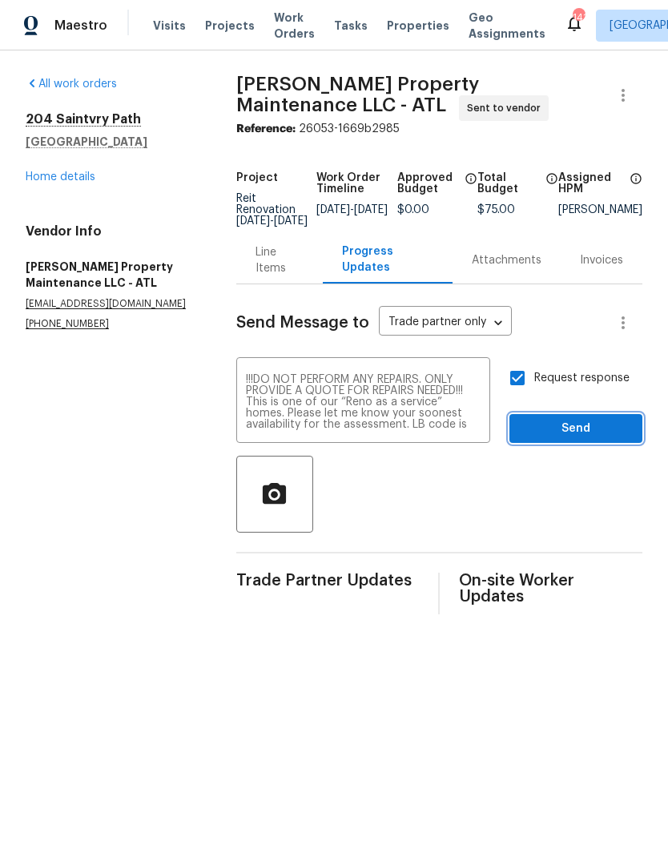
click at [609, 437] on span "Send" at bounding box center [575, 429] width 107 height 20
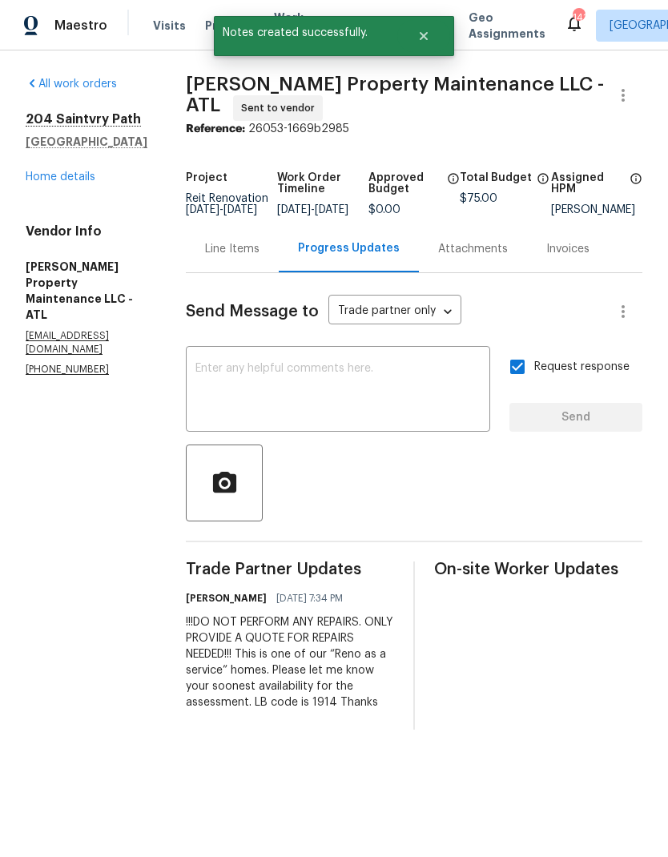
click at [62, 181] on link "Home details" at bounding box center [61, 176] width 70 height 11
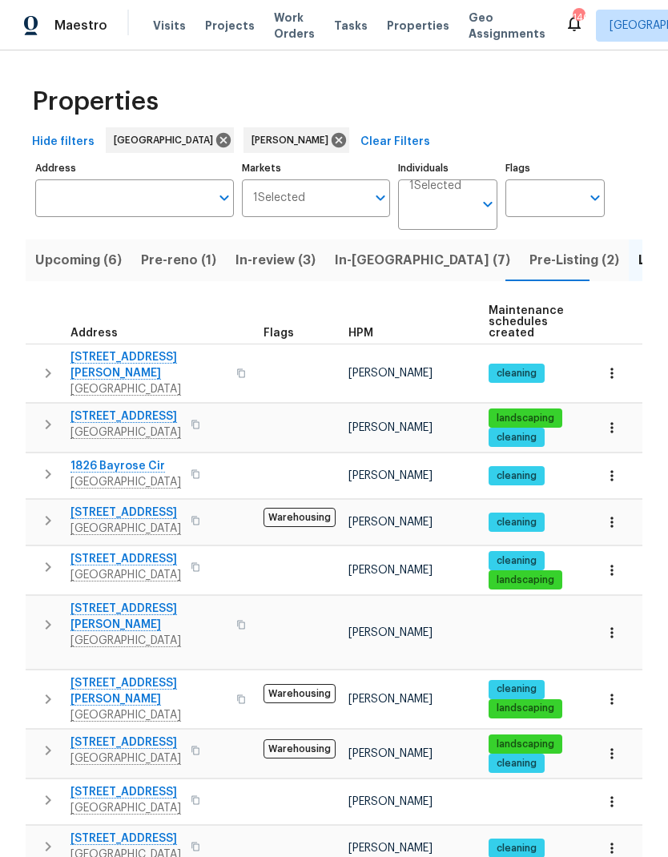
click at [380, 257] on span "In-reno (7)" at bounding box center [422, 260] width 175 height 22
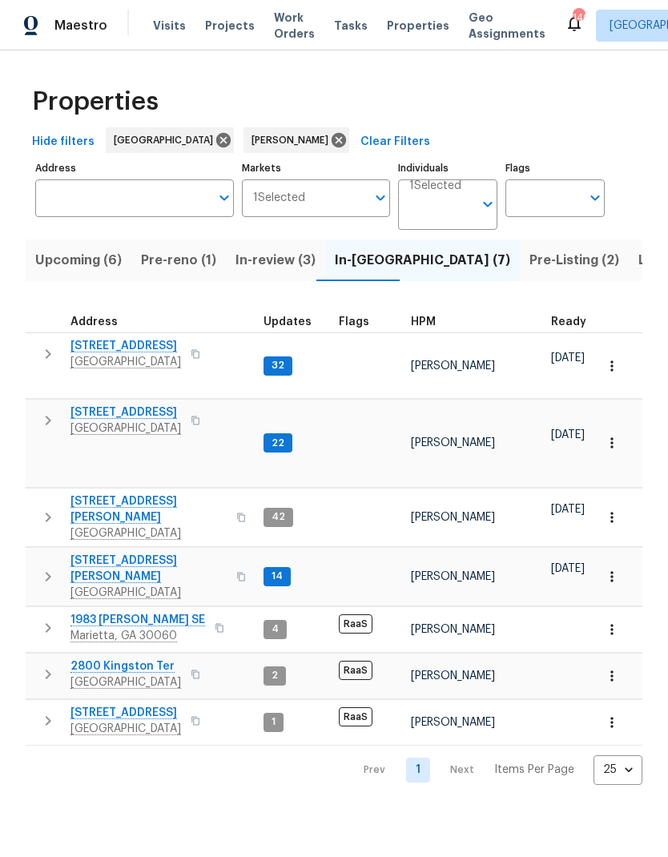
click at [45, 411] on icon "button" at bounding box center [47, 420] width 19 height 19
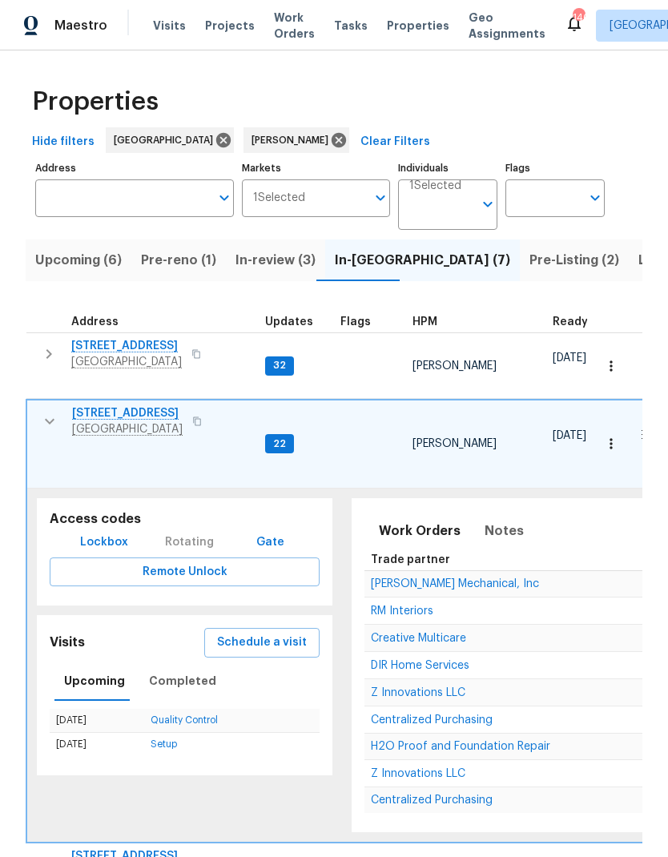
click at [81, 533] on span "Lockbox" at bounding box center [104, 543] width 48 height 20
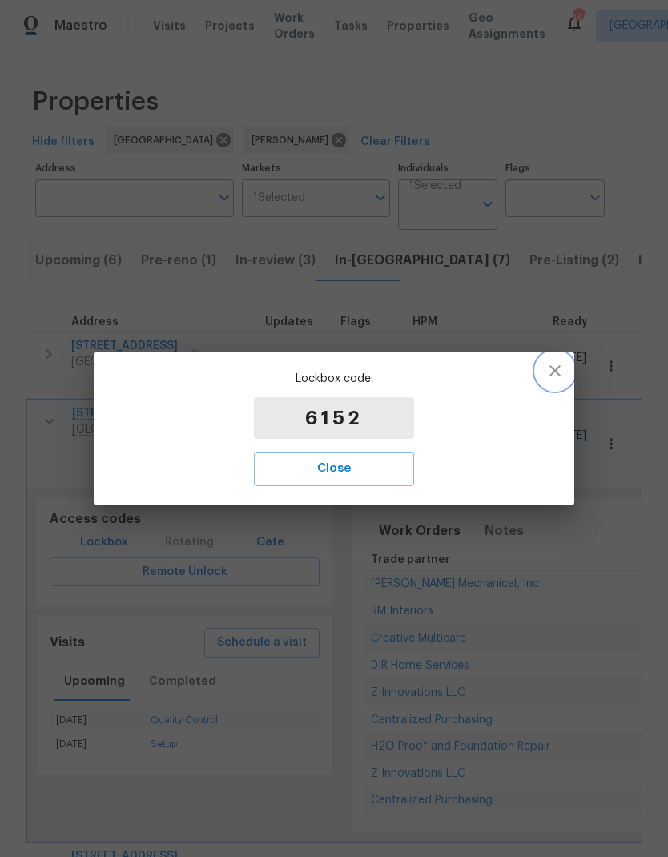
click at [552, 374] on icon "button" at bounding box center [555, 370] width 11 height 11
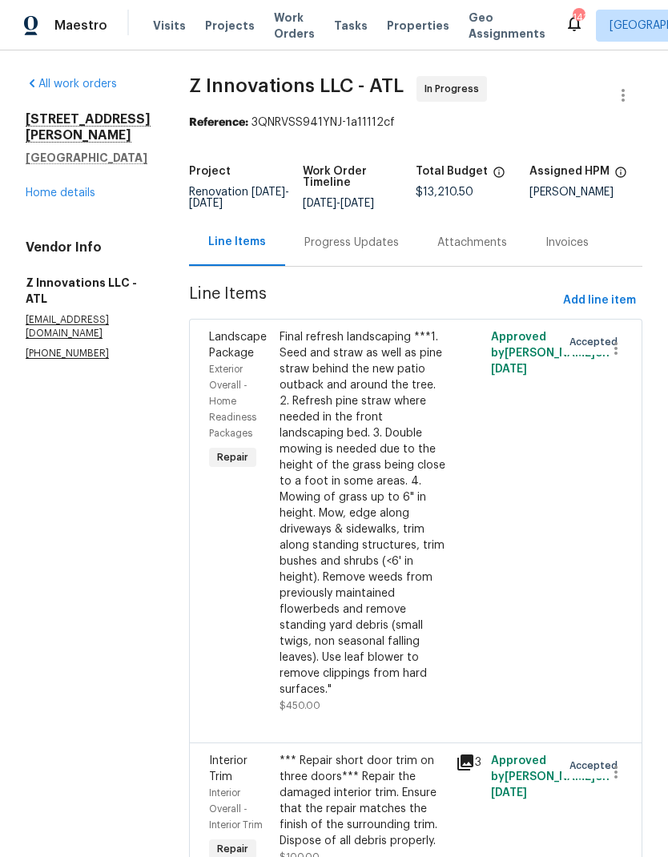
click at [80, 187] on link "Home details" at bounding box center [61, 192] width 70 height 11
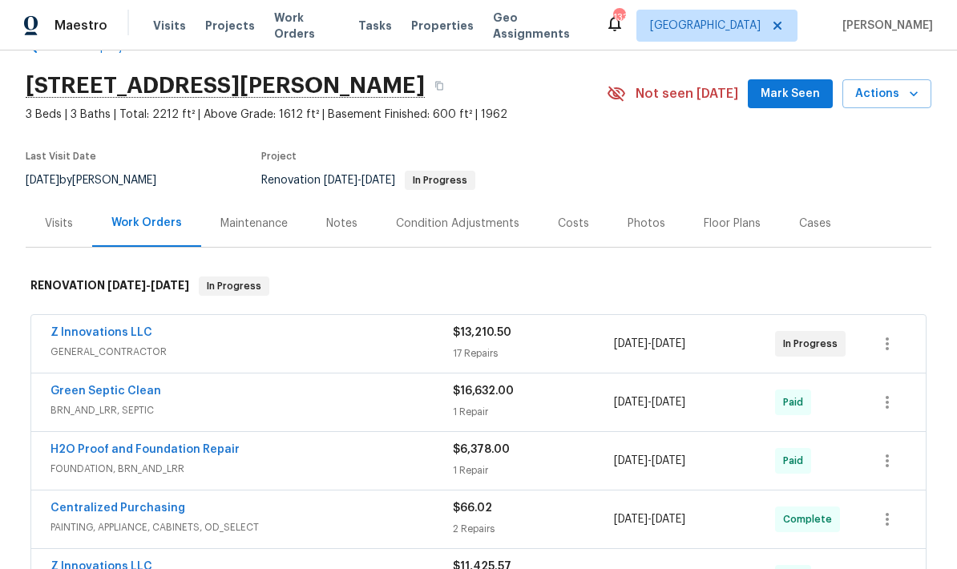
scroll to position [42, 0]
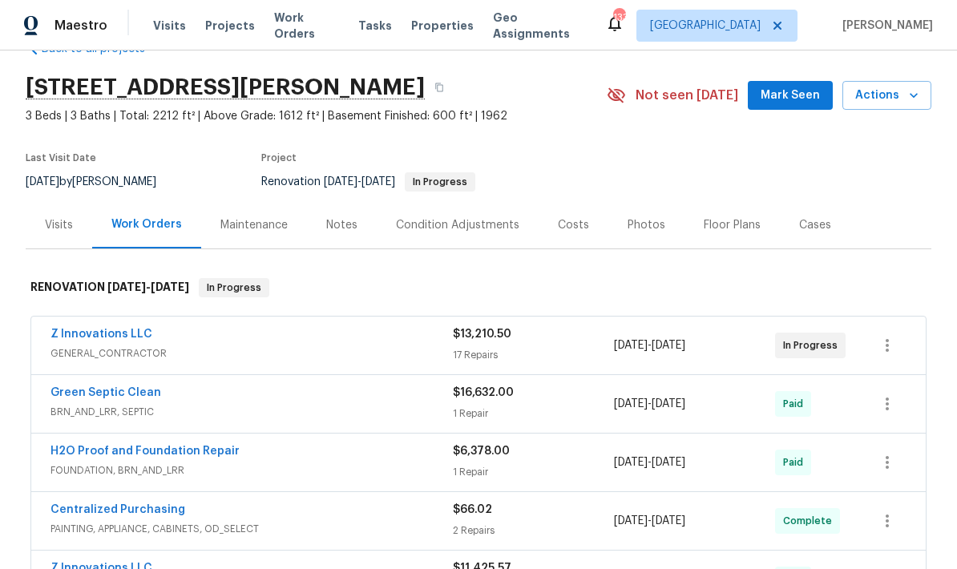
click at [336, 228] on div "Notes" at bounding box center [341, 225] width 31 height 16
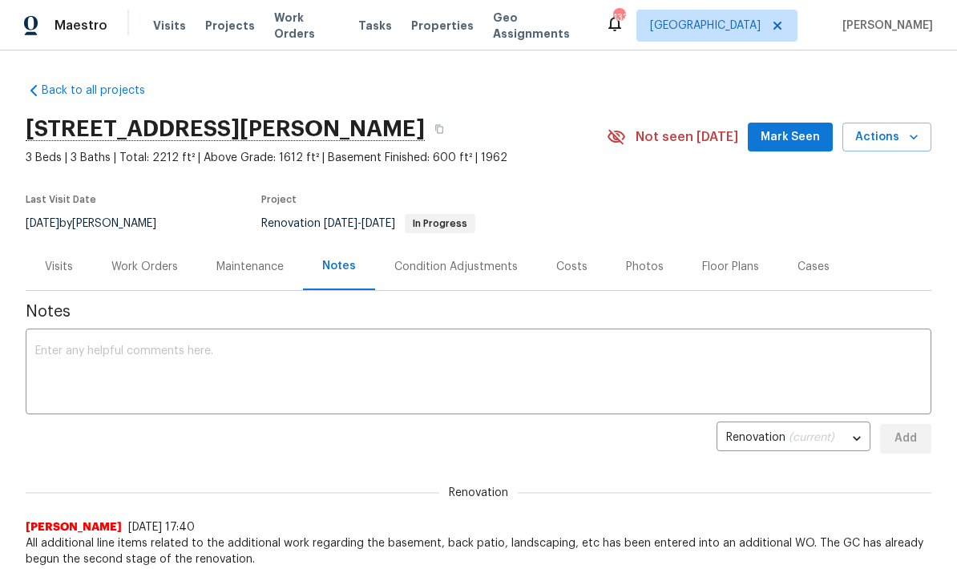
click at [213, 356] on textarea at bounding box center [478, 373] width 886 height 56
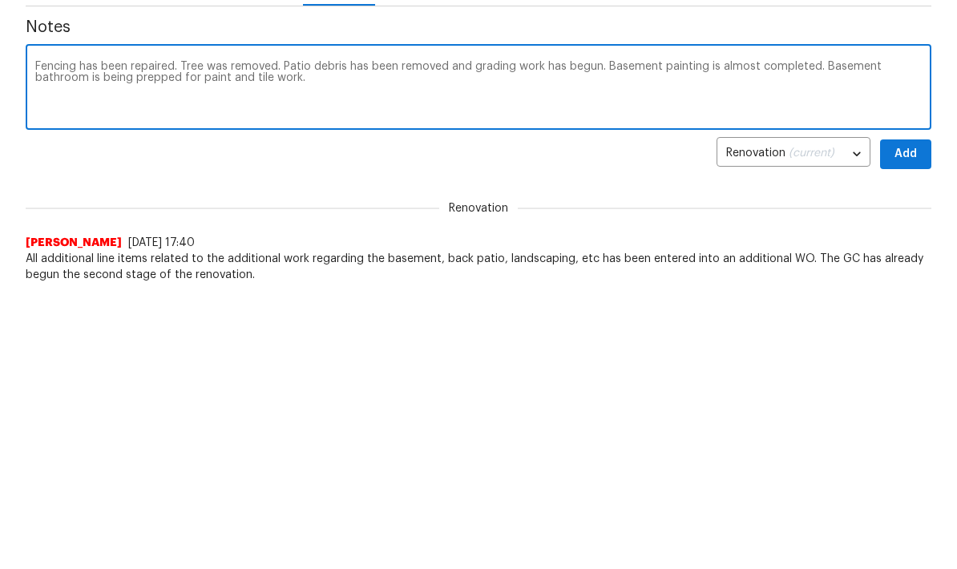
type textarea "Fencing has been repaired. Tree was removed. Patio debris has been removed and …"
click at [667, 424] on button "Add" at bounding box center [905, 439] width 51 height 30
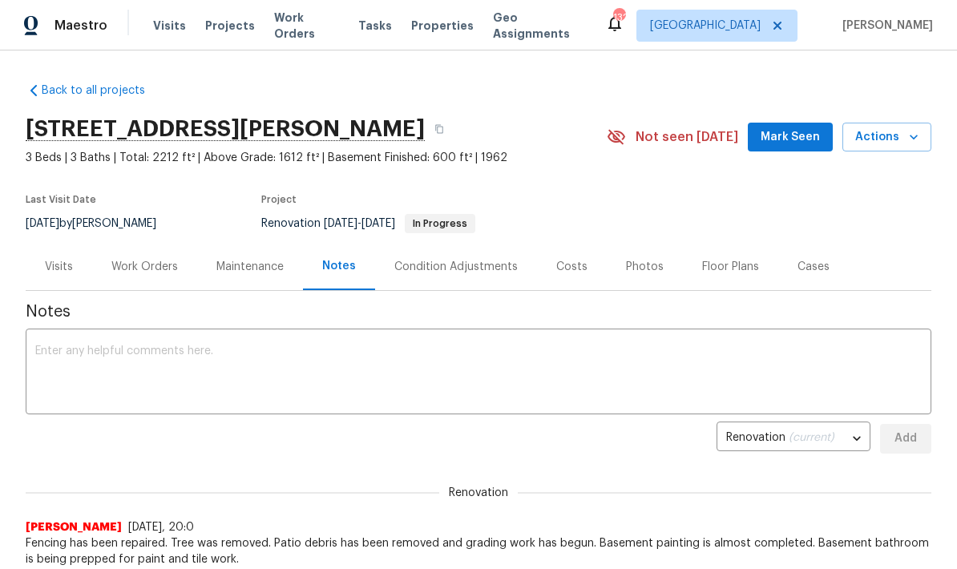
click at [667, 131] on span "Mark Seen" at bounding box center [789, 137] width 59 height 20
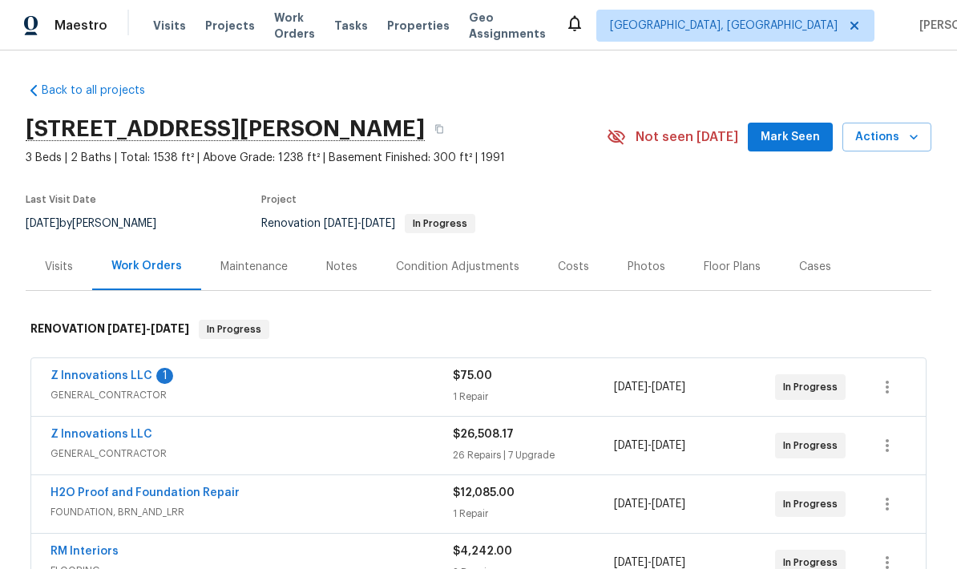
click at [81, 370] on link "Z Innovations LLC" at bounding box center [101, 375] width 102 height 11
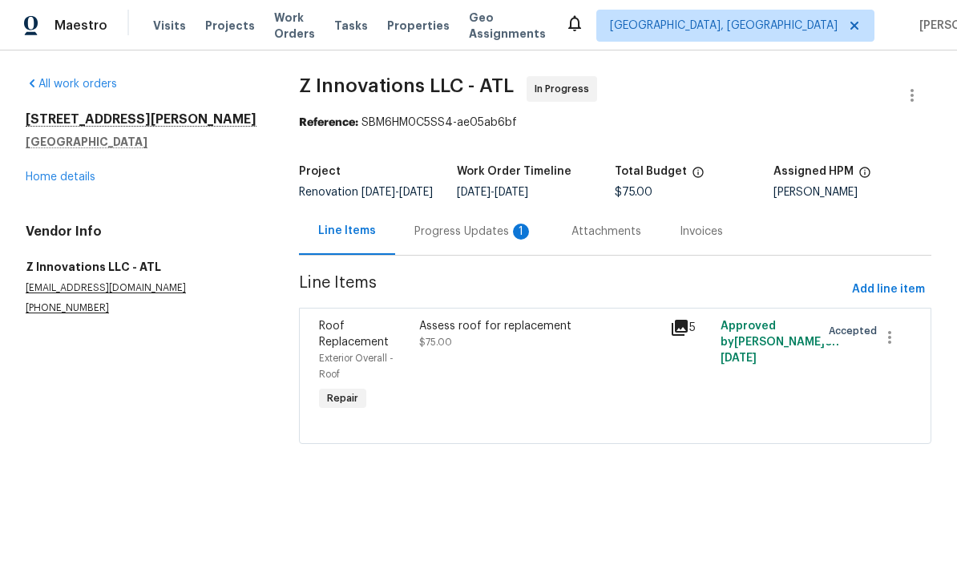
click at [494, 238] on div "Progress Updates 1" at bounding box center [473, 232] width 119 height 16
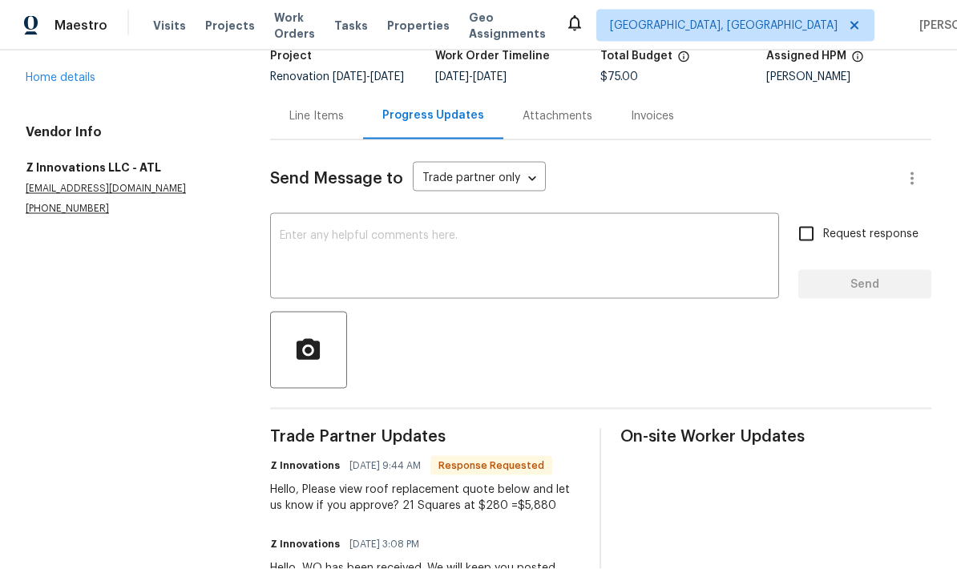
scroll to position [64, 0]
copy div "21 Squares at $280 =$5,880"
click at [323, 92] on div "Line Items" at bounding box center [316, 115] width 93 height 47
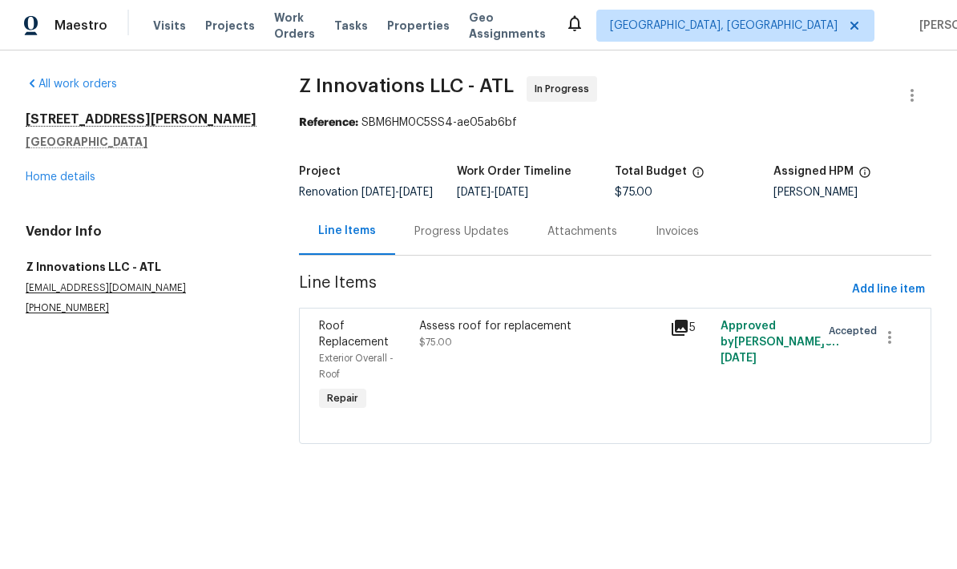
click at [518, 334] on div "Assess roof for replacement" at bounding box center [539, 326] width 241 height 16
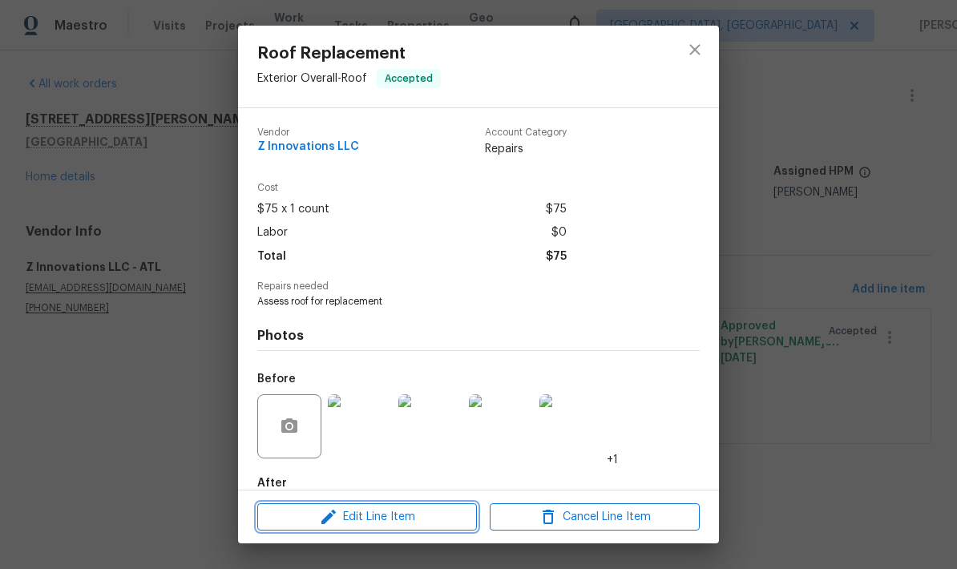
click at [437, 521] on span "Edit Line Item" at bounding box center [367, 517] width 210 height 20
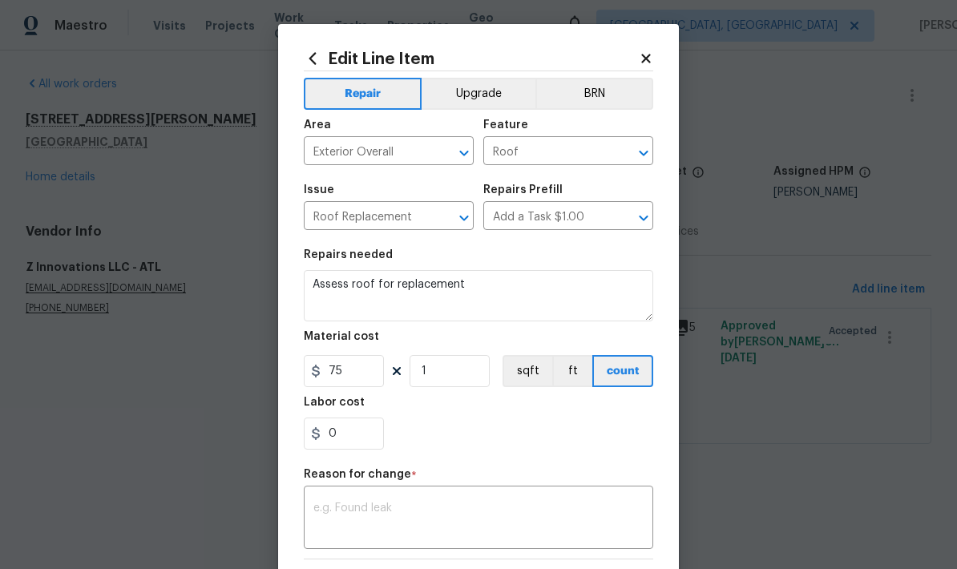
click at [389, 511] on textarea at bounding box center [478, 519] width 330 height 34
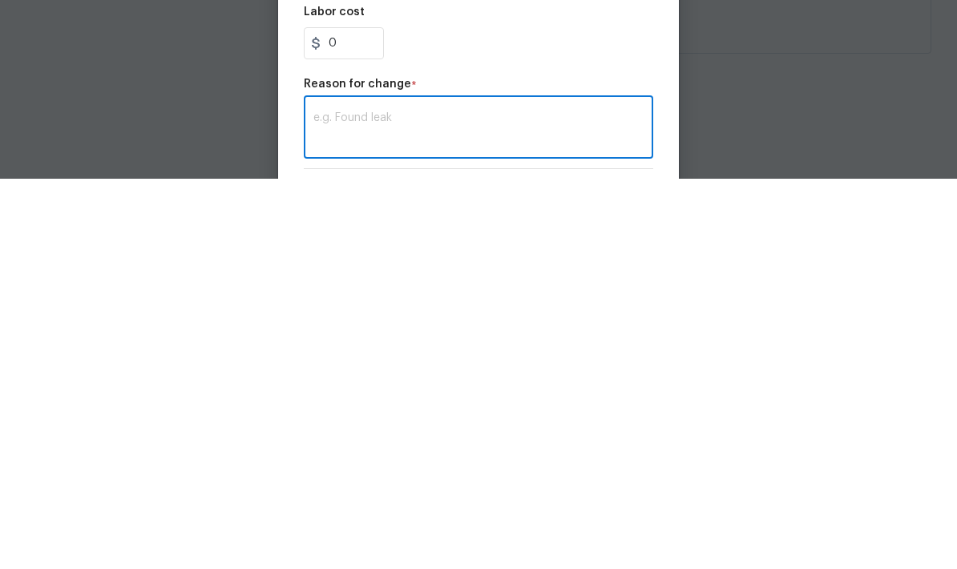
click at [395, 502] on textarea at bounding box center [478, 519] width 330 height 34
paste textarea "21 Squares at $280 =$5,880"
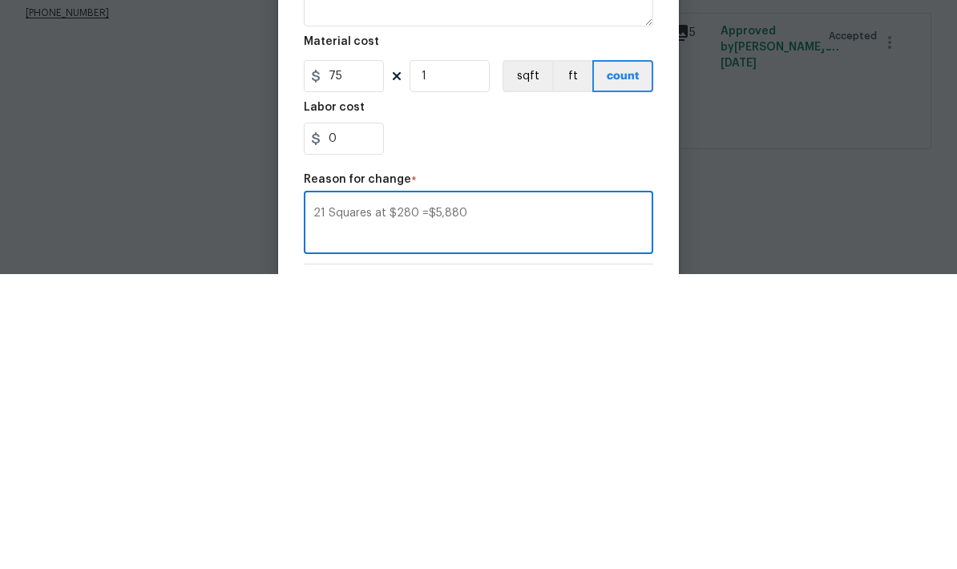
type textarea "21 Squares at $280 =$5,880"
click at [369, 355] on input "75" at bounding box center [344, 371] width 80 height 32
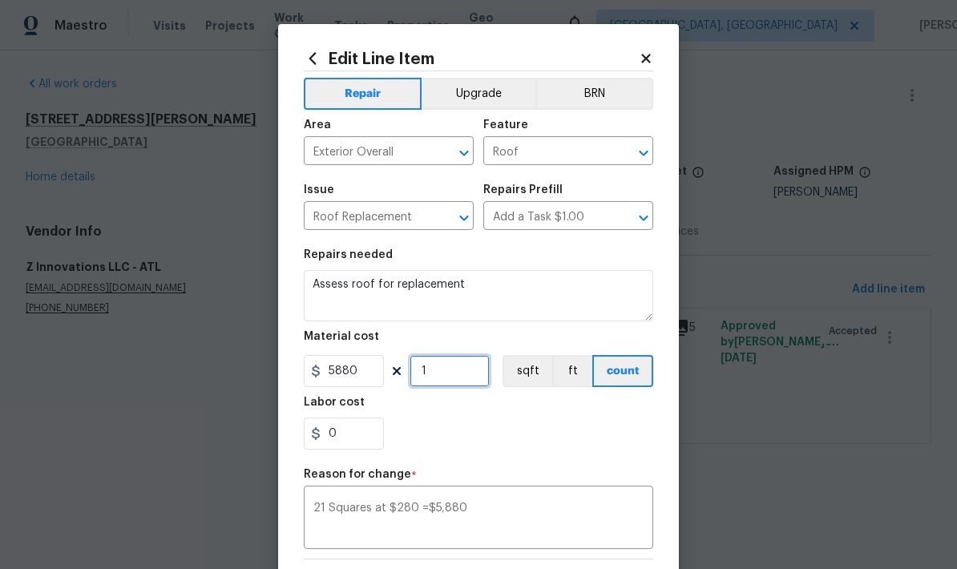
click at [461, 373] on input "1" at bounding box center [449, 371] width 80 height 32
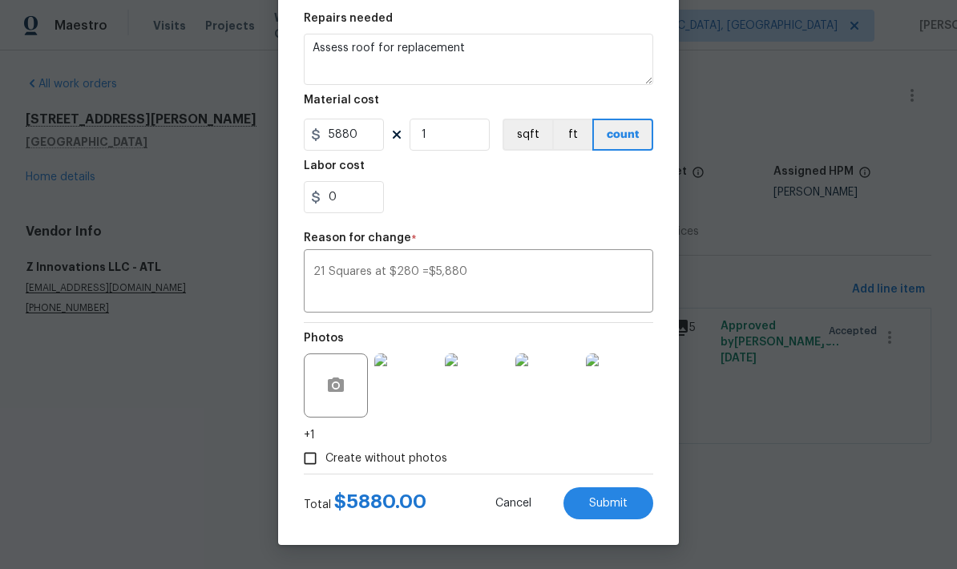
scroll to position [240, 0]
click at [619, 508] on span "Submit" at bounding box center [608, 503] width 38 height 12
type input "75"
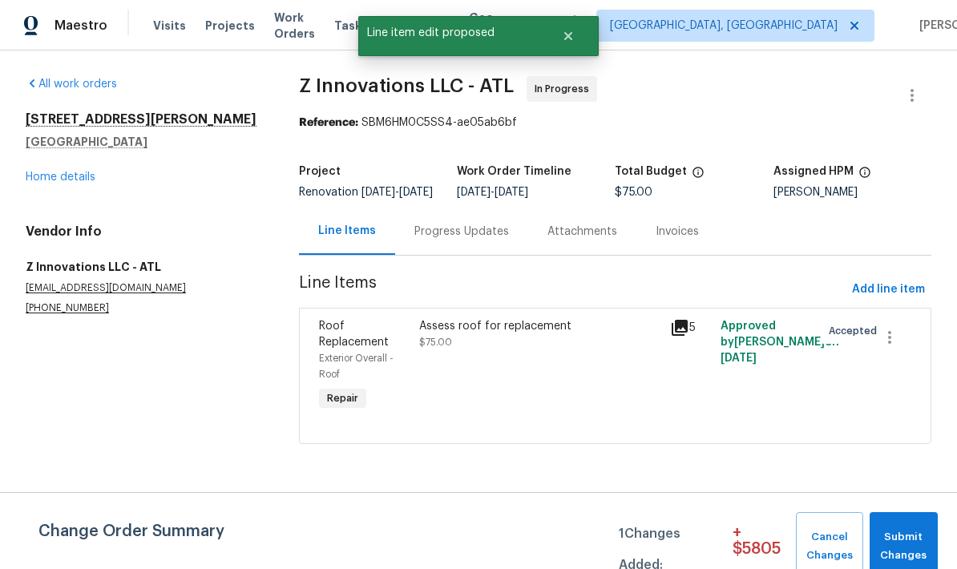
scroll to position [0, 0]
click at [667, 535] on span "Submit Changes" at bounding box center [903, 546] width 52 height 37
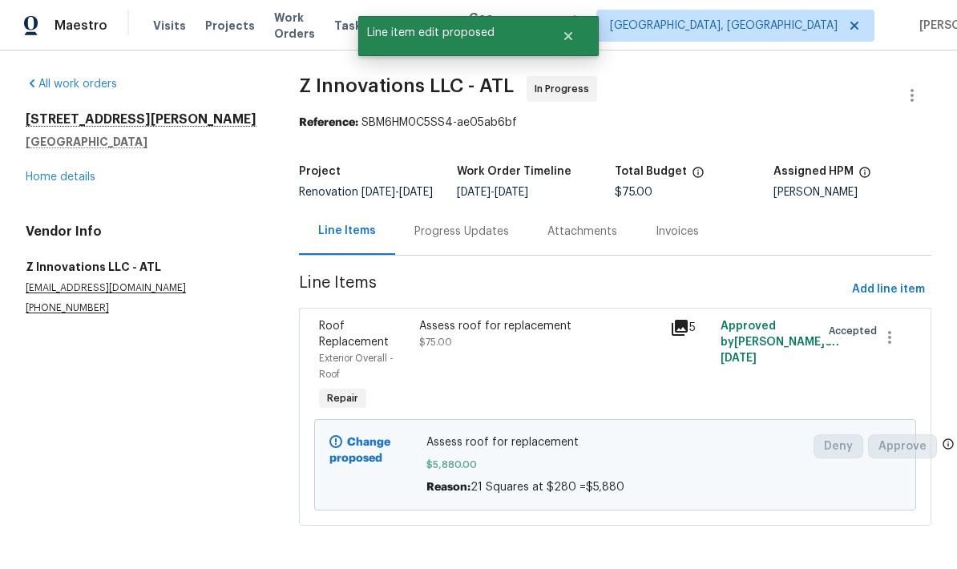
click at [478, 240] on div "Progress Updates" at bounding box center [461, 232] width 95 height 16
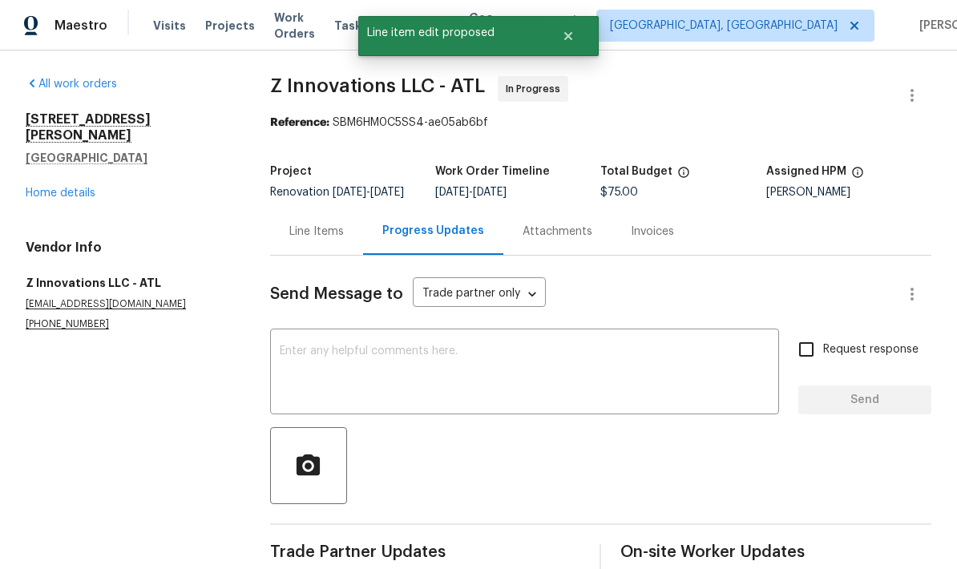
click at [488, 345] on div "x ​" at bounding box center [524, 373] width 509 height 82
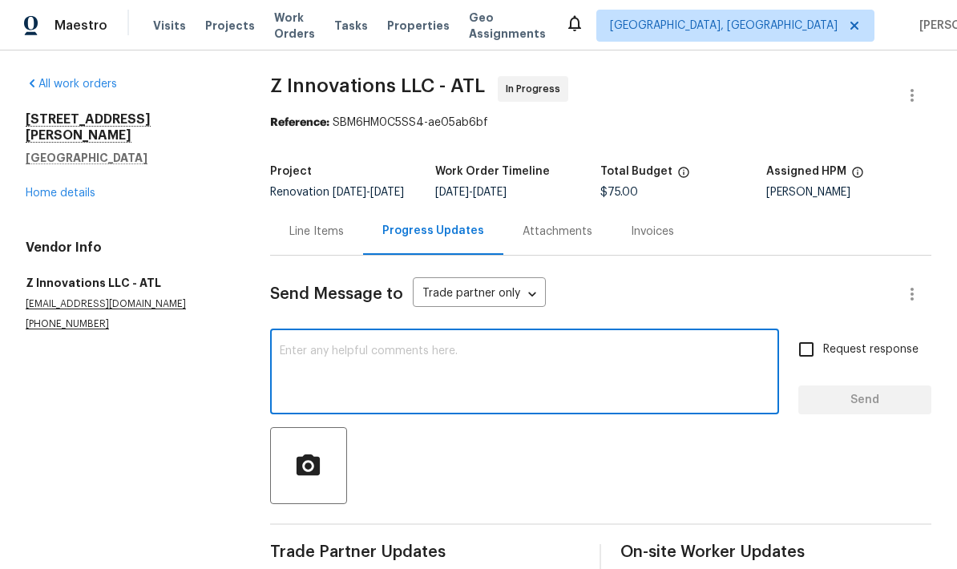
click at [327, 224] on div "Line Items" at bounding box center [316, 232] width 54 height 16
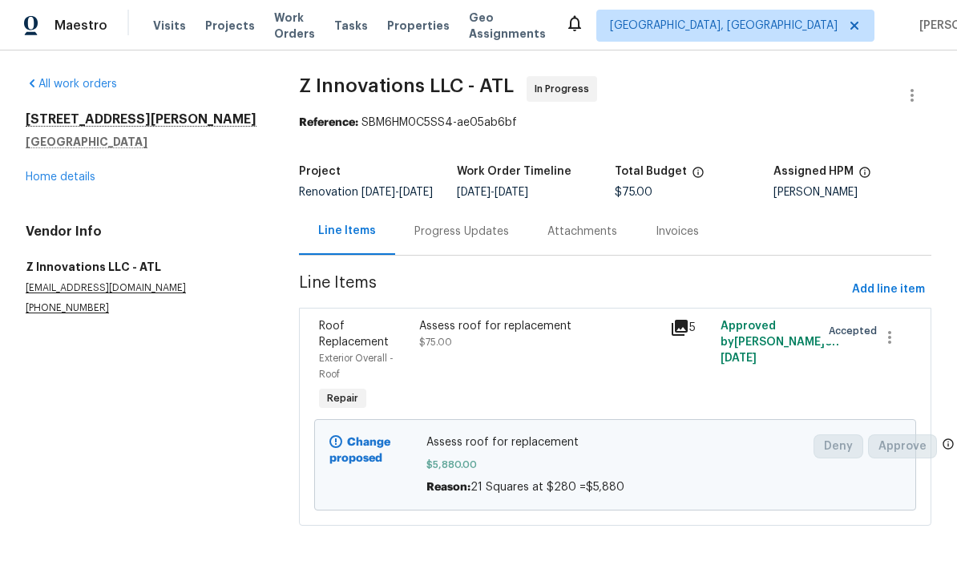
scroll to position [15, 0]
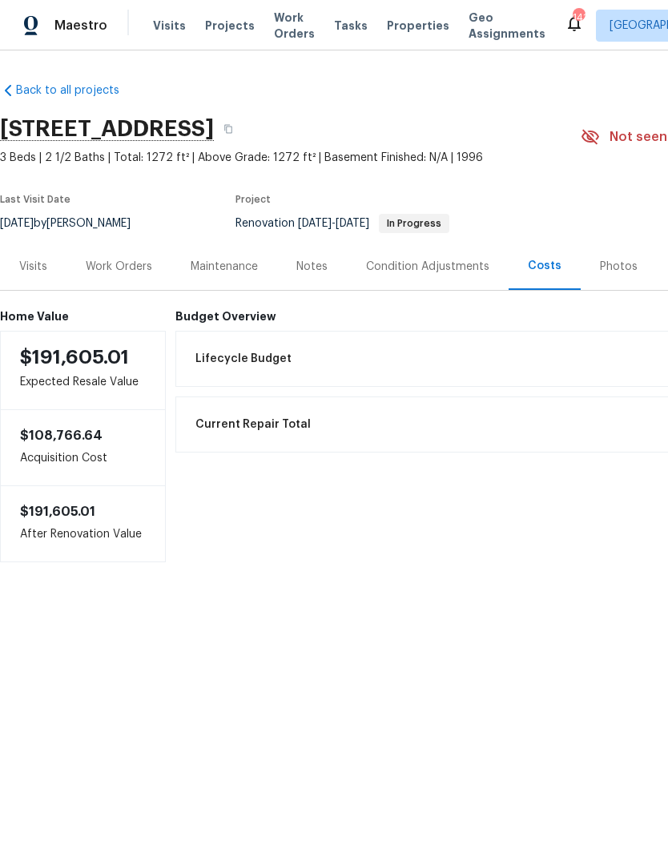
click at [137, 269] on div "Work Orders" at bounding box center [119, 267] width 66 height 16
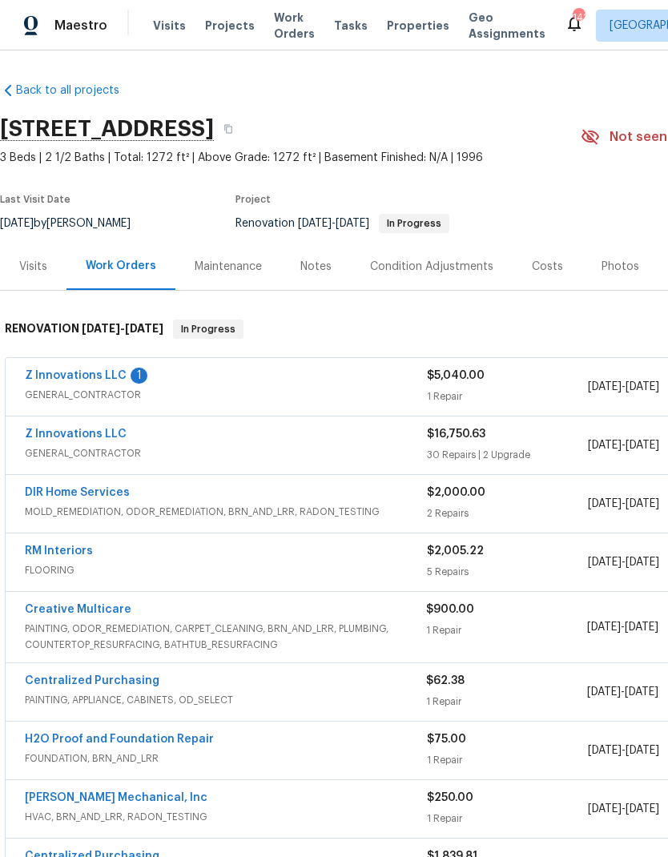
click at [96, 439] on link "Z Innovations LLC" at bounding box center [76, 434] width 102 height 11
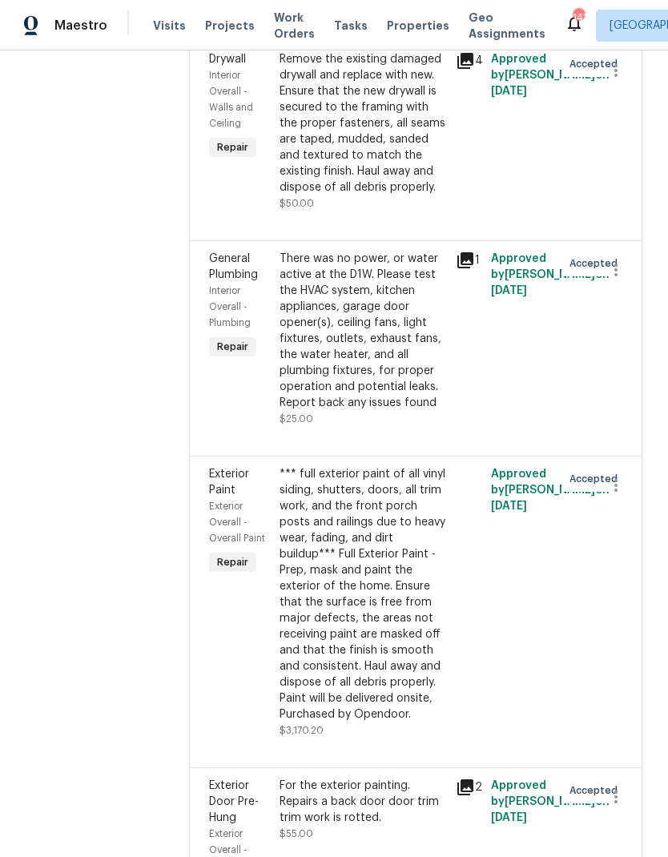
scroll to position [5956, 0]
click at [351, 506] on div "*** full exterior paint of all vinyl siding, shutters, doors, all trim work, an…" at bounding box center [363, 595] width 167 height 256
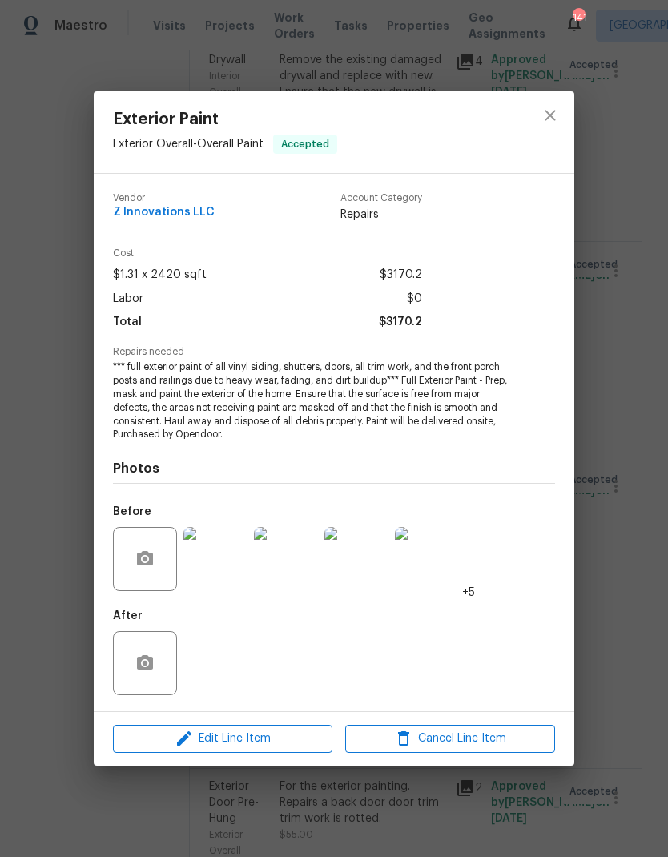
click at [215, 571] on img at bounding box center [215, 559] width 64 height 64
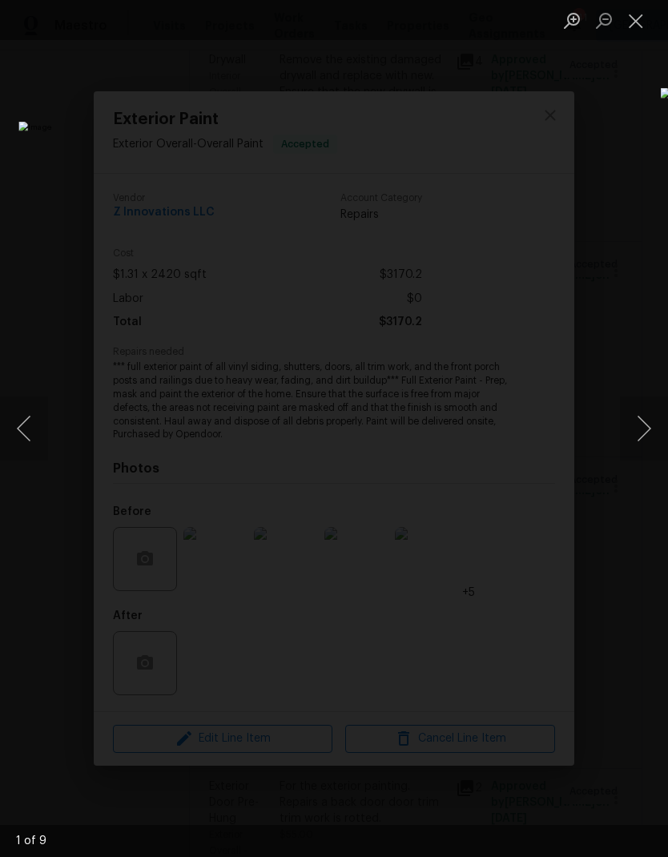
click at [640, 25] on button "Close lightbox" at bounding box center [636, 20] width 32 height 28
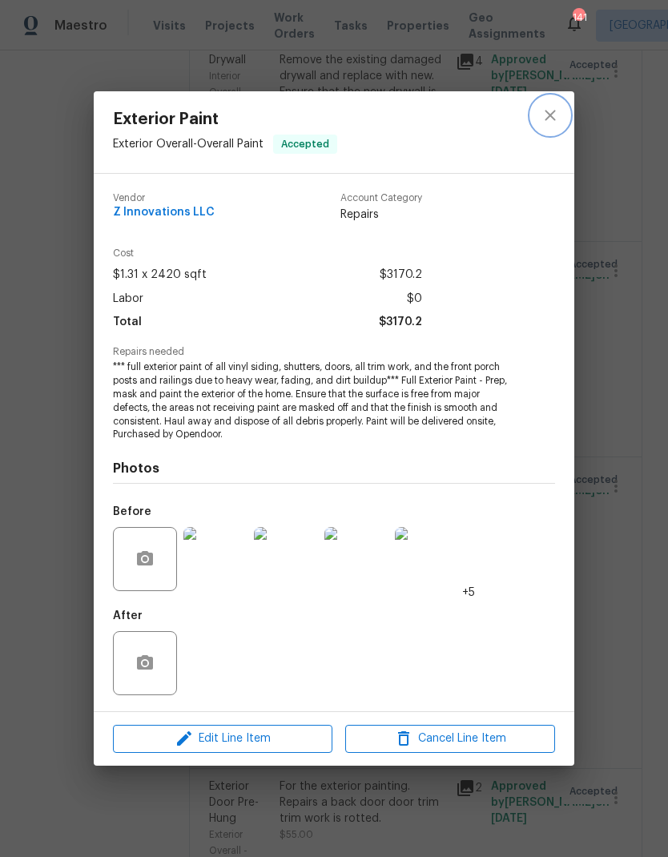
click at [549, 120] on icon "close" at bounding box center [550, 115] width 19 height 19
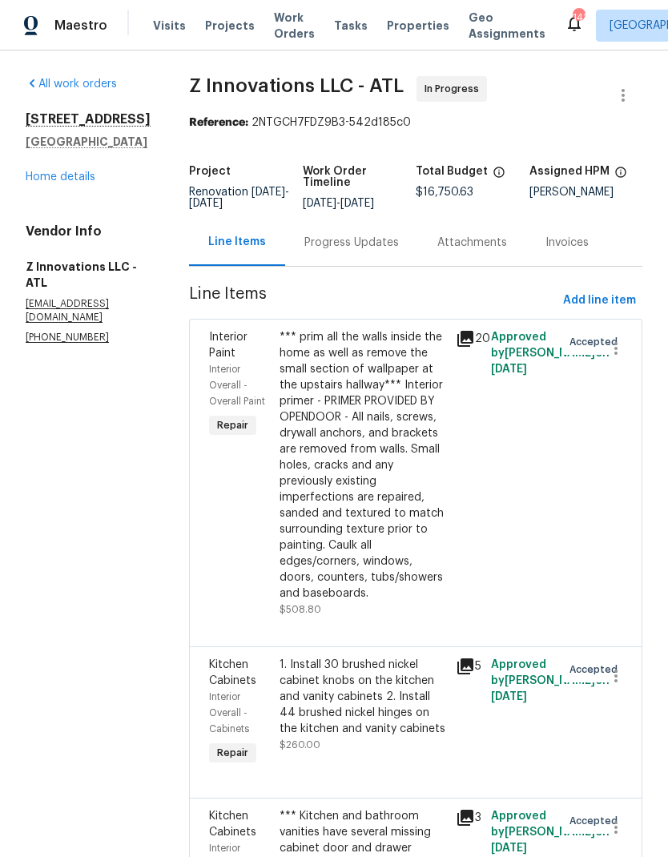
scroll to position [0, 0]
click at [83, 183] on link "Home details" at bounding box center [61, 176] width 70 height 11
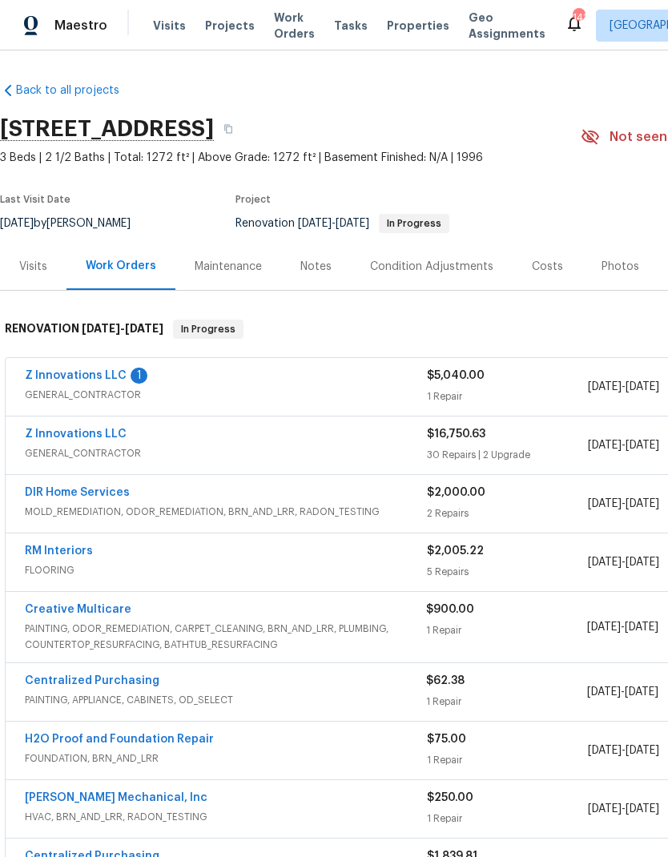
click at [107, 379] on link "Z Innovations LLC" at bounding box center [76, 375] width 102 height 11
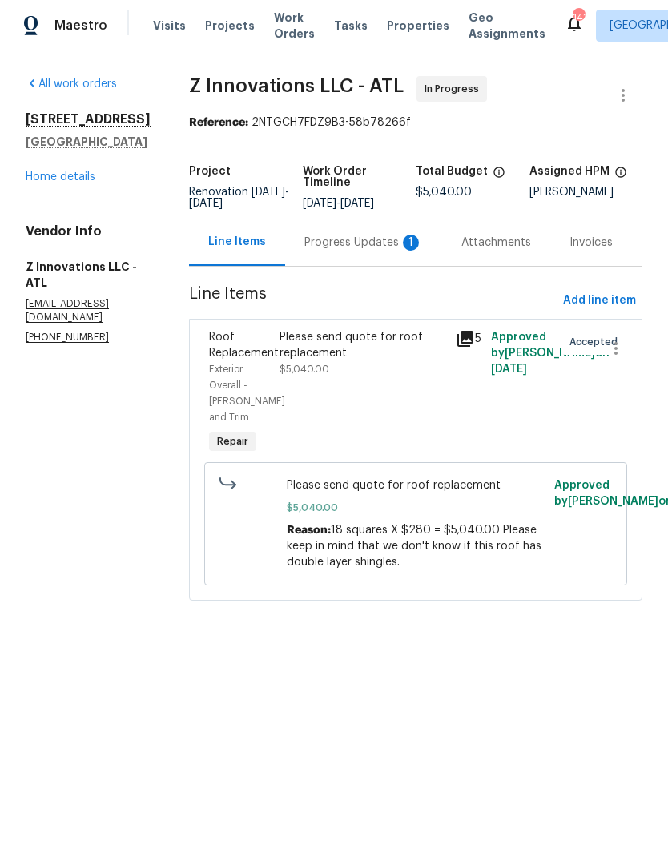
click at [370, 240] on div "Progress Updates 1" at bounding box center [363, 243] width 119 height 16
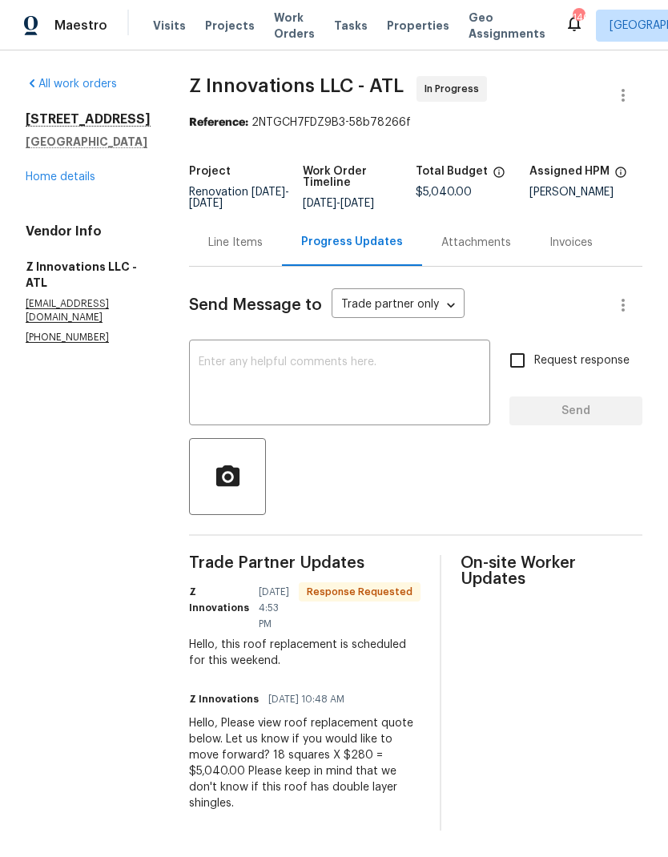
click at [294, 368] on textarea at bounding box center [340, 384] width 282 height 56
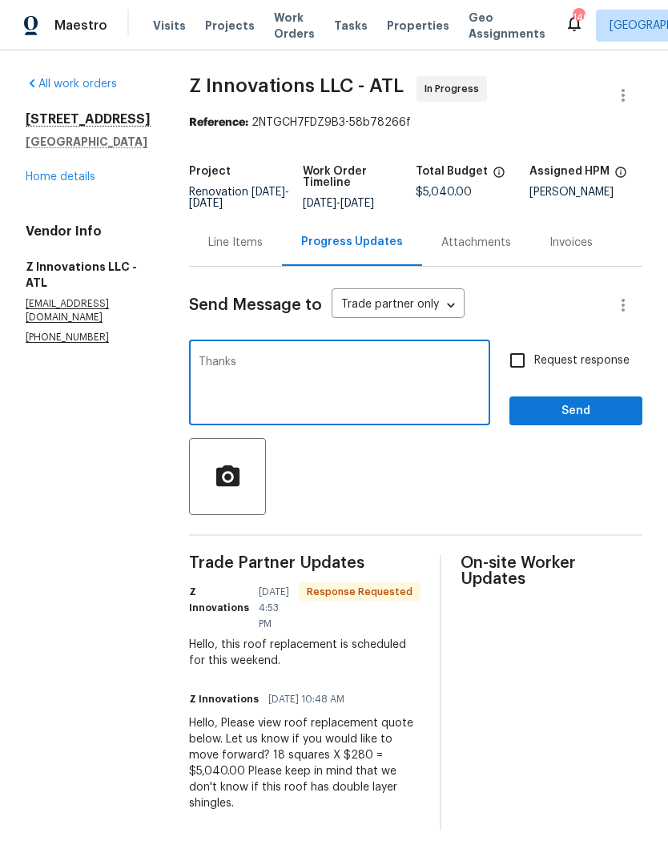
type textarea "Thanks"
click at [600, 407] on span "Send" at bounding box center [575, 411] width 107 height 20
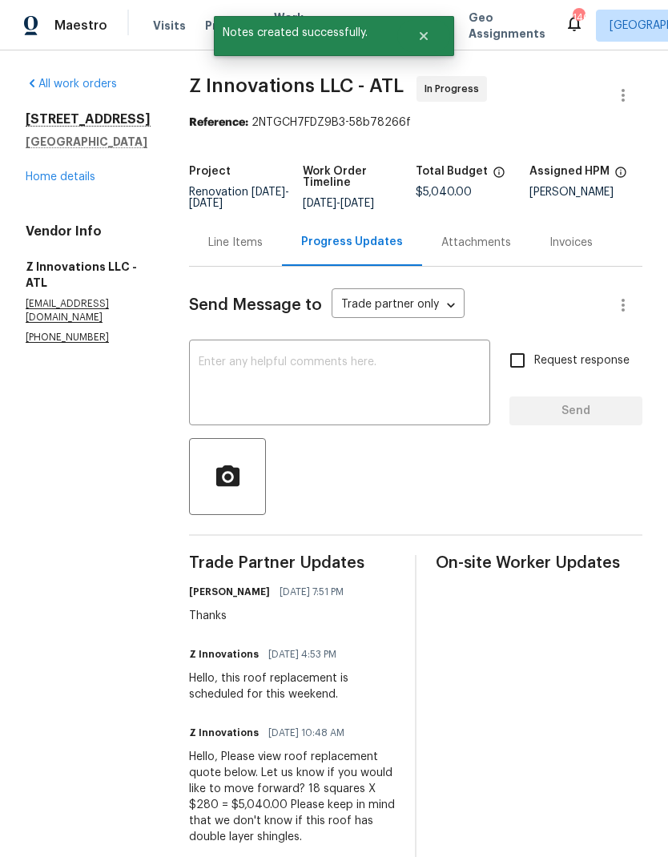
click at [54, 183] on link "Home details" at bounding box center [61, 176] width 70 height 11
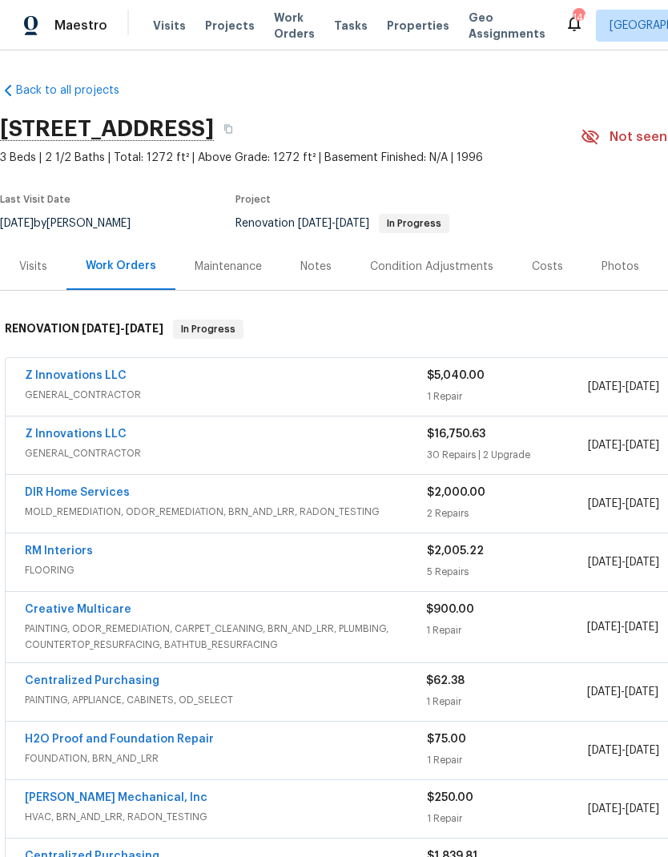
click at [308, 264] on div "Notes" at bounding box center [315, 267] width 31 height 16
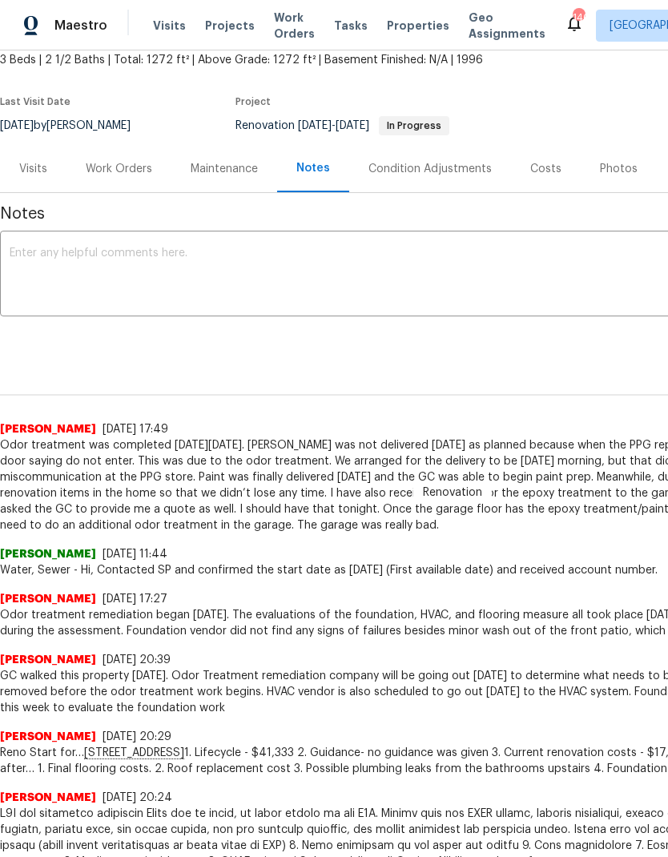
scroll to position [98, 0]
click at [191, 249] on textarea at bounding box center [453, 276] width 886 height 56
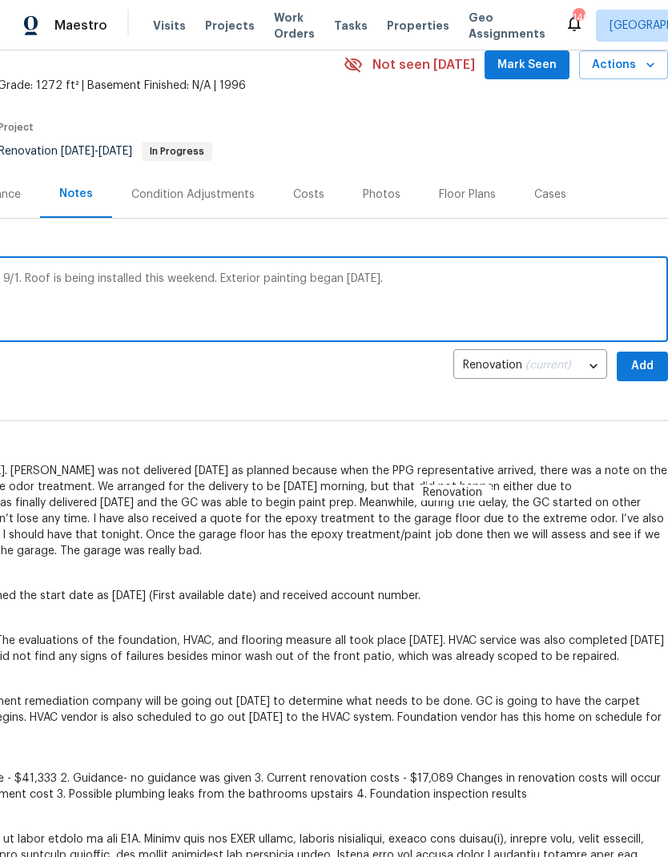
scroll to position [71, 237]
type textarea "Epoxy treatment/ painting is happening on 9/1. Roof is being installed this wee…"
click at [646, 366] on span "Add" at bounding box center [643, 367] width 26 height 20
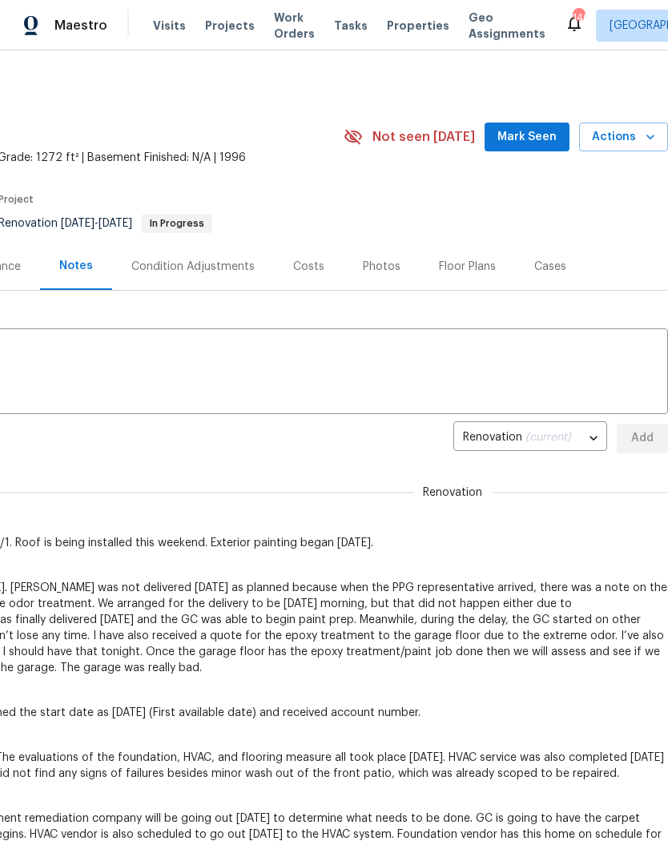
scroll to position [0, 237]
click at [544, 137] on span "Mark Seen" at bounding box center [526, 137] width 59 height 20
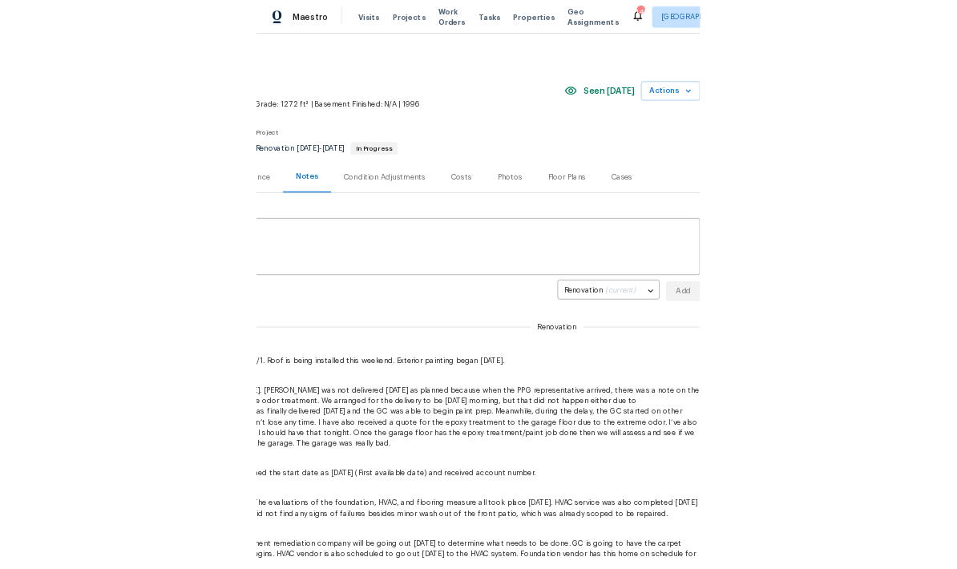
scroll to position [0, 0]
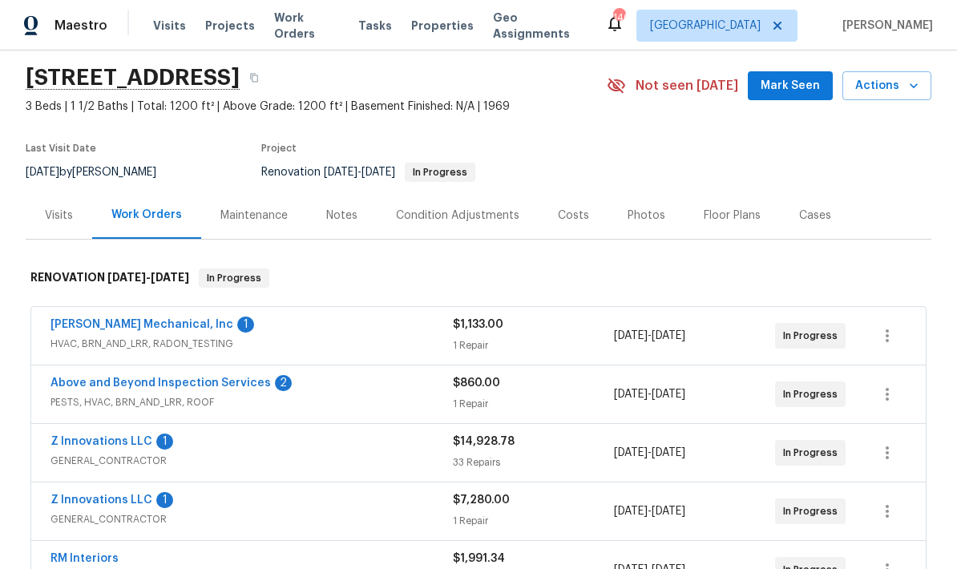
scroll to position [50, 0]
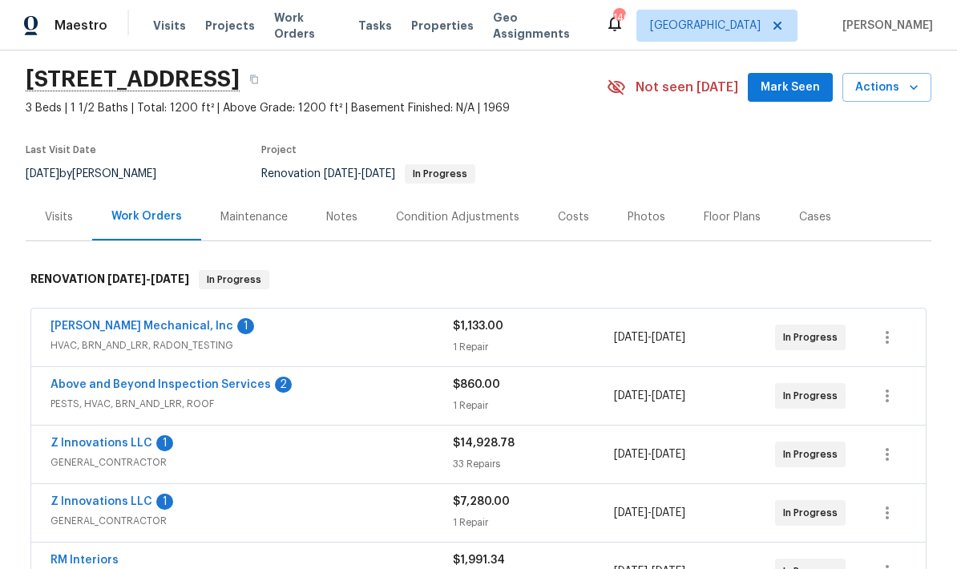
click at [164, 324] on link "[PERSON_NAME] Mechanical, Inc" at bounding box center [141, 325] width 183 height 11
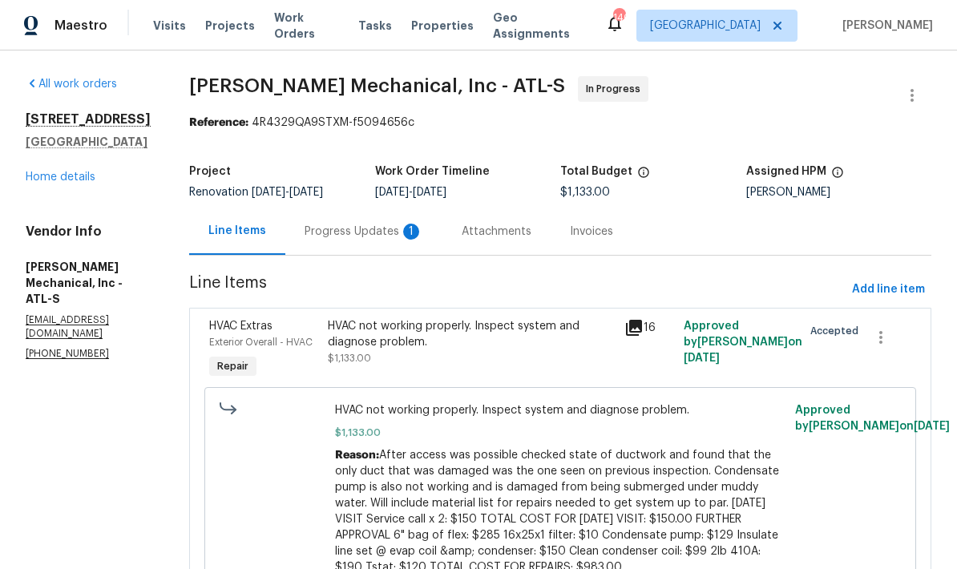
click at [403, 229] on div "Progress Updates 1" at bounding box center [363, 232] width 119 height 16
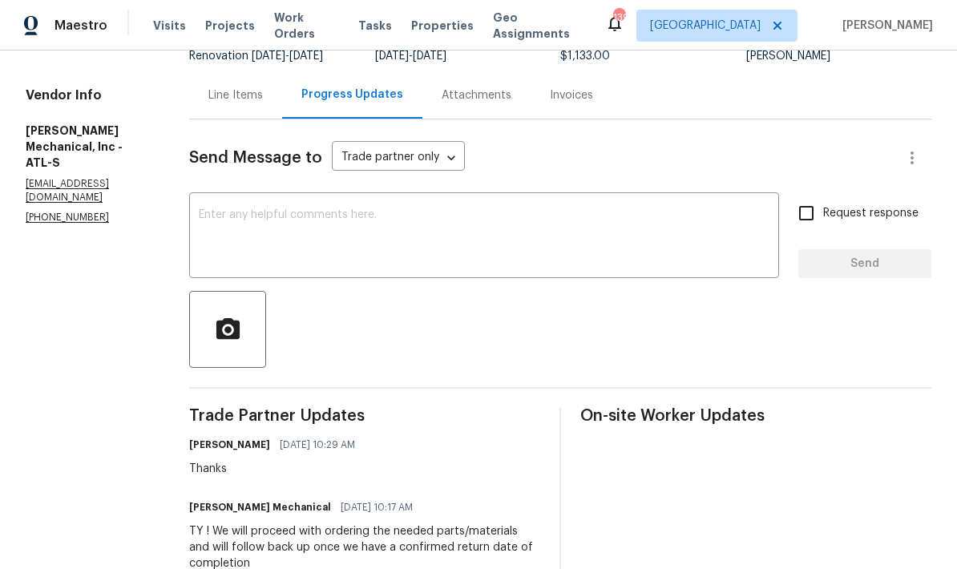
scroll to position [103, 0]
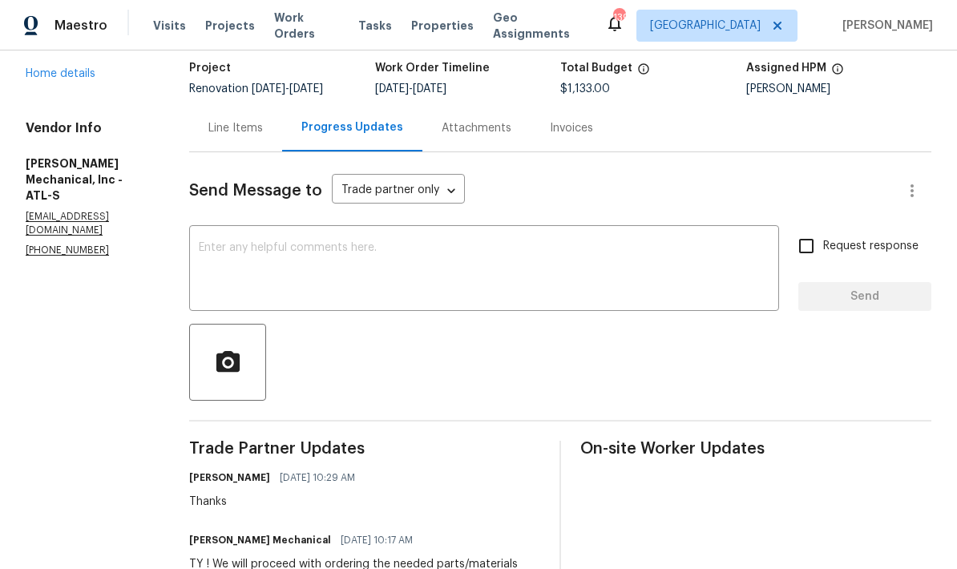
click at [87, 71] on link "Home details" at bounding box center [61, 73] width 70 height 11
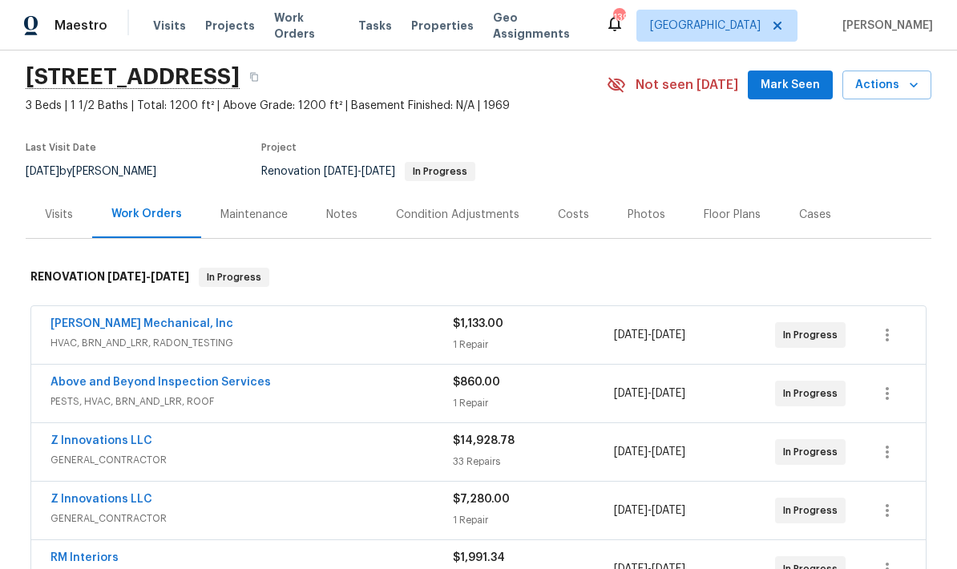
scroll to position [37, 0]
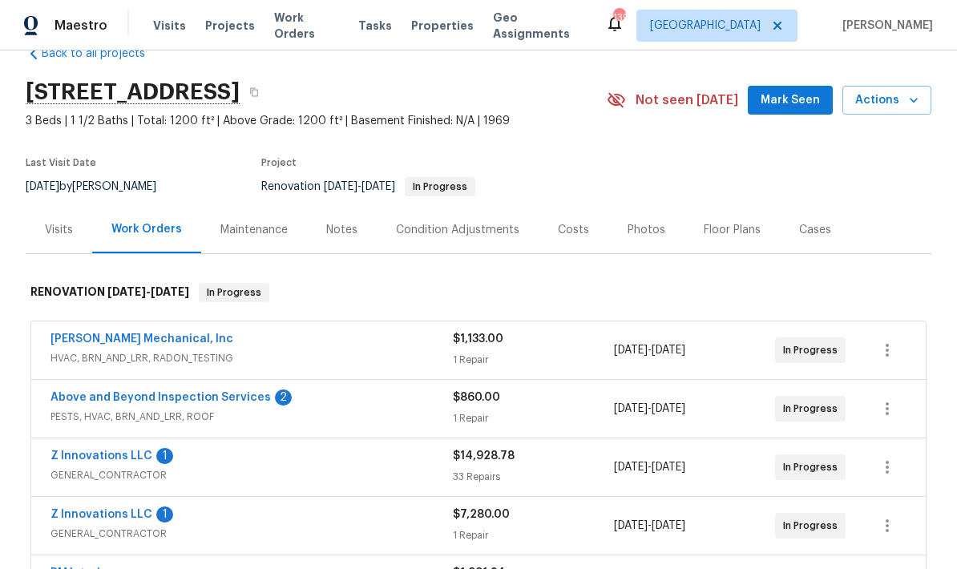
click at [241, 397] on link "Above and Beyond Inspection Services" at bounding box center [160, 397] width 220 height 11
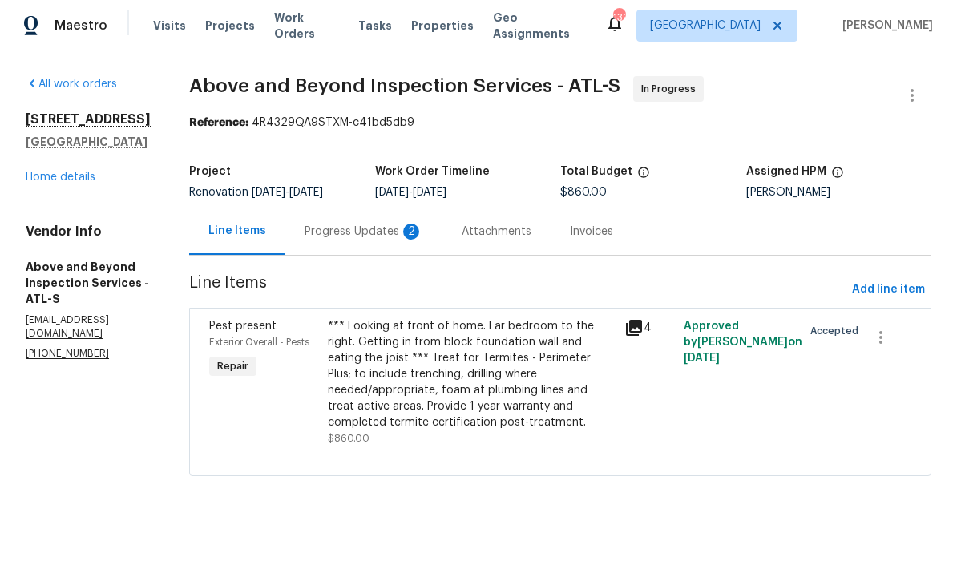
click at [423, 240] on div "Progress Updates 2" at bounding box center [363, 232] width 119 height 16
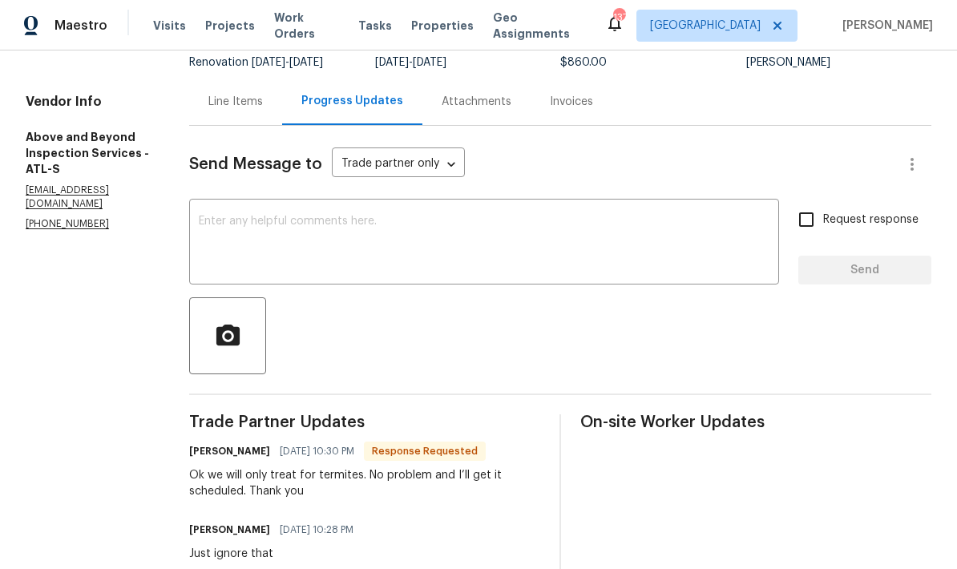
scroll to position [111, 0]
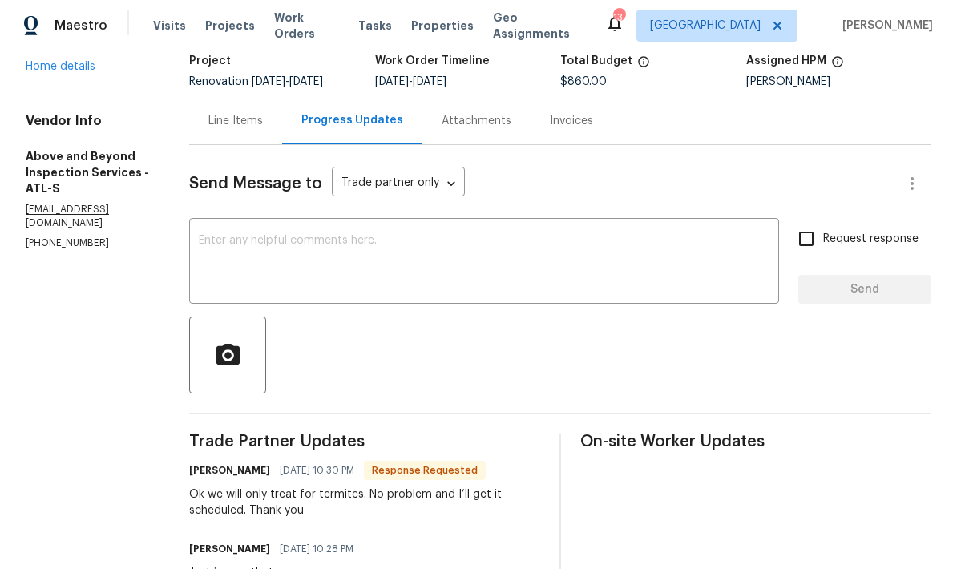
click at [469, 248] on textarea at bounding box center [484, 263] width 570 height 56
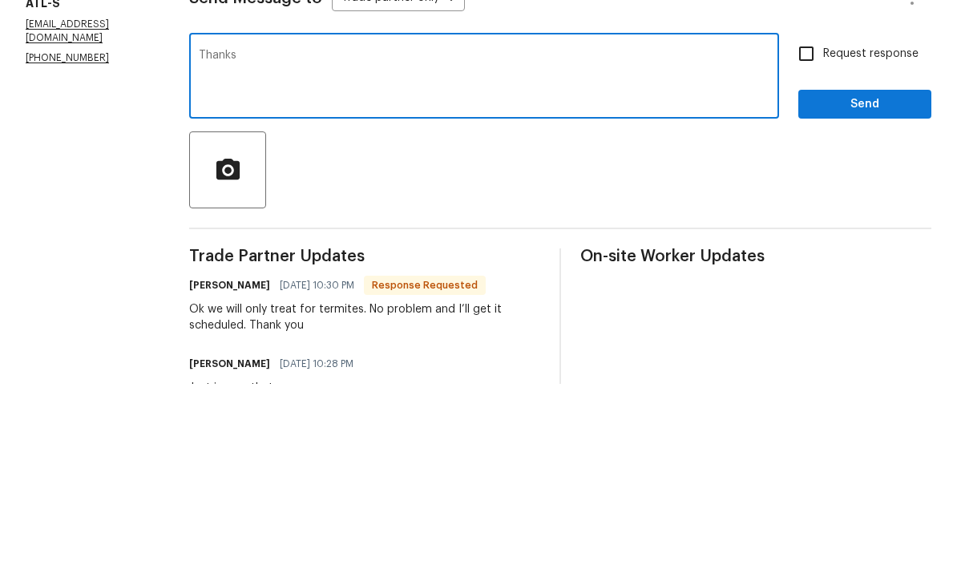
type textarea "Thanks"
click at [876, 280] on span "Send" at bounding box center [864, 290] width 107 height 20
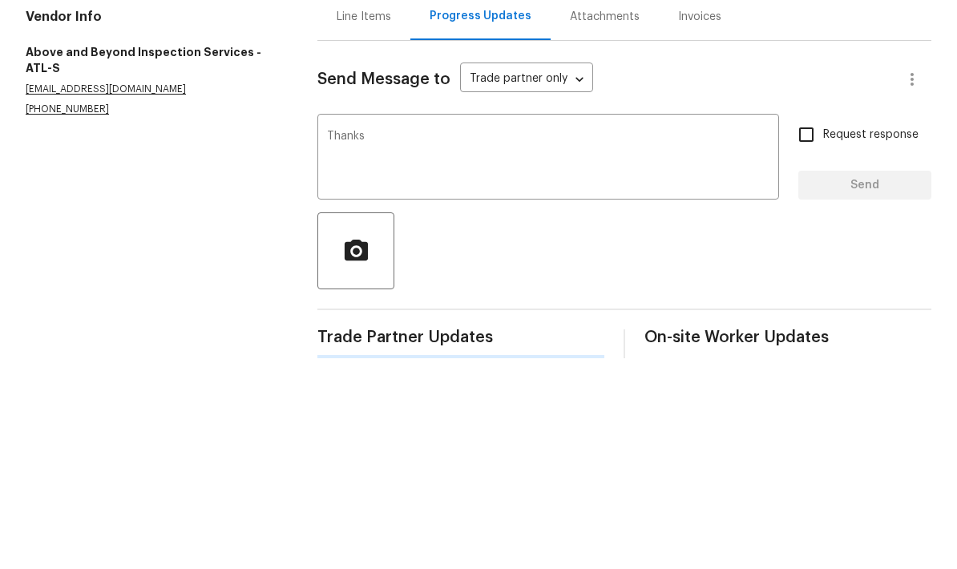
scroll to position [0, 0]
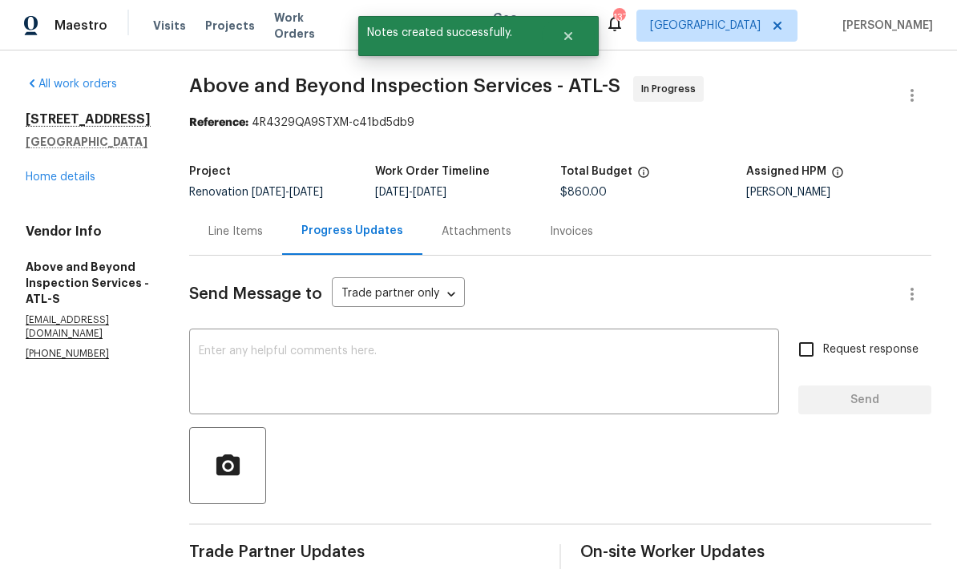
click at [62, 171] on link "Home details" at bounding box center [61, 176] width 70 height 11
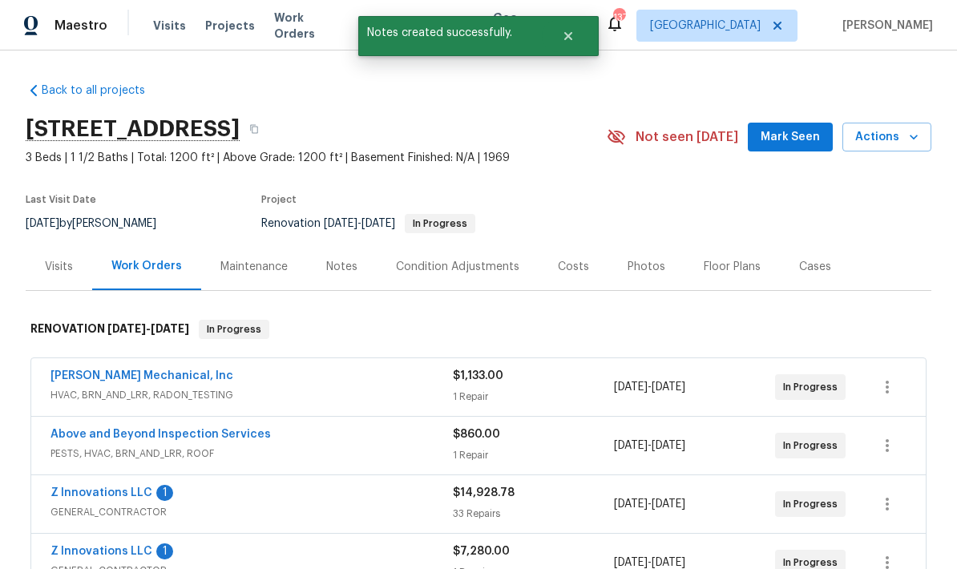
click at [131, 487] on link "Z Innovations LLC" at bounding box center [101, 492] width 102 height 11
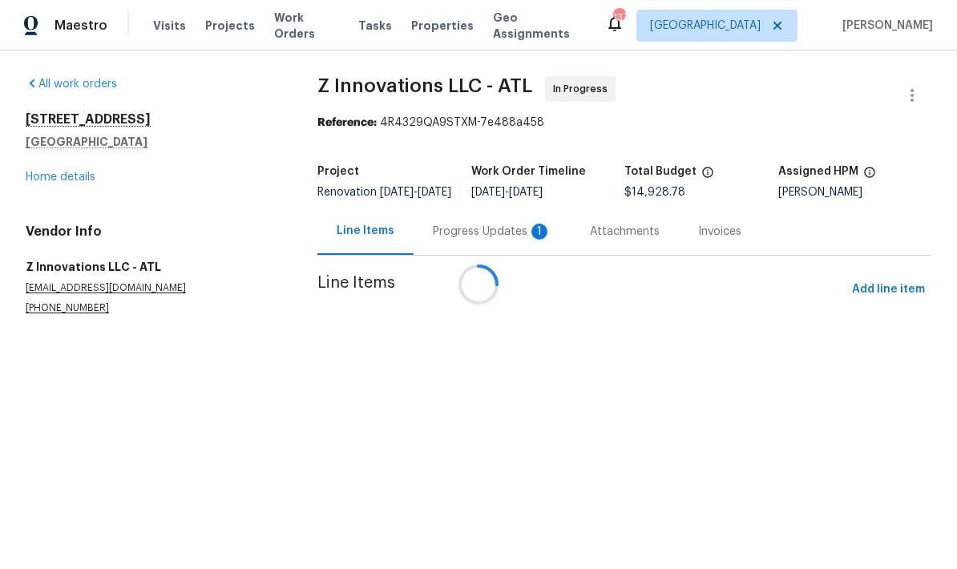
click at [497, 245] on div at bounding box center [478, 284] width 957 height 569
click at [509, 244] on div at bounding box center [478, 284] width 957 height 569
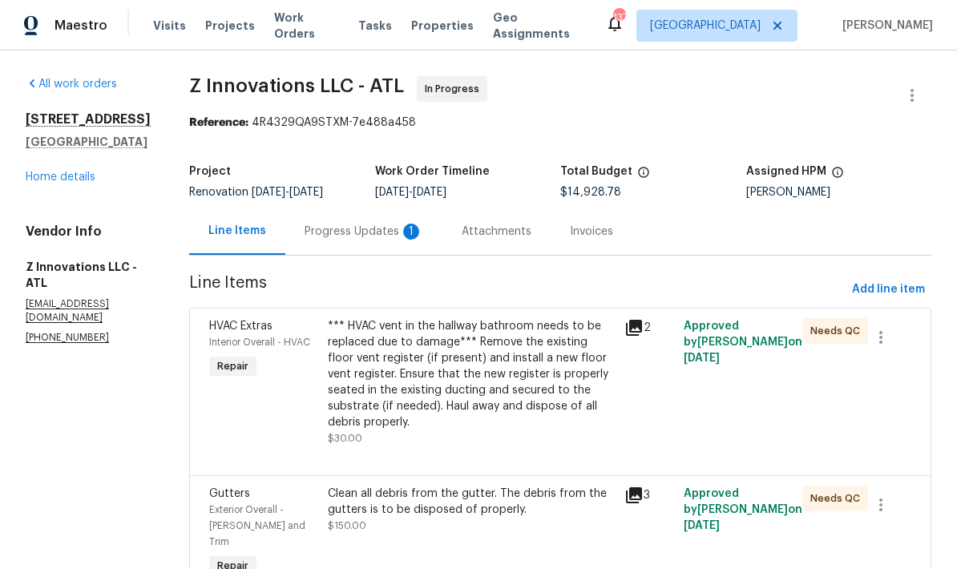
click at [388, 233] on div "Progress Updates 1" at bounding box center [363, 232] width 119 height 16
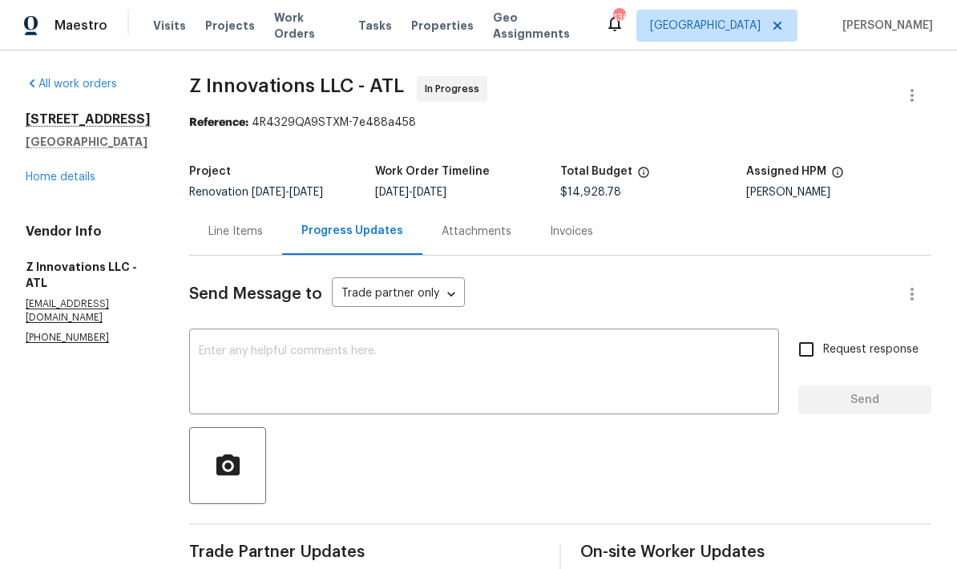
click at [248, 228] on div "Line Items" at bounding box center [235, 232] width 54 height 16
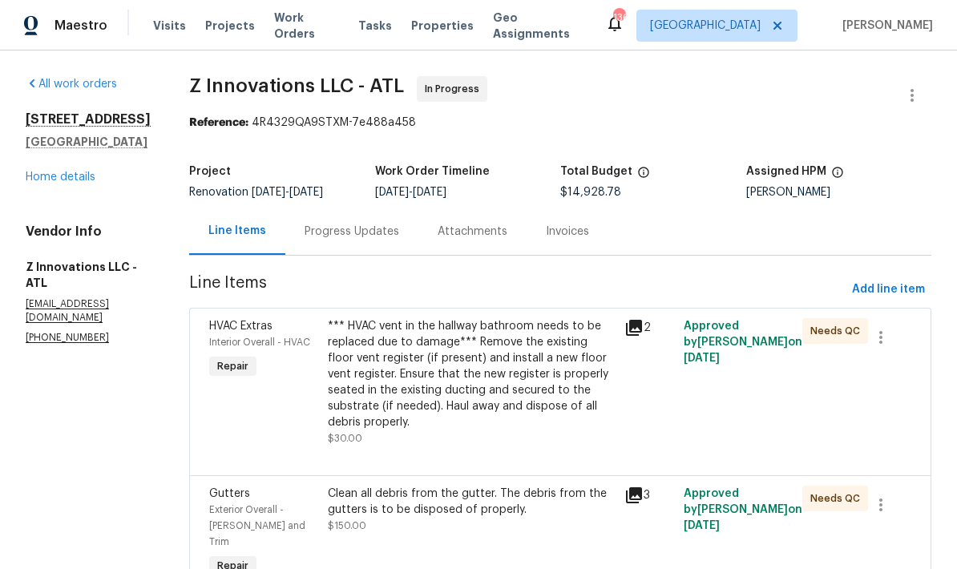
click at [83, 183] on link "Home details" at bounding box center [61, 176] width 70 height 11
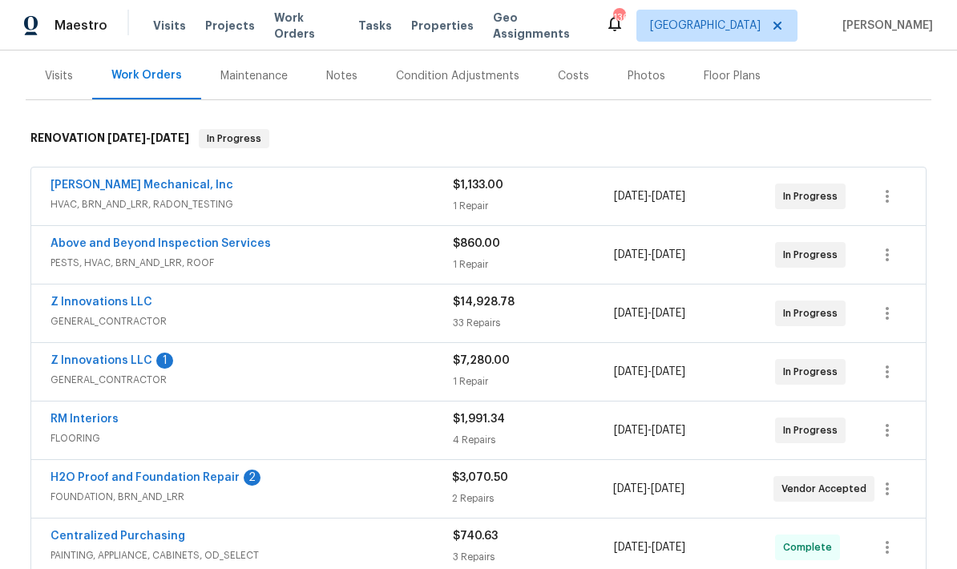
scroll to position [238, 0]
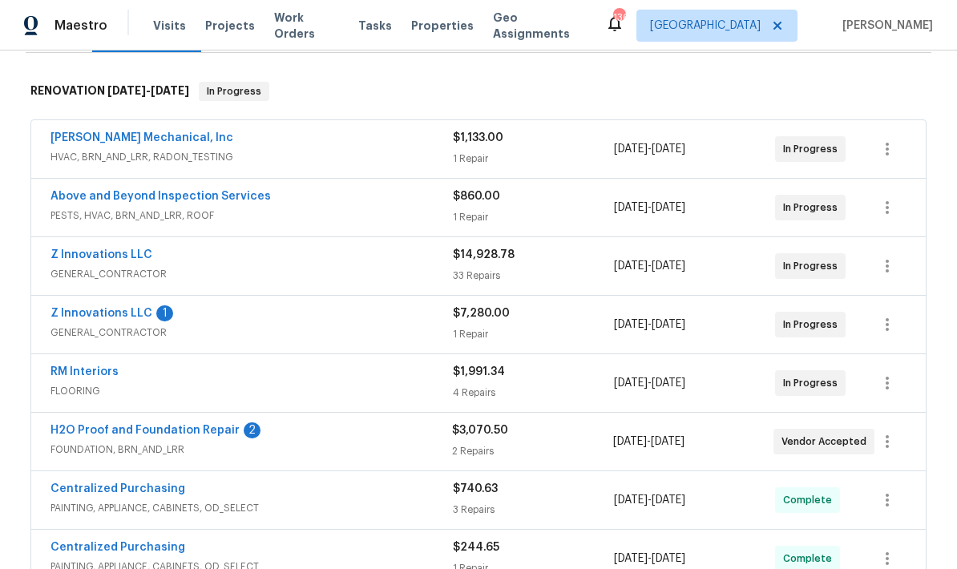
click at [134, 308] on link "Z Innovations LLC" at bounding box center [101, 313] width 102 height 11
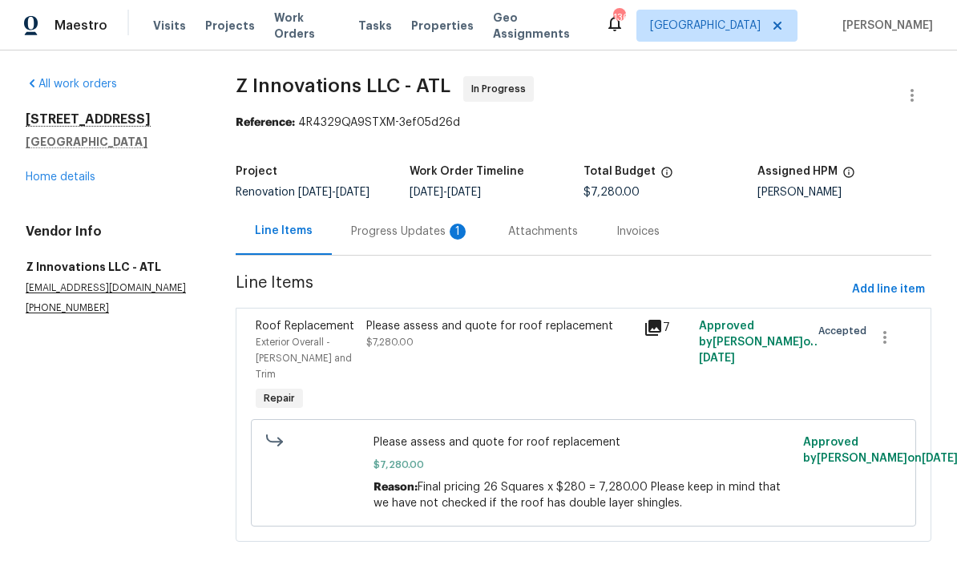
click at [405, 239] on div "Progress Updates 1" at bounding box center [410, 232] width 119 height 16
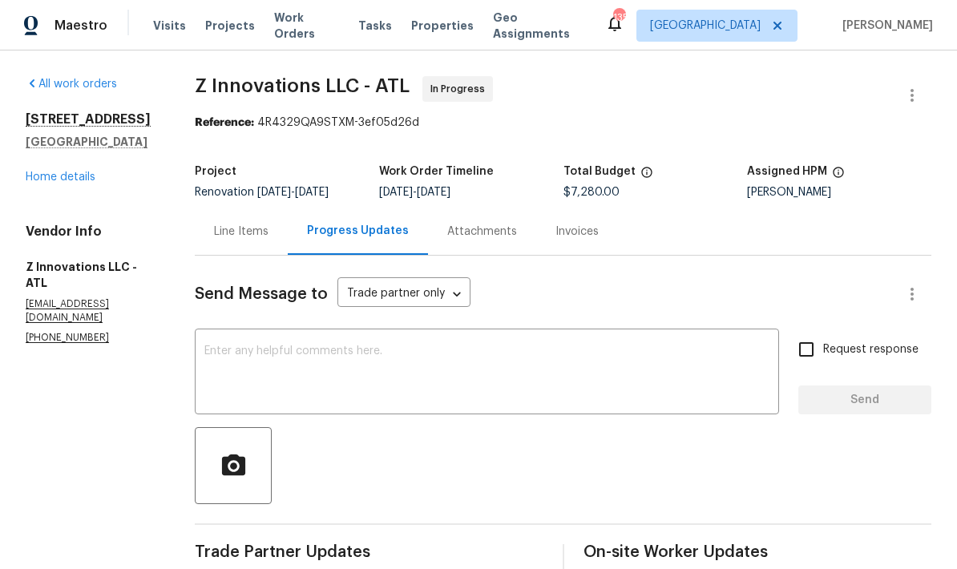
click at [293, 349] on textarea at bounding box center [486, 373] width 565 height 56
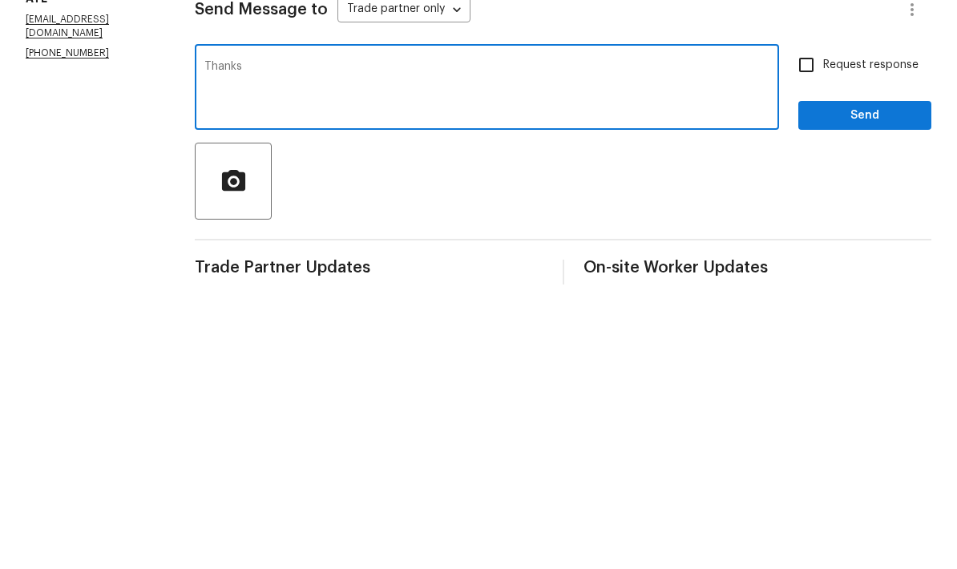
type textarea "Thanks"
click at [869, 385] on button "Send" at bounding box center [864, 400] width 133 height 30
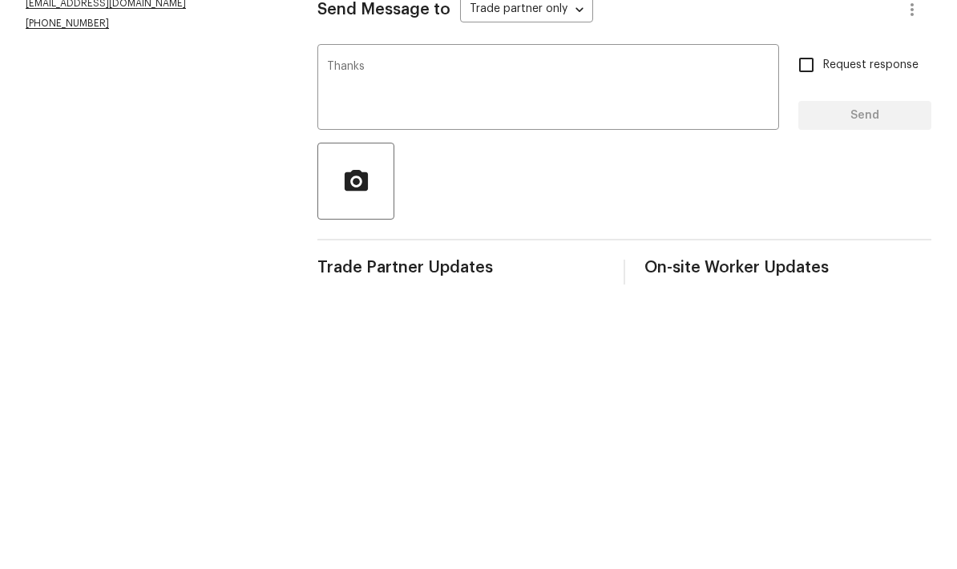
scroll to position [42, 0]
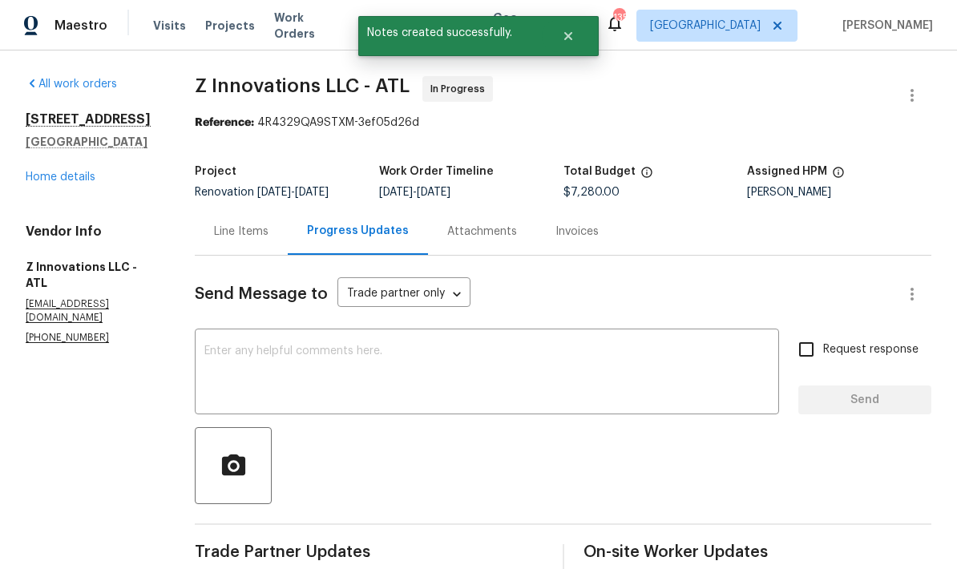
click at [256, 224] on div "Line Items" at bounding box center [241, 232] width 54 height 16
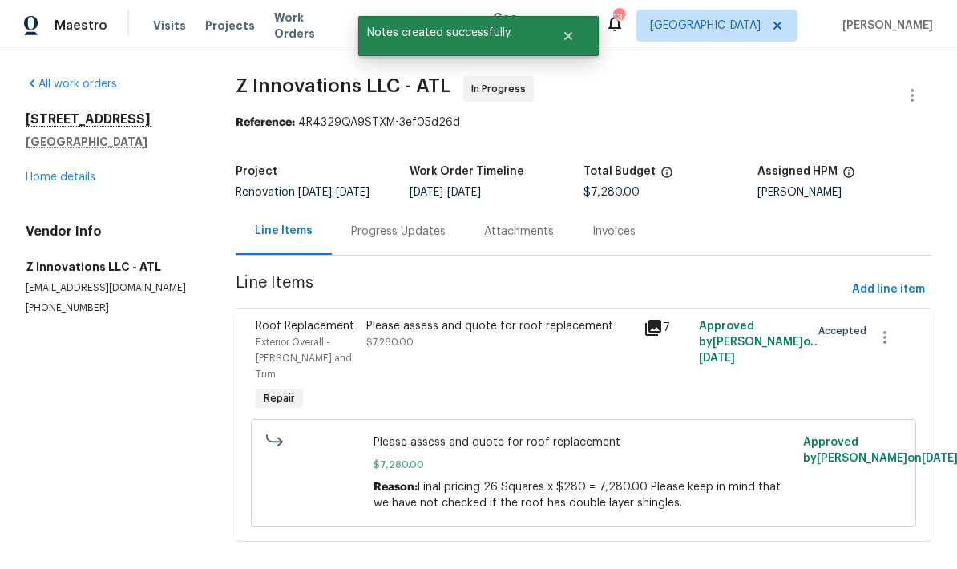
scroll to position [4, 0]
click at [85, 173] on link "Home details" at bounding box center [61, 176] width 70 height 11
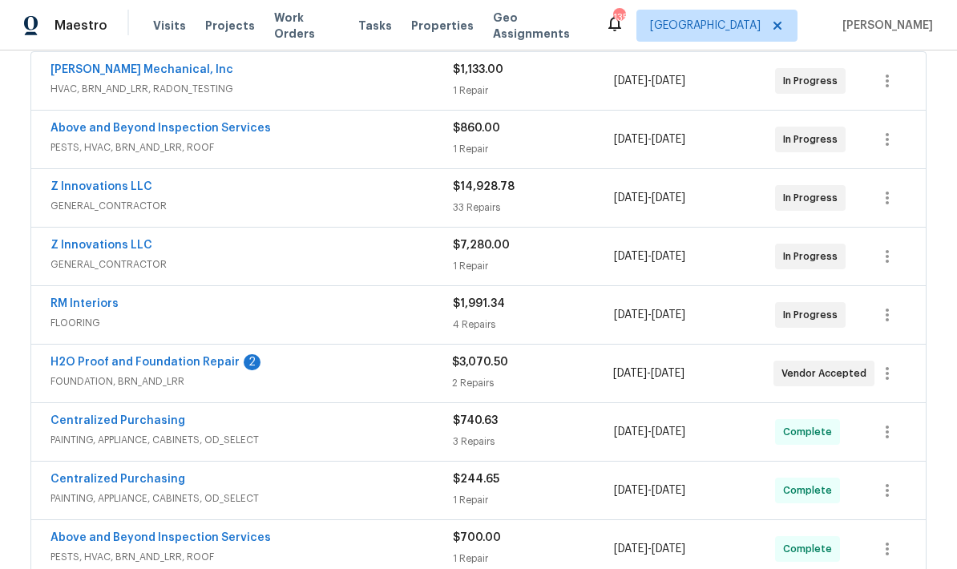
scroll to position [314, 0]
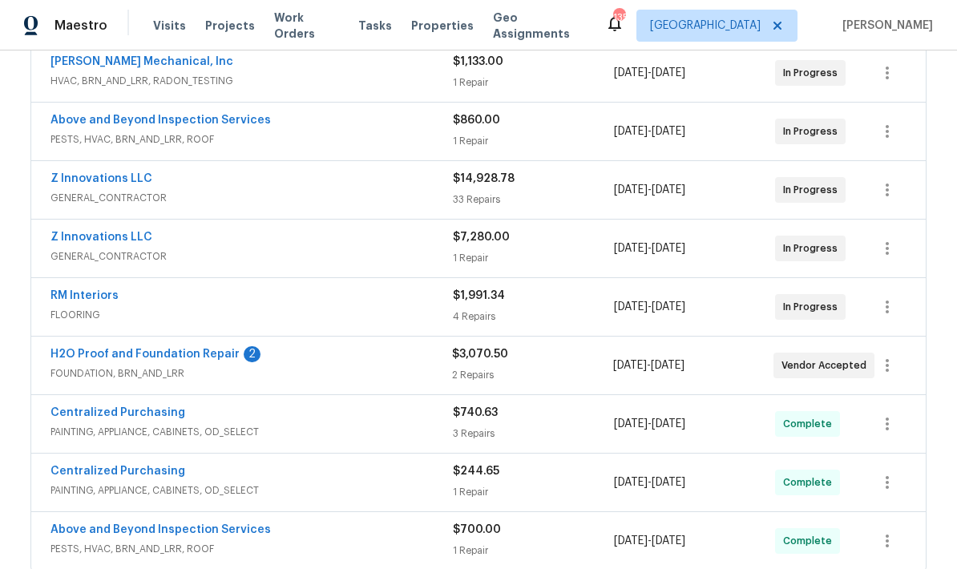
click at [218, 356] on link "H2O Proof and Foundation Repair" at bounding box center [144, 353] width 189 height 11
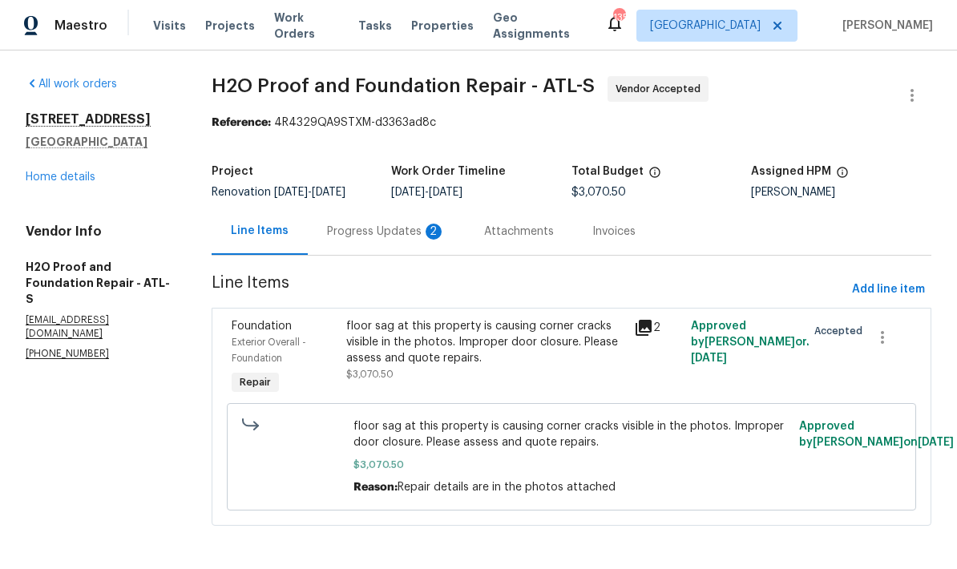
click at [407, 232] on div "Progress Updates 2" at bounding box center [386, 232] width 119 height 16
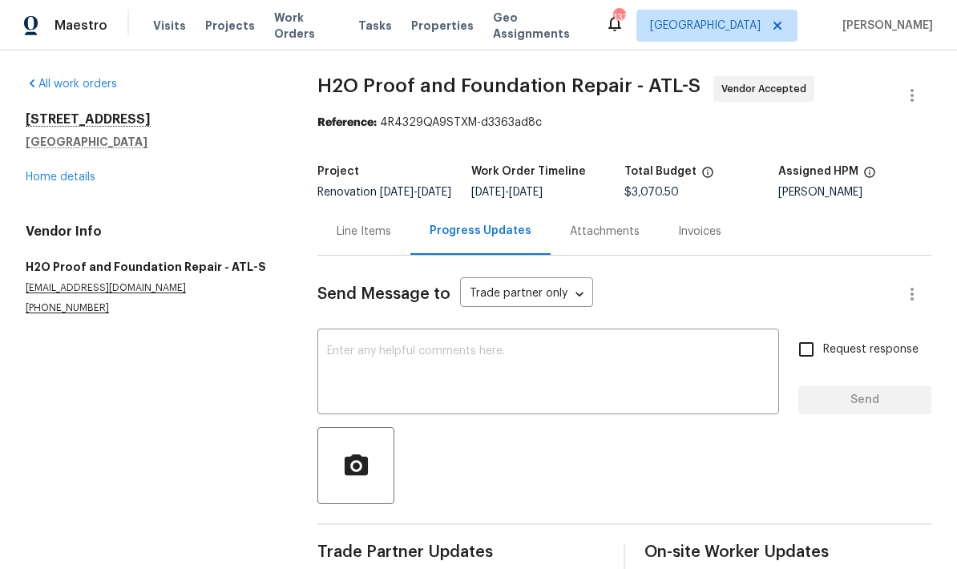
click at [460, 364] on textarea at bounding box center [548, 373] width 442 height 56
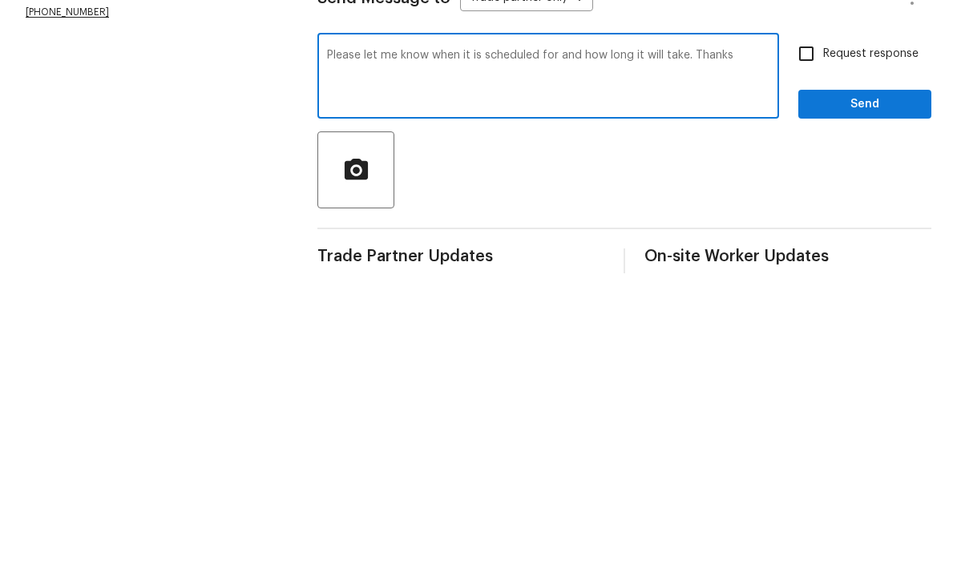
type textarea "Please let me know when it is scheduled for and how long it will take. Thanks"
click at [812, 332] on input "Request response" at bounding box center [806, 349] width 34 height 34
checkbox input "true"
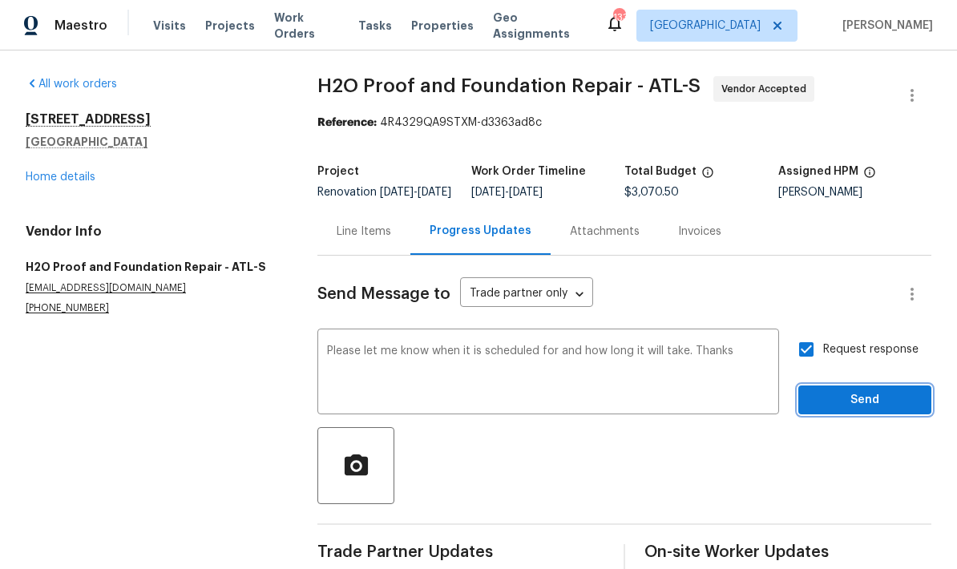
click at [867, 390] on span "Send" at bounding box center [864, 400] width 107 height 20
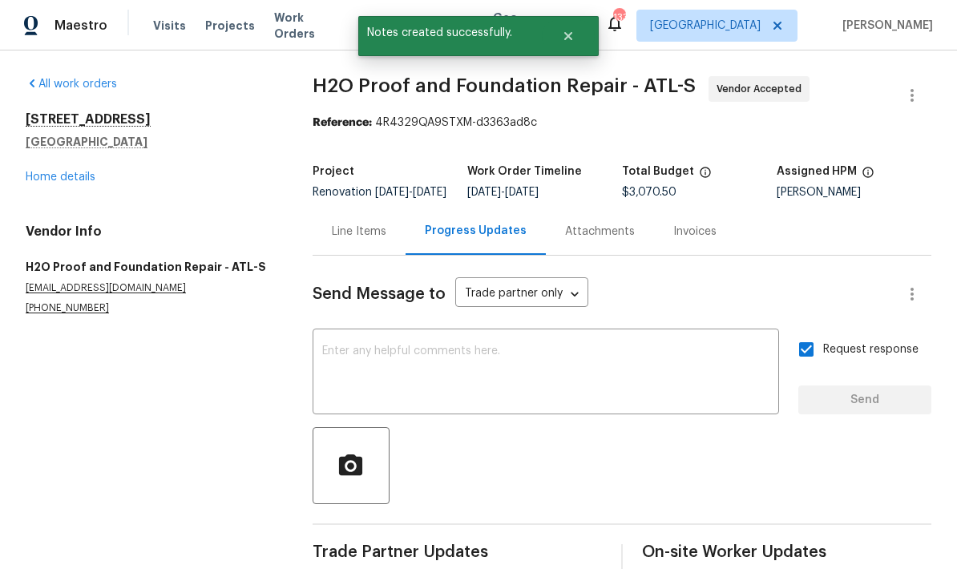
click at [366, 224] on div "Line Items" at bounding box center [359, 232] width 54 height 16
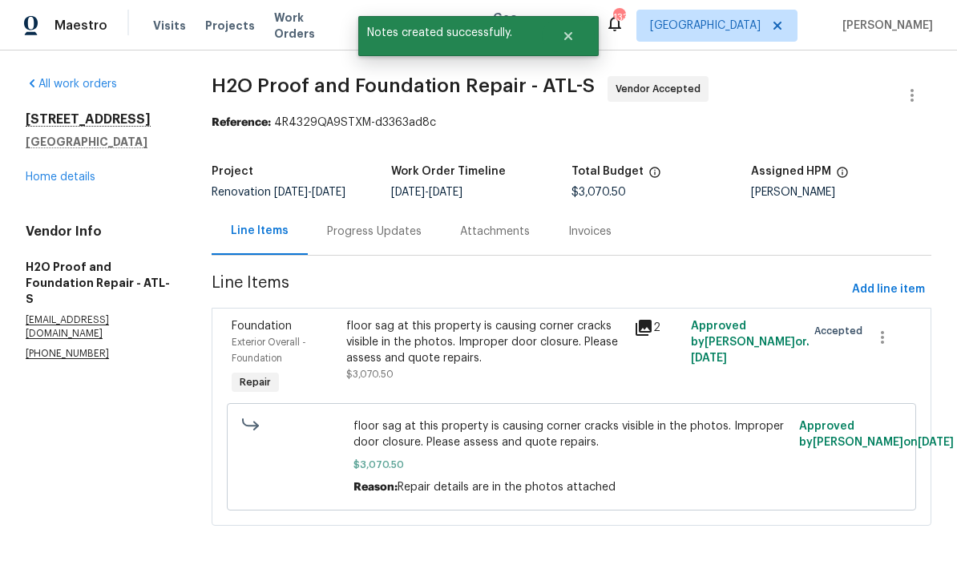
click at [90, 178] on link "Home details" at bounding box center [61, 176] width 70 height 11
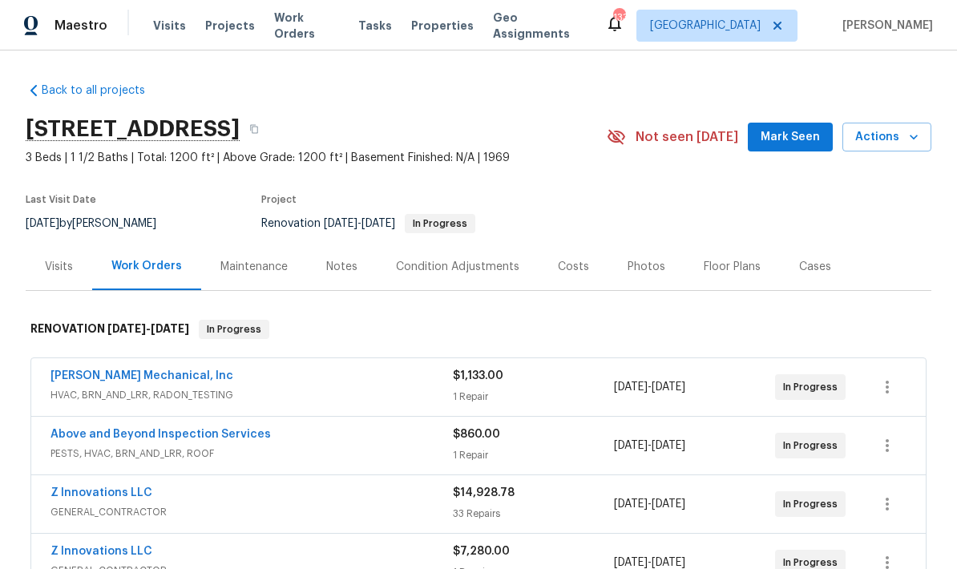
click at [344, 259] on div "Notes" at bounding box center [341, 267] width 31 height 16
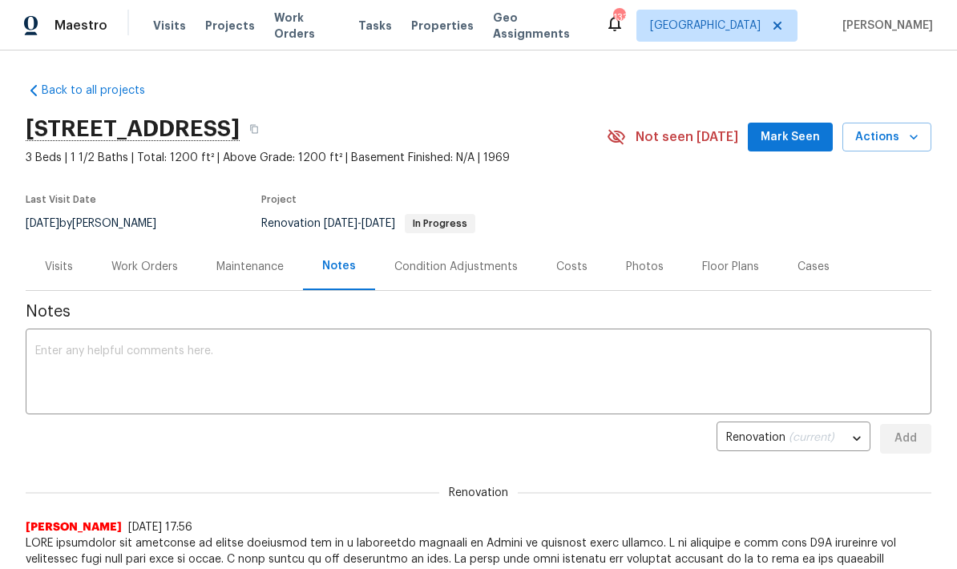
click at [70, 348] on textarea at bounding box center [478, 373] width 886 height 56
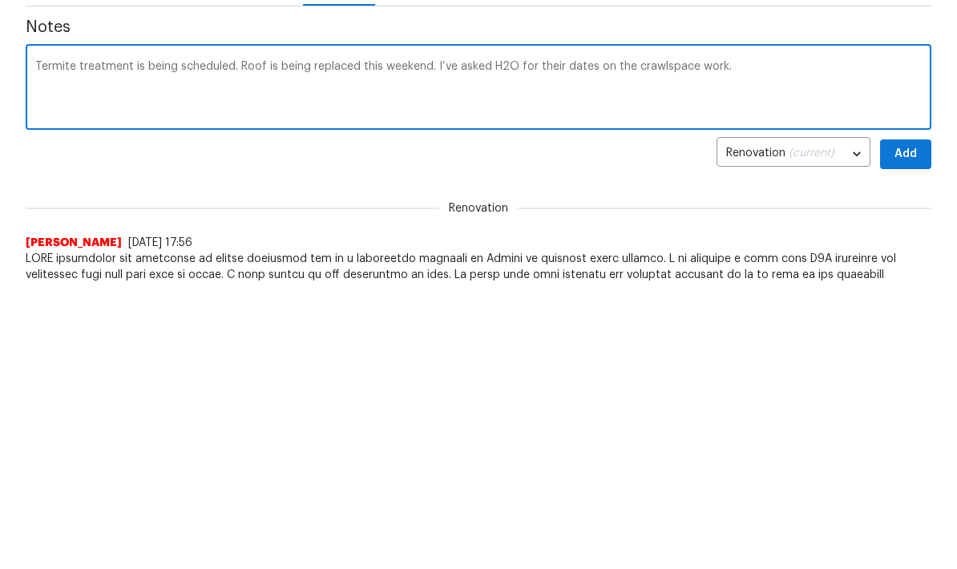
type textarea "Termite treatment is being scheduled. Roof is being replaced this weekend. I’ve…"
click at [916, 429] on span "Add" at bounding box center [905, 439] width 26 height 20
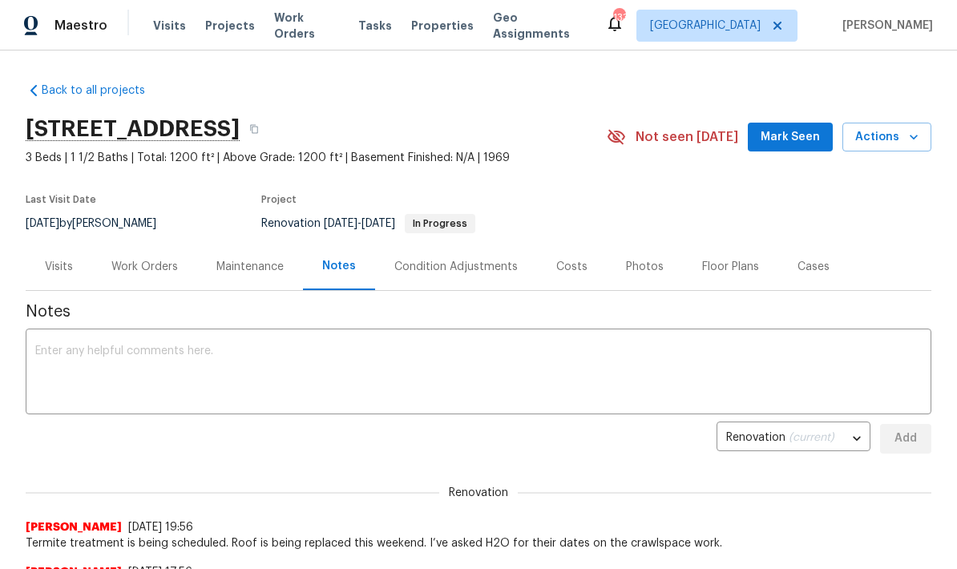
click at [802, 132] on span "Mark Seen" at bounding box center [789, 137] width 59 height 20
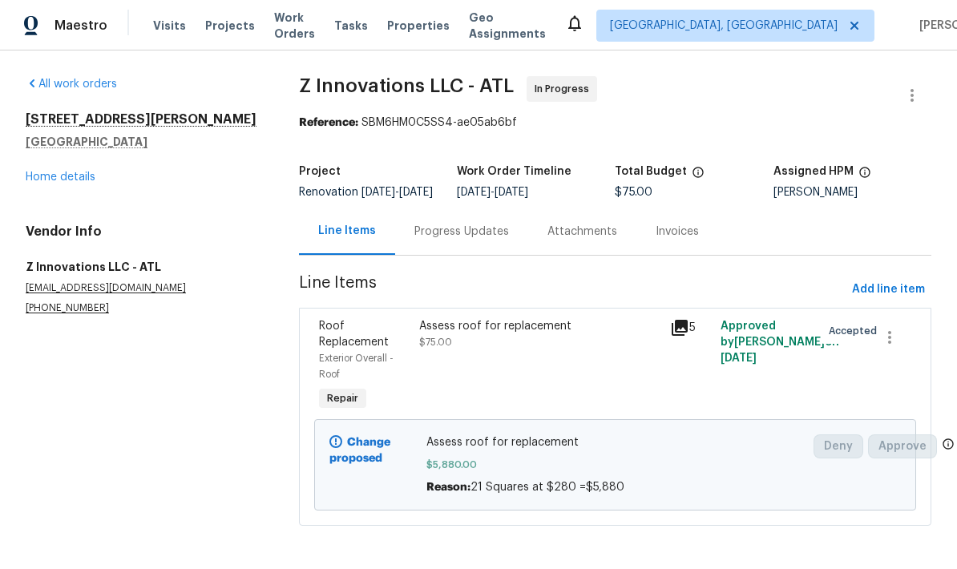
click at [481, 240] on div "Progress Updates" at bounding box center [461, 232] width 95 height 16
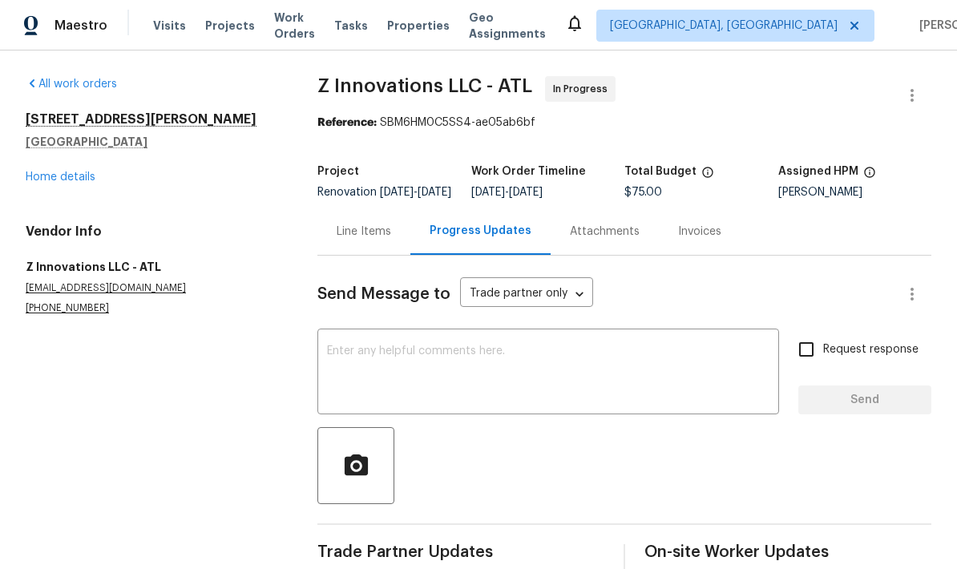
click at [465, 363] on textarea at bounding box center [548, 373] width 442 height 56
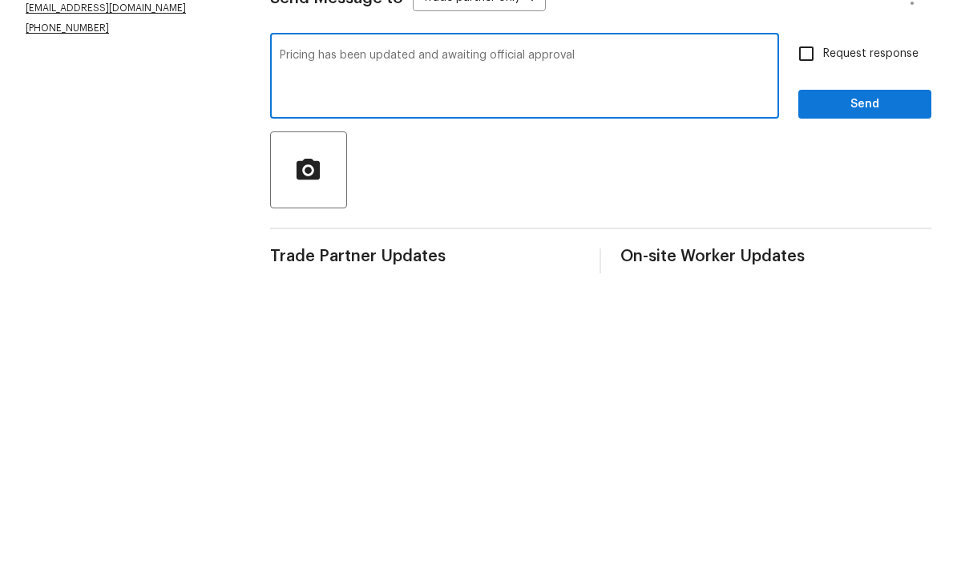
type textarea "Pricing has been updated and awaiting official approval"
click at [869, 390] on span "Send" at bounding box center [864, 400] width 107 height 20
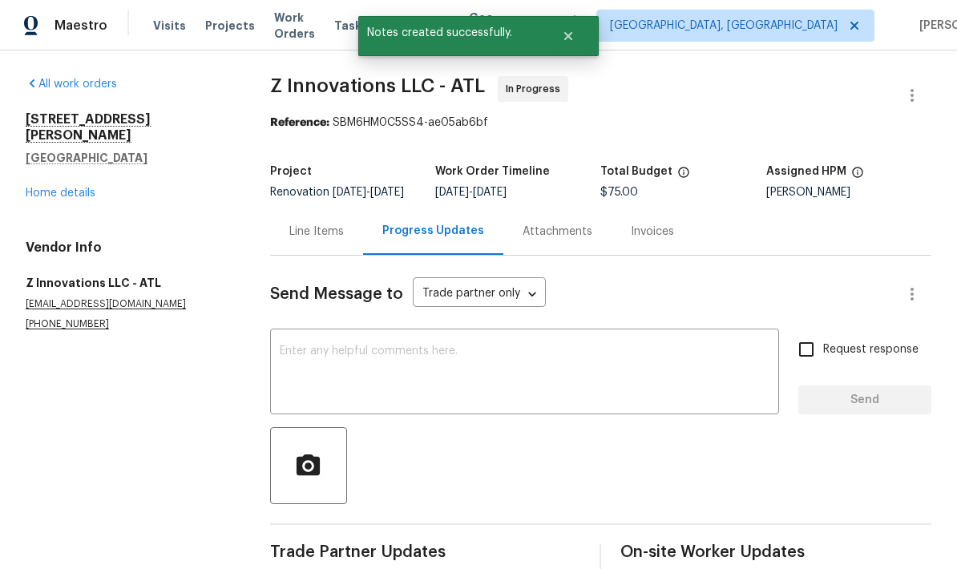
click at [349, 207] on div "Line Items" at bounding box center [316, 230] width 93 height 47
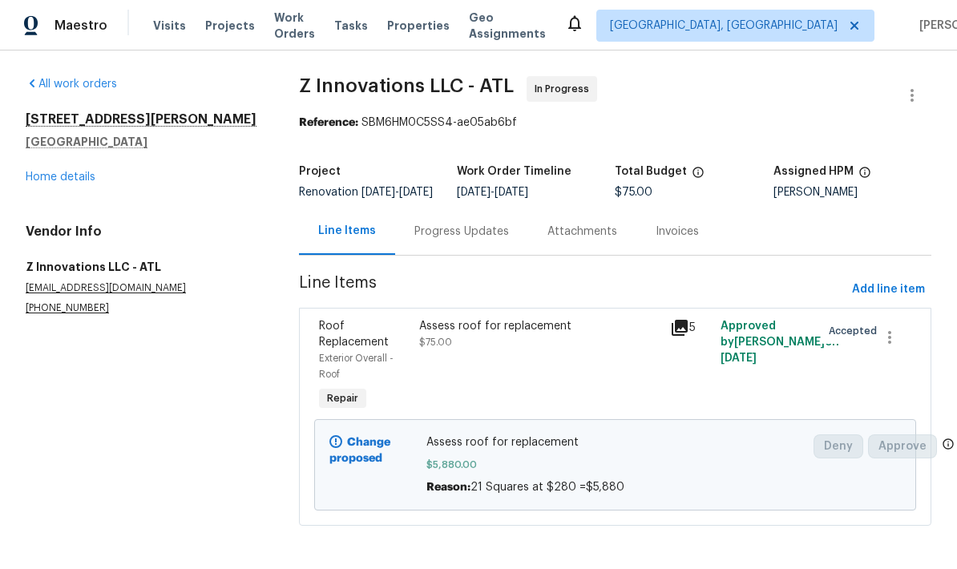
click at [50, 151] on div "[STREET_ADDRESS][PERSON_NAME] Home details" at bounding box center [143, 148] width 235 height 74
click at [54, 171] on link "Home details" at bounding box center [61, 176] width 70 height 11
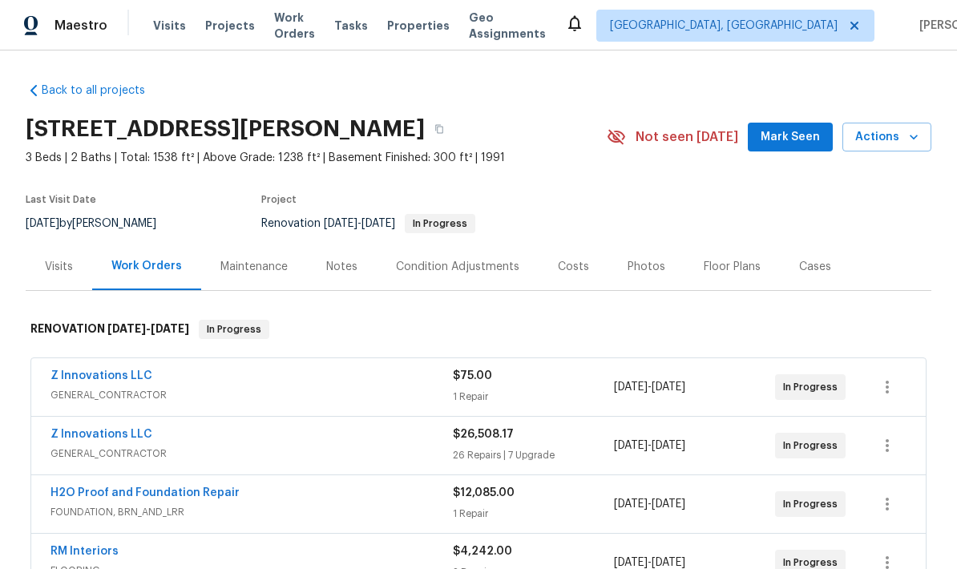
click at [806, 143] on span "Mark Seen" at bounding box center [789, 137] width 59 height 20
click at [344, 272] on div "Notes" at bounding box center [341, 267] width 31 height 16
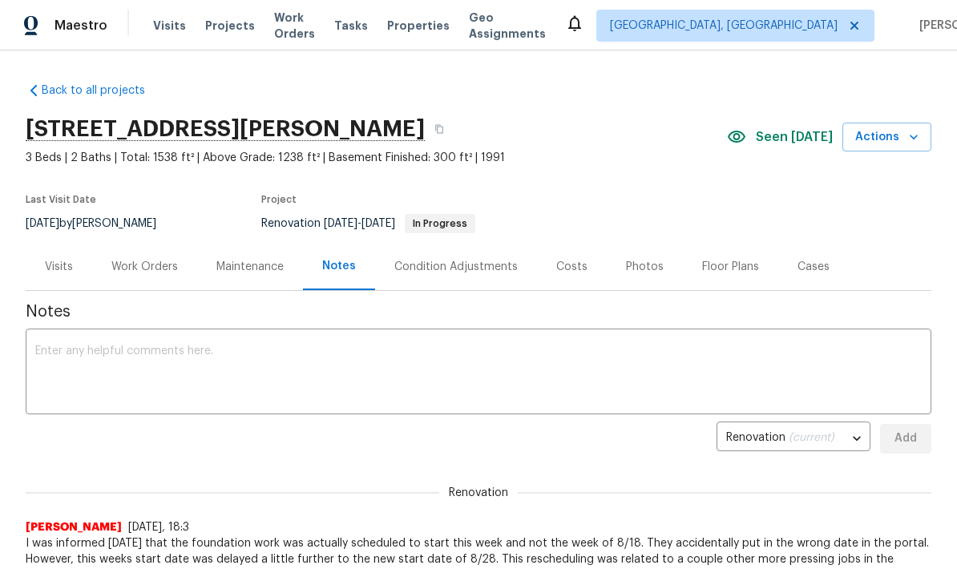
click at [149, 276] on div "Work Orders" at bounding box center [144, 266] width 105 height 47
